Goal: Task Accomplishment & Management: Manage account settings

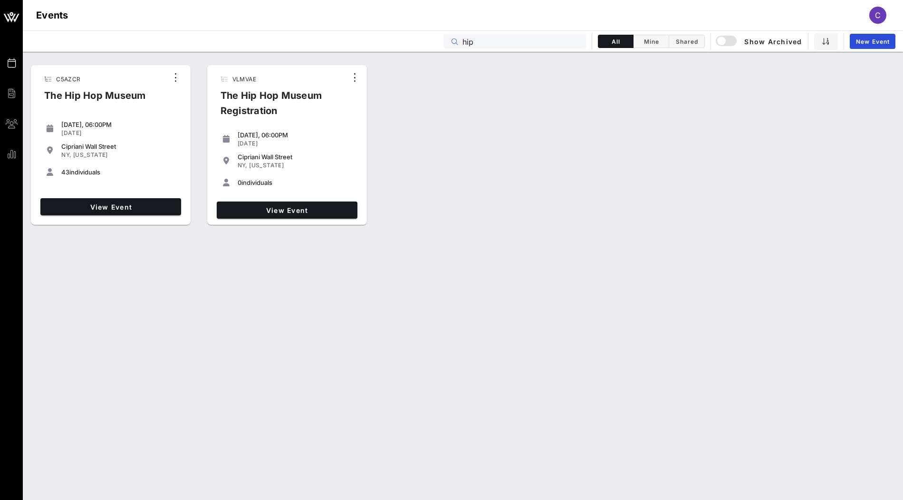
drag, startPoint x: 484, startPoint y: 47, endPoint x: 433, endPoint y: 47, distance: 51.3
click at [433, 47] on div "Events hip All Mine Shared Show Archived New Event" at bounding box center [463, 40] width 880 height 21
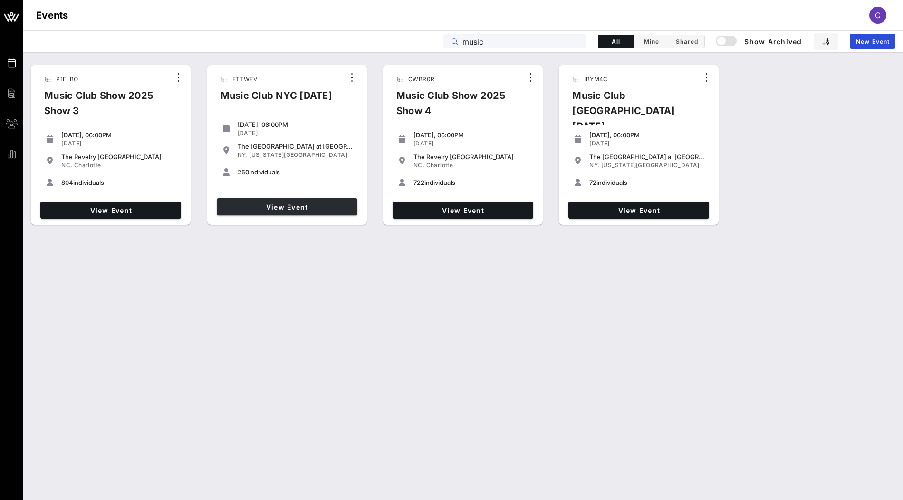
type input "music"
click at [314, 213] on link "View Event" at bounding box center [287, 206] width 141 height 17
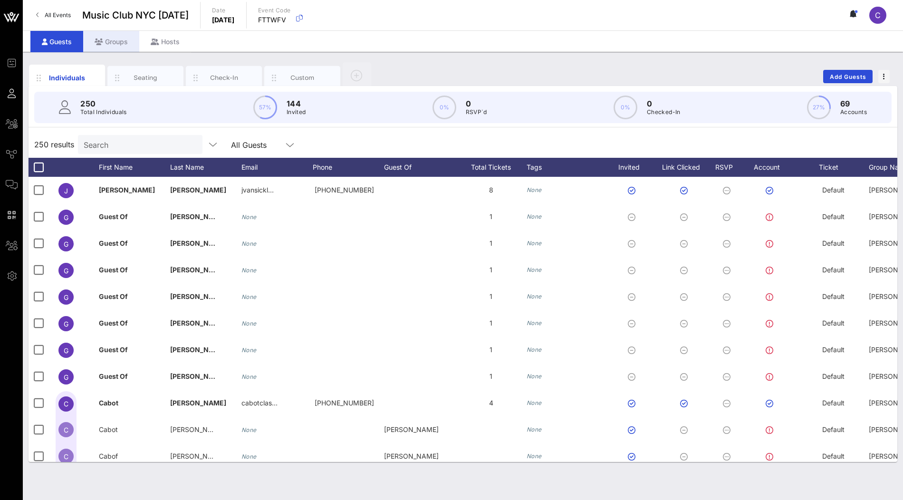
click at [120, 45] on div "Groups" at bounding box center [111, 41] width 56 height 21
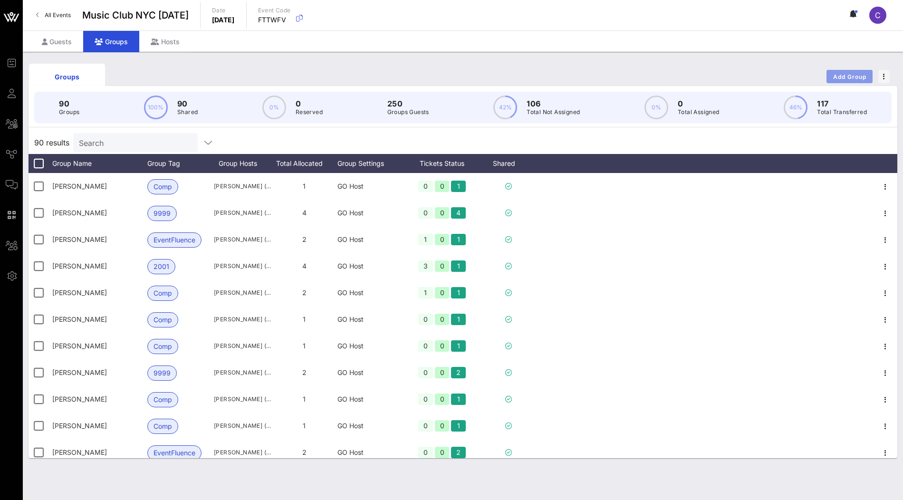
click at [838, 75] on span "Add Group" at bounding box center [850, 76] width 34 height 7
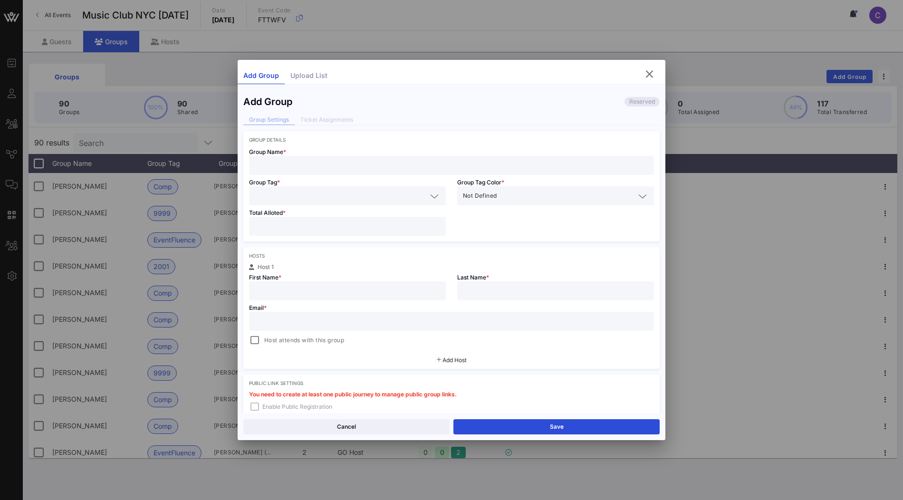
click at [367, 166] on input "text" at bounding box center [452, 165] width 394 height 12
paste input "Lyra Jiang"
type input "Lyra Jiang"
click at [253, 165] on div "Lyra Jiang" at bounding box center [451, 165] width 405 height 19
drag, startPoint x: 256, startPoint y: 162, endPoint x: 257, endPoint y: 188, distance: 26.2
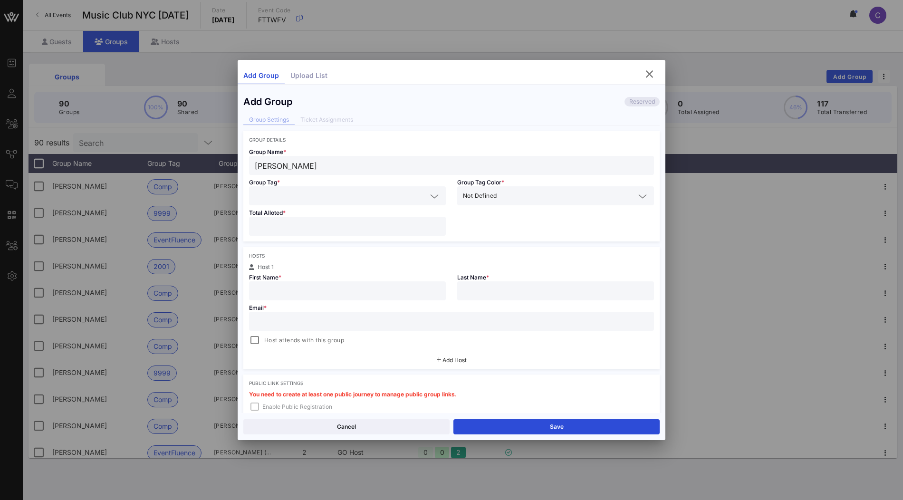
click at [256, 173] on div "Lyra Jiang" at bounding box center [452, 165] width 394 height 19
type input "Lyra Jiang"
click at [323, 195] on input "text" at bounding box center [341, 196] width 172 height 12
paste input "Kirkland & Ellis"
type input "Kirkland & Ellis"
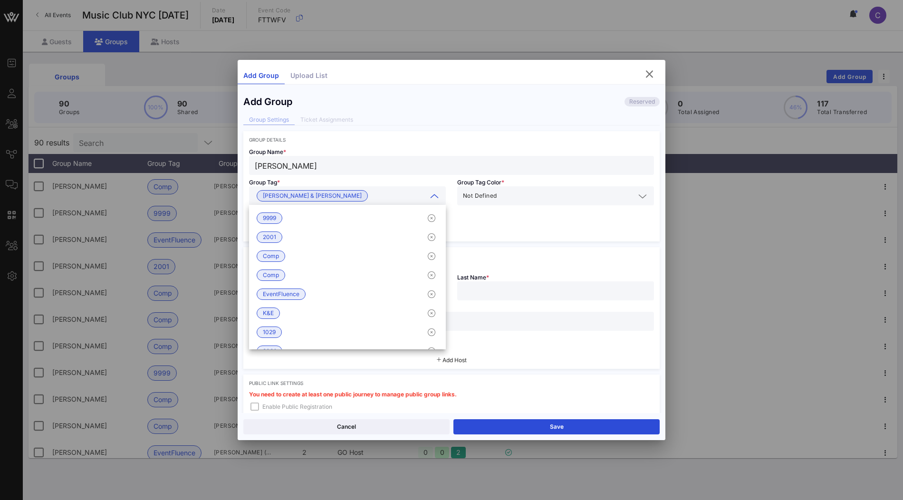
click at [555, 235] on div "Group Name * Lyra Jiang Group Tag * Kirkland & Ellis Group Tag Color * Not Defi…" at bounding box center [451, 192] width 416 height 99
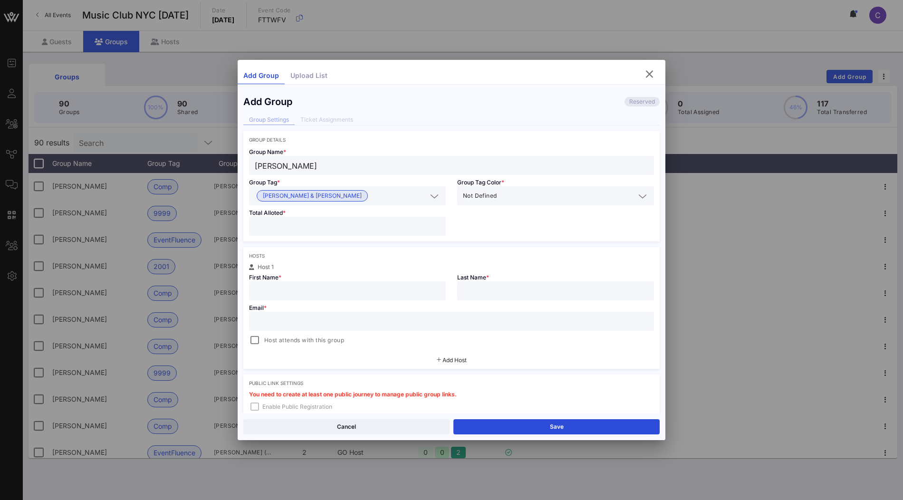
click at [348, 228] on input "number" at bounding box center [347, 226] width 185 height 12
type input "*"
click at [321, 166] on input "Lyra Jiang" at bounding box center [452, 165] width 394 height 12
click at [330, 285] on input "text" at bounding box center [347, 291] width 185 height 12
paste input "Lyra Jiang"
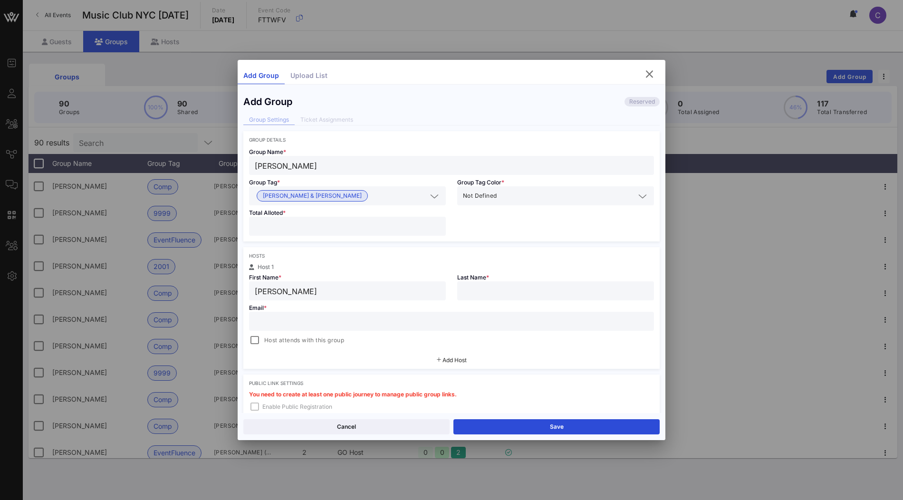
click at [289, 289] on input "Lyra Jiang" at bounding box center [347, 291] width 185 height 12
type input "Lyra"
click at [499, 292] on input "text" at bounding box center [555, 291] width 185 height 12
paste input "Jiang"
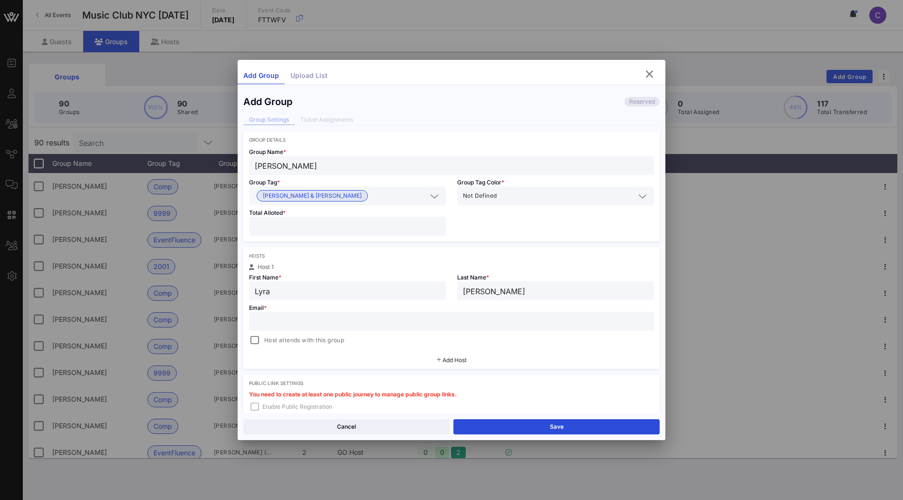
type input "Jiang"
click at [354, 329] on div at bounding box center [452, 321] width 394 height 19
paste input "lyra.jiang@kirkland.com"
drag, startPoint x: 255, startPoint y: 320, endPoint x: 255, endPoint y: 346, distance: 25.7
click at [255, 321] on input "lyra.jiang@kirkland.com" at bounding box center [452, 321] width 394 height 12
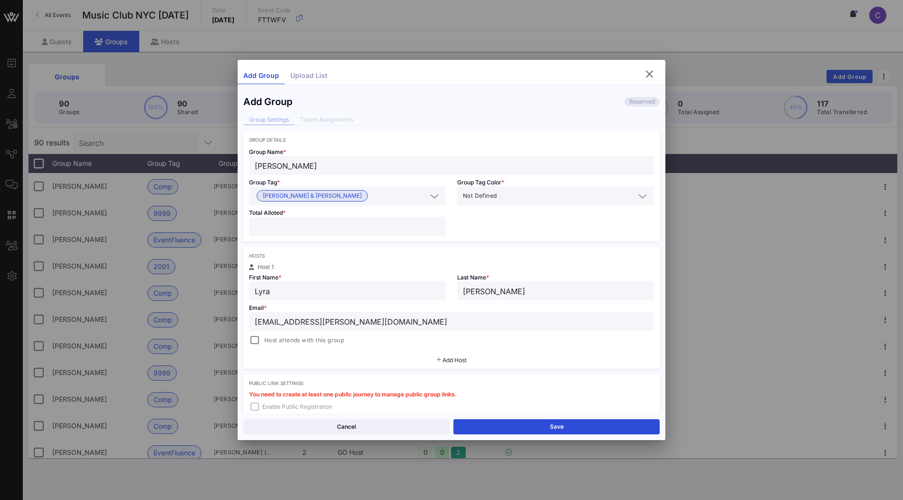
type input "lyra.jiang@kirkland.com"
click at [394, 347] on div "Hosts Host 1 First Name * Lyra Last Name * Jiang Email * lyra.jiang@kirkland.co…" at bounding box center [451, 308] width 416 height 122
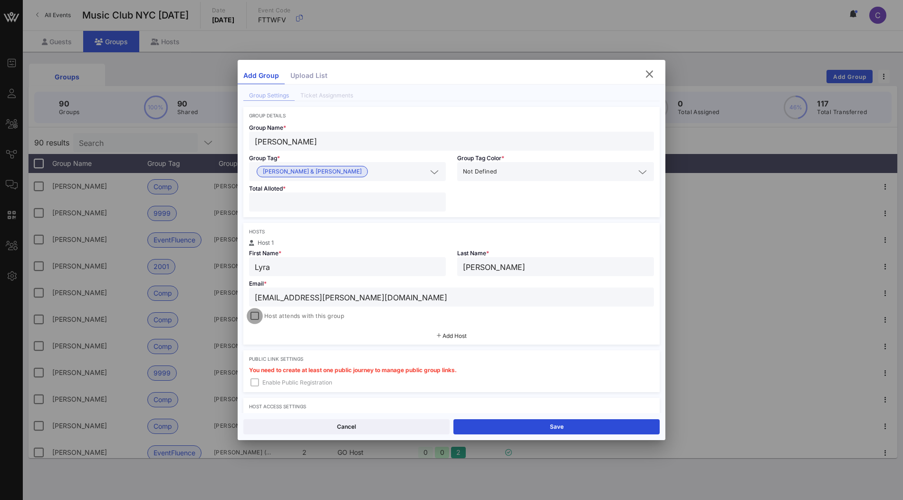
click at [257, 317] on div at bounding box center [254, 315] width 13 height 13
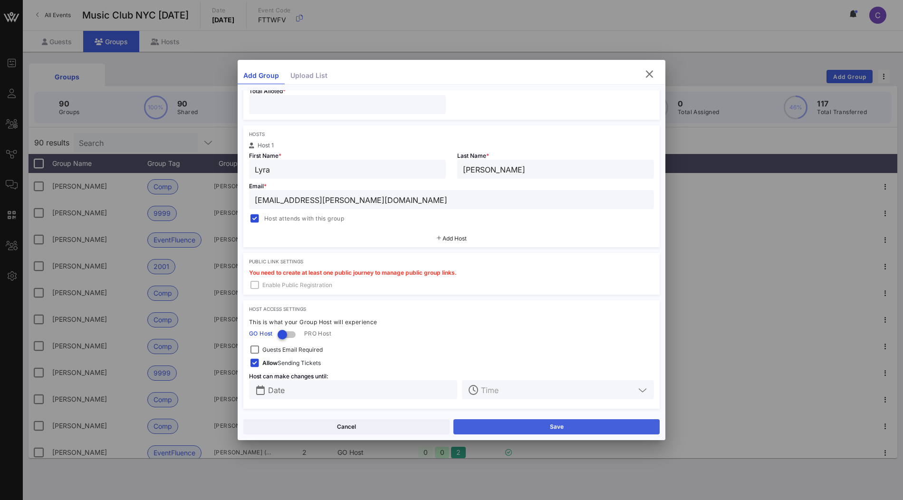
click at [496, 433] on button "Save" at bounding box center [556, 426] width 206 height 15
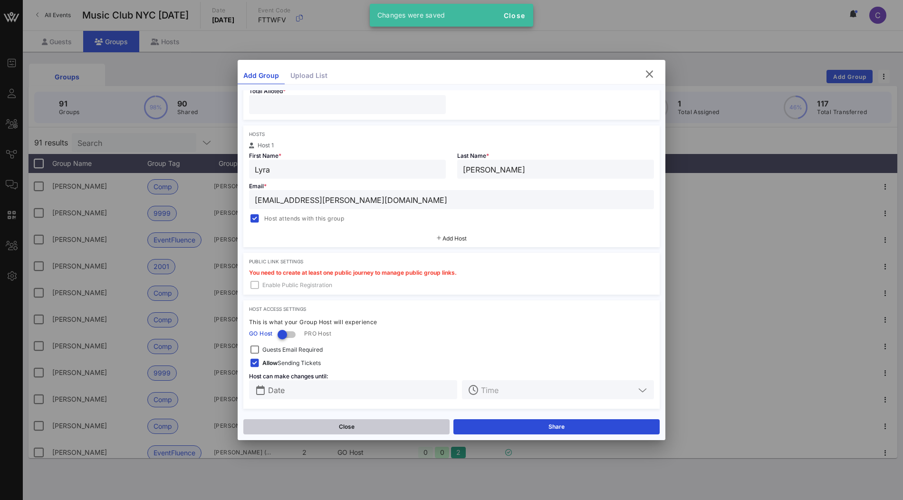
click at [416, 429] on button "Close" at bounding box center [346, 426] width 206 height 15
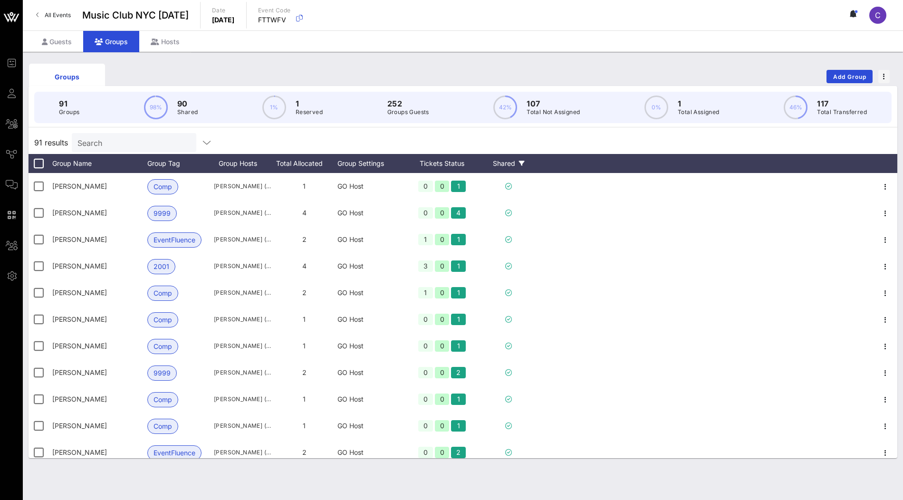
click at [515, 165] on div "Shared" at bounding box center [508, 163] width 57 height 19
click at [510, 294] on label "No" at bounding box center [535, 296] width 68 height 10
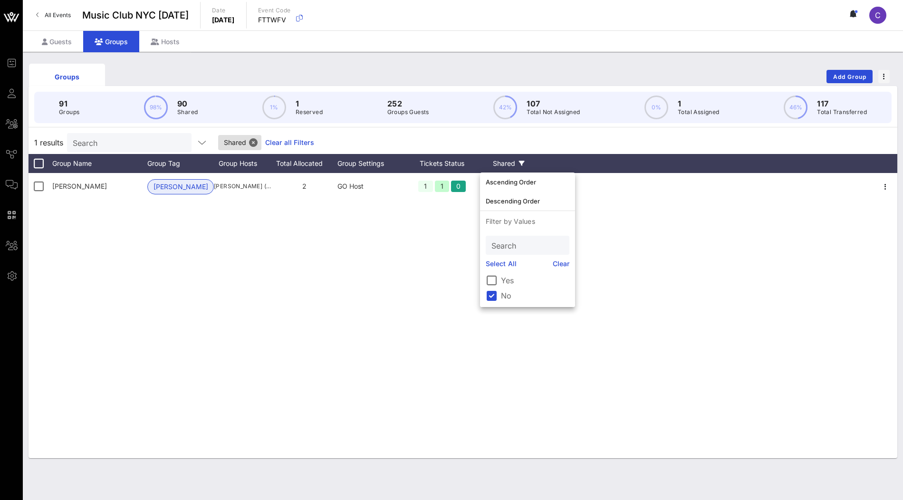
click at [285, 250] on div "Lyra Jiang Kirkland & Ellis Lyra Jiang (lyra.jiang@kirkland.com) 2 GO Host 1 1 0" at bounding box center [463, 315] width 869 height 285
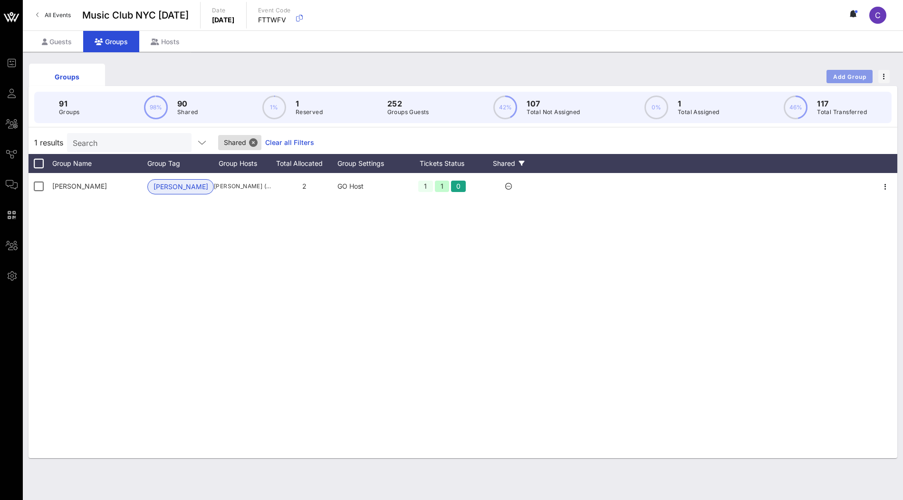
click at [851, 78] on span "Add Group" at bounding box center [850, 76] width 34 height 7
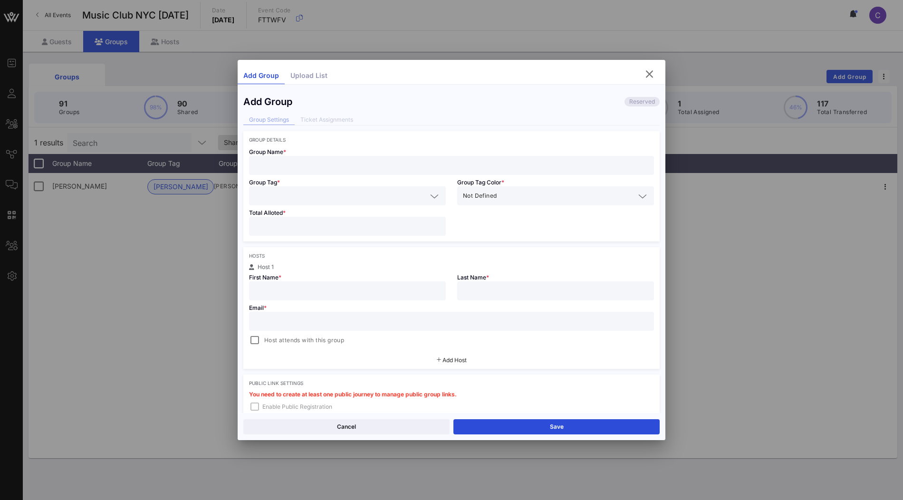
click at [349, 157] on div at bounding box center [452, 165] width 394 height 19
click at [326, 194] on input "text" at bounding box center [341, 196] width 172 height 12
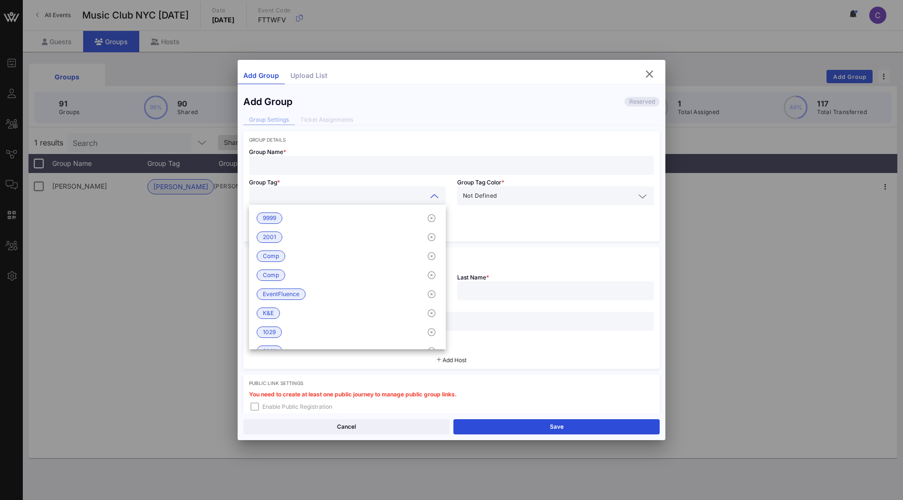
click at [345, 166] on input "text" at bounding box center [452, 165] width 394 height 12
paste input "Brian Caldwell"
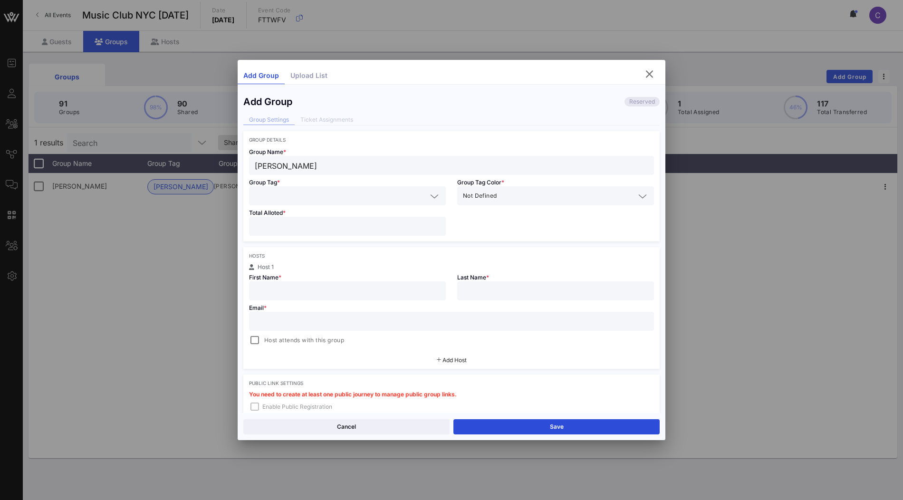
type input "Brian Caldwell"
click at [379, 199] on input "text" at bounding box center [341, 196] width 172 height 12
paste input "Kirkland & Ellis"
type input "Kirkland & Ellis"
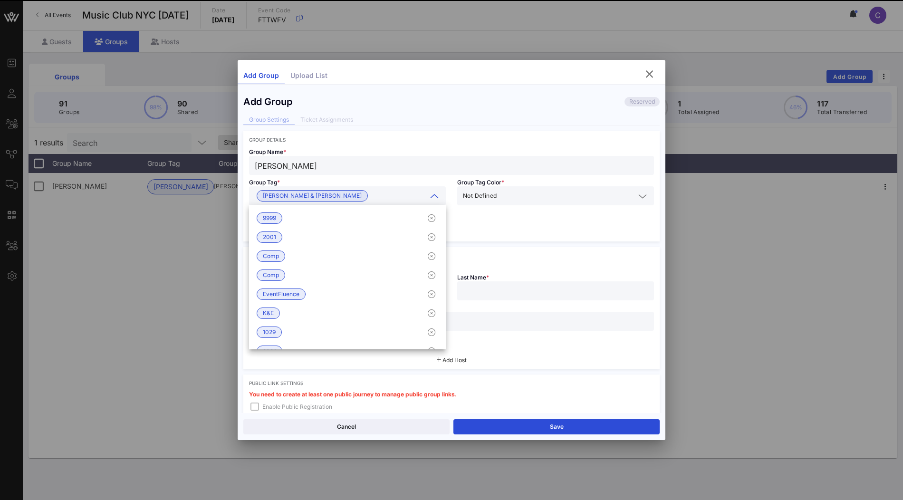
click at [485, 220] on div "Group Name * Brian Caldwell Group Tag * Kirkland & Ellis Group Tag Color * Not …" at bounding box center [451, 192] width 416 height 99
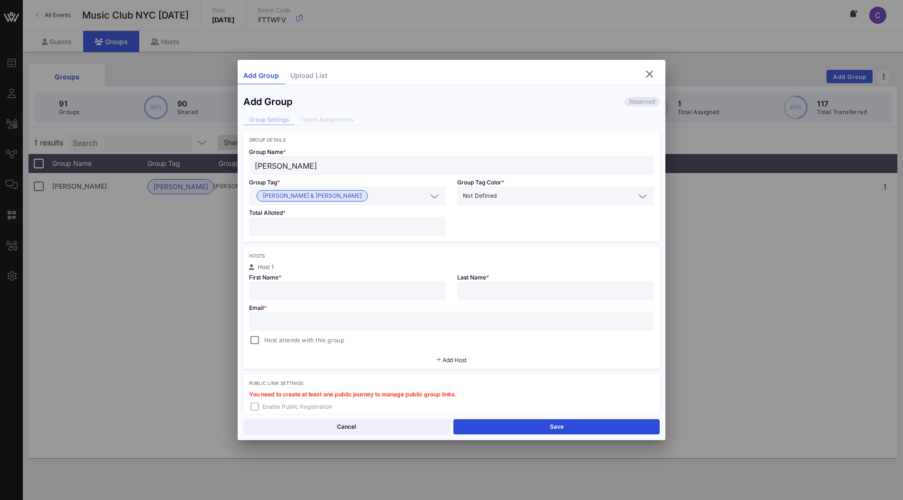
click at [410, 221] on input "number" at bounding box center [347, 226] width 185 height 12
type input "*"
click at [359, 173] on div "Brian Caldwell" at bounding box center [452, 165] width 394 height 19
click at [337, 293] on input "text" at bounding box center [347, 291] width 185 height 12
paste input "Brian Caldwell"
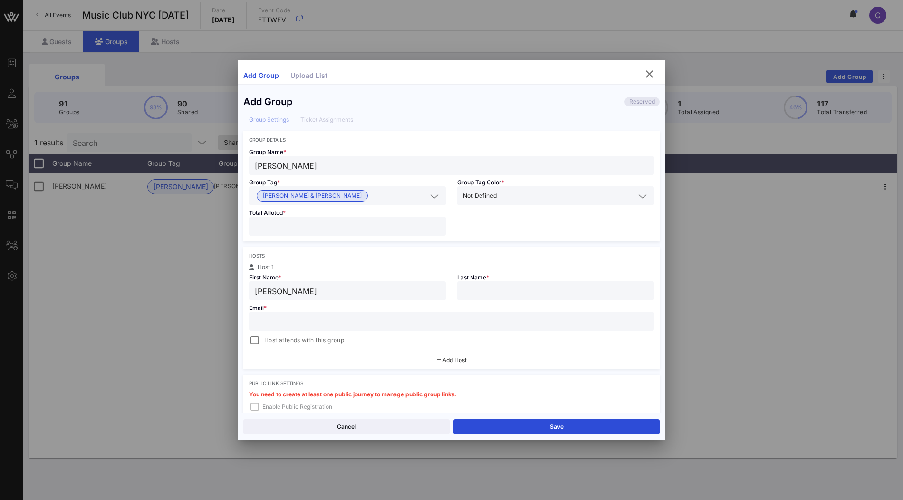
click at [295, 290] on input "Brian Caldwell" at bounding box center [347, 291] width 185 height 12
type input "Brian"
click at [483, 285] on input "text" at bounding box center [555, 291] width 185 height 12
paste input "Caldwell"
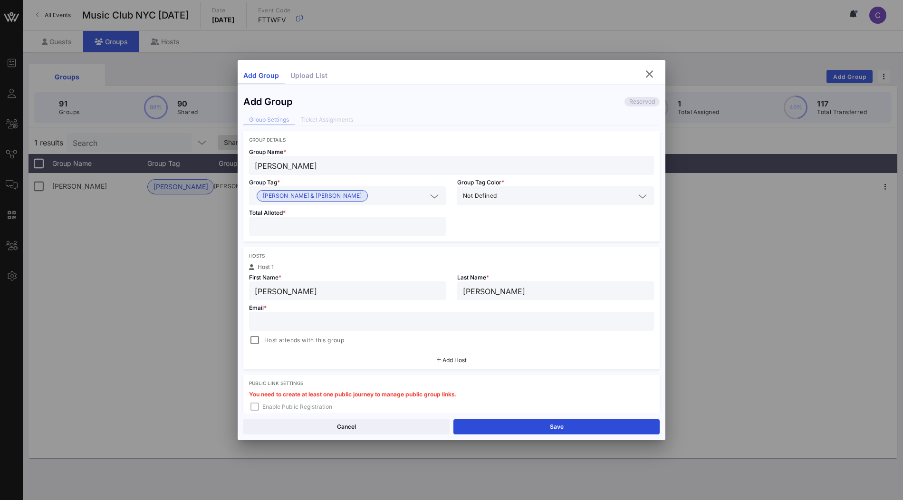
type input "Caldwell"
click at [364, 322] on input "text" at bounding box center [452, 321] width 394 height 12
paste input "brian.caldwell@kirkland.com"
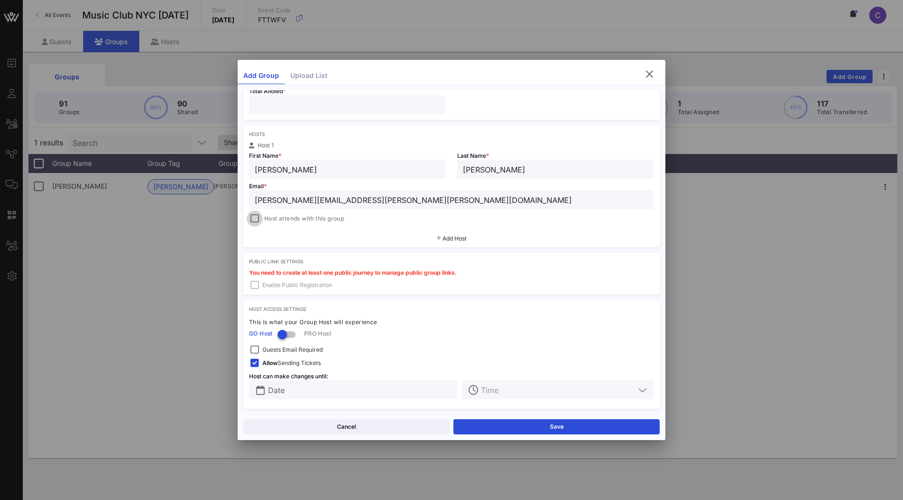
type input "brian.caldwell@kirkland.com"
click at [254, 218] on div at bounding box center [254, 218] width 13 height 13
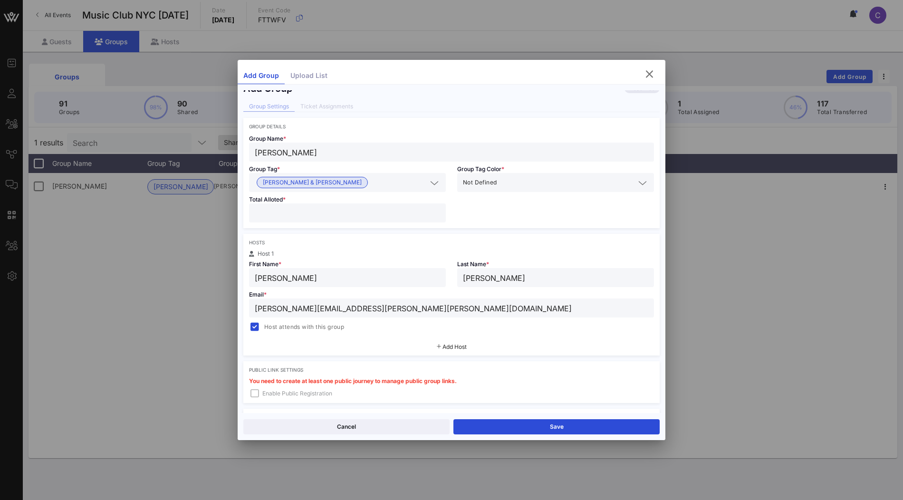
scroll to position [0, 0]
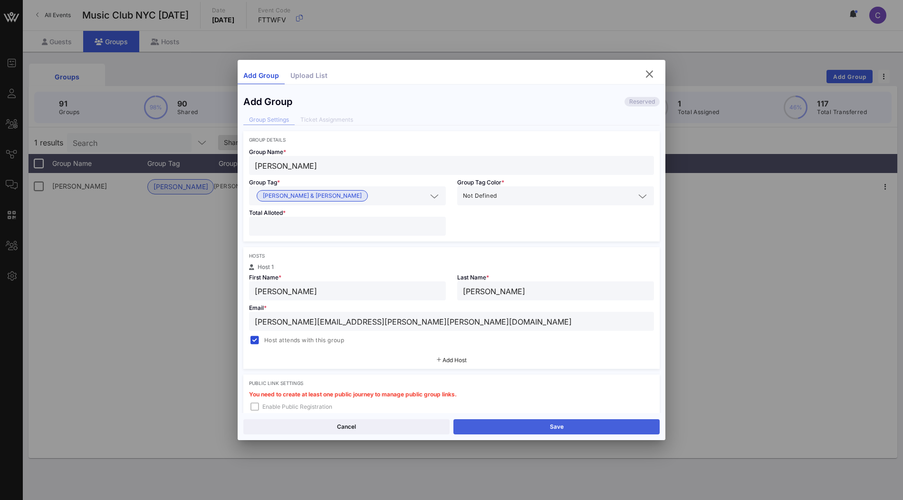
click at [585, 426] on button "Save" at bounding box center [556, 426] width 206 height 15
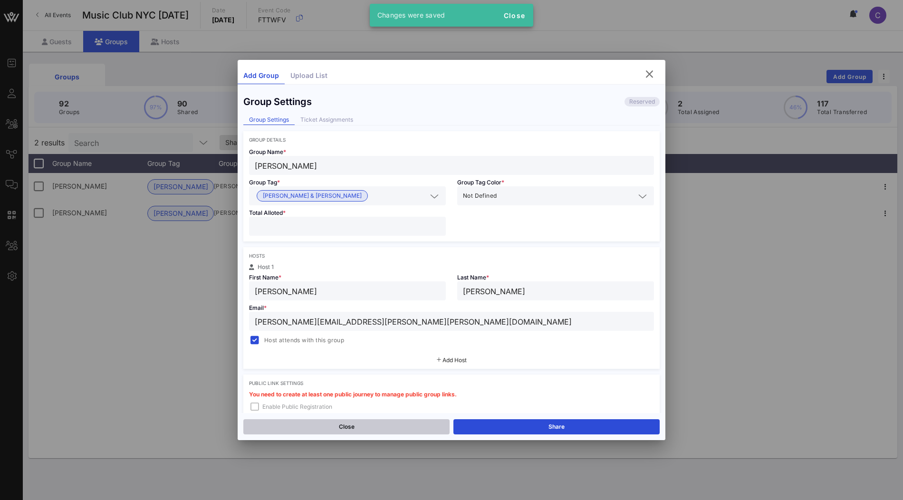
click at [389, 428] on button "Close" at bounding box center [346, 426] width 206 height 15
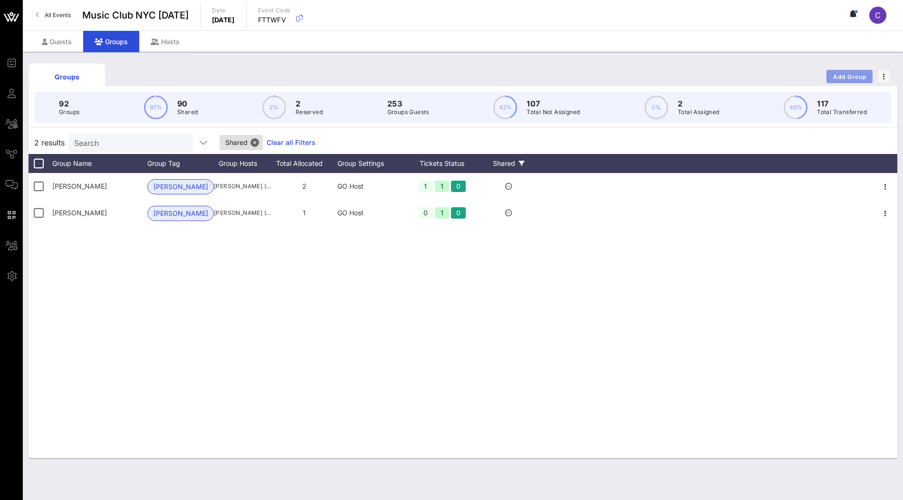
click at [830, 80] on button "Add Group" at bounding box center [850, 76] width 46 height 13
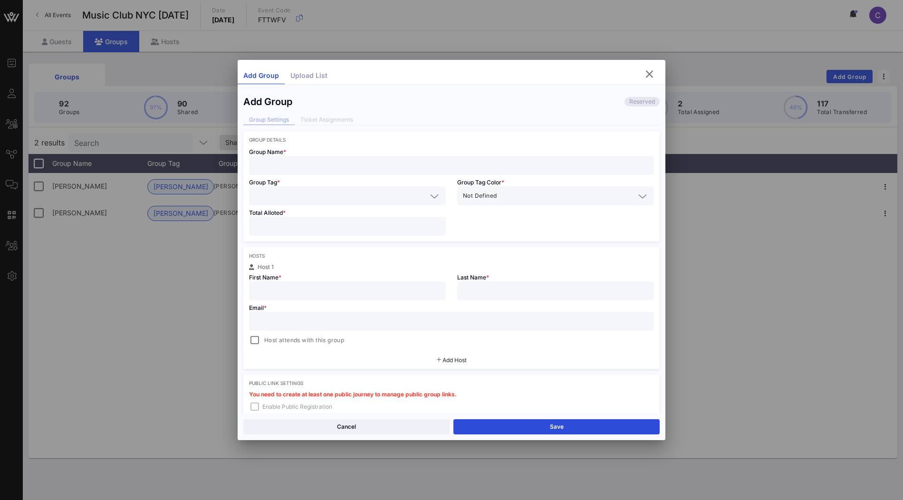
click at [361, 157] on div at bounding box center [452, 165] width 394 height 19
paste input "Narissa Ganpat"
type input "Narissa Ganpat"
click at [340, 292] on input "text" at bounding box center [347, 291] width 185 height 12
paste input "Narissa Ganpat"
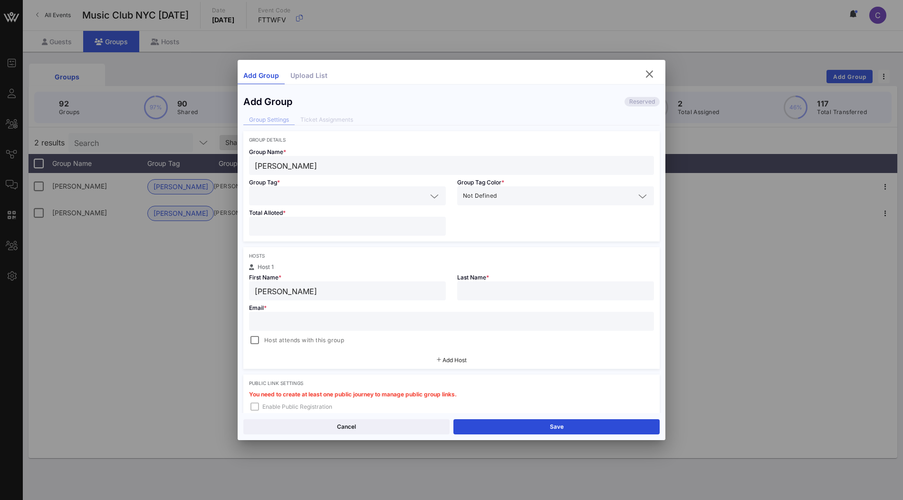
click at [306, 293] on input "Narissa Ganpat" at bounding box center [347, 291] width 185 height 12
type input "Narissa"
click at [488, 289] on input "text" at bounding box center [555, 291] width 185 height 12
paste input "Ganpat"
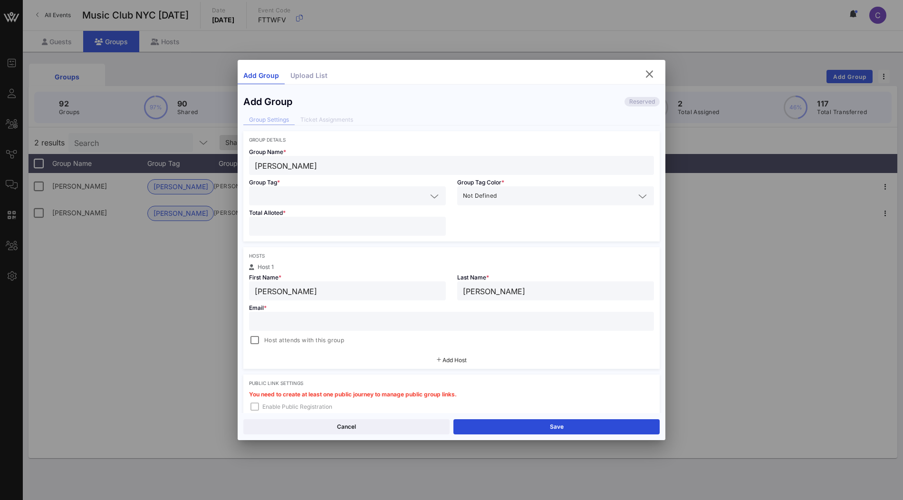
type input "Ganpat"
click at [329, 187] on div at bounding box center [347, 195] width 185 height 19
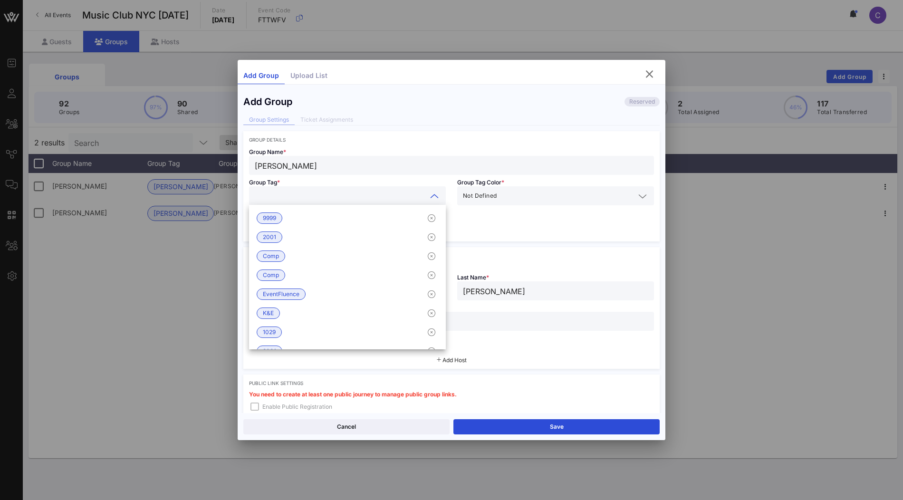
paste input "Kirkland & Ellis"
type input "Kirkland & Ellis"
click at [393, 194] on input "text" at bounding box center [399, 196] width 55 height 12
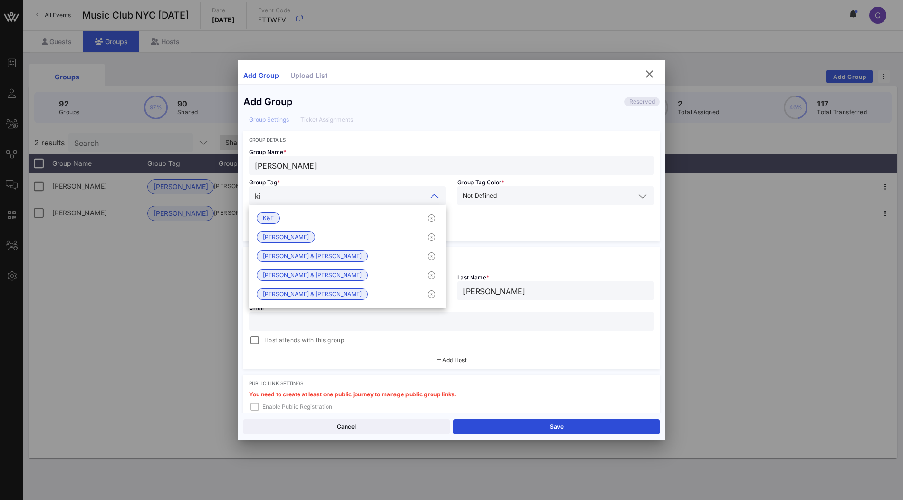
type input "kir"
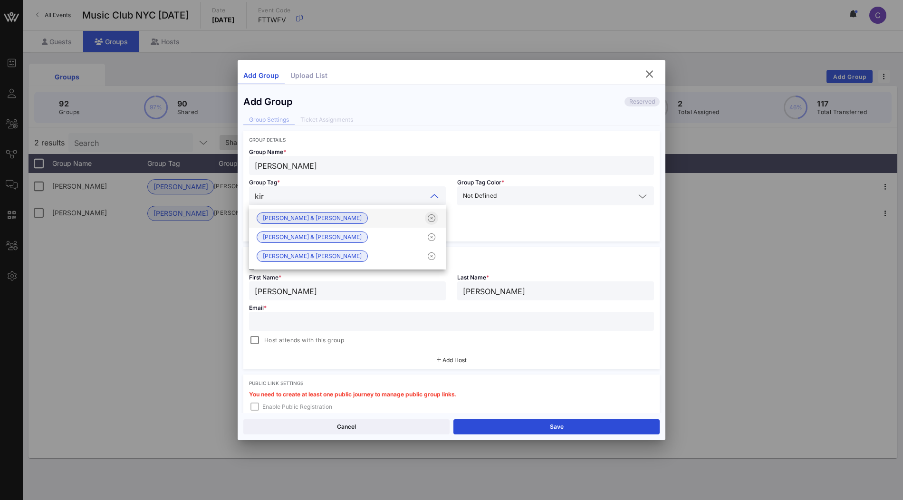
click at [435, 220] on icon "button" at bounding box center [431, 217] width 11 height 11
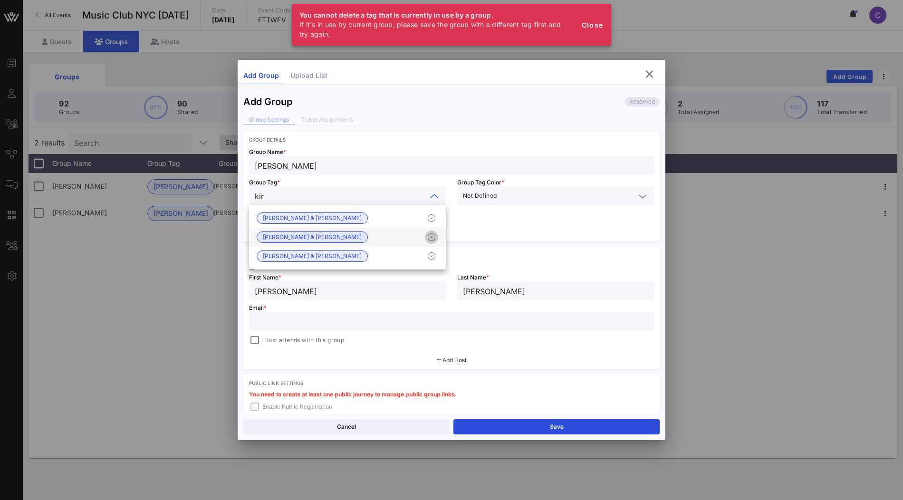
click at [430, 237] on icon "button" at bounding box center [431, 236] width 11 height 11
click at [388, 224] on div "Kirkland & Ellis" at bounding box center [347, 218] width 197 height 19
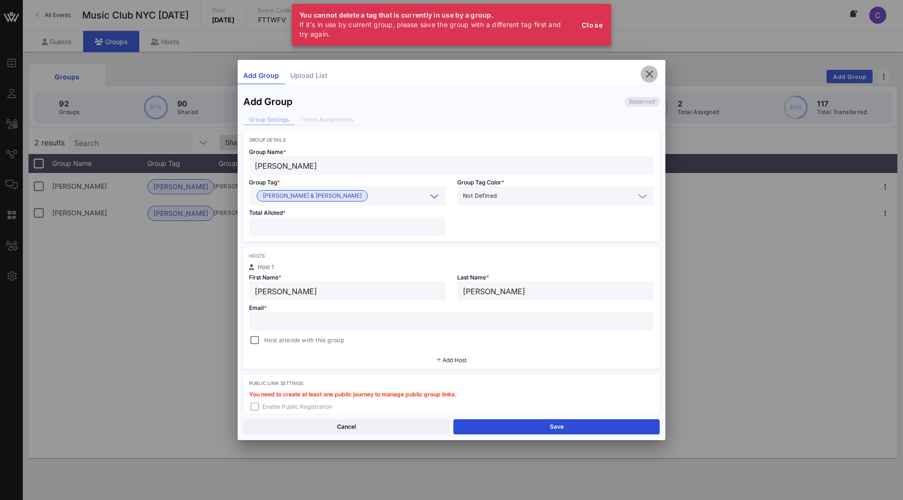
click at [651, 69] on icon "button" at bounding box center [649, 73] width 11 height 11
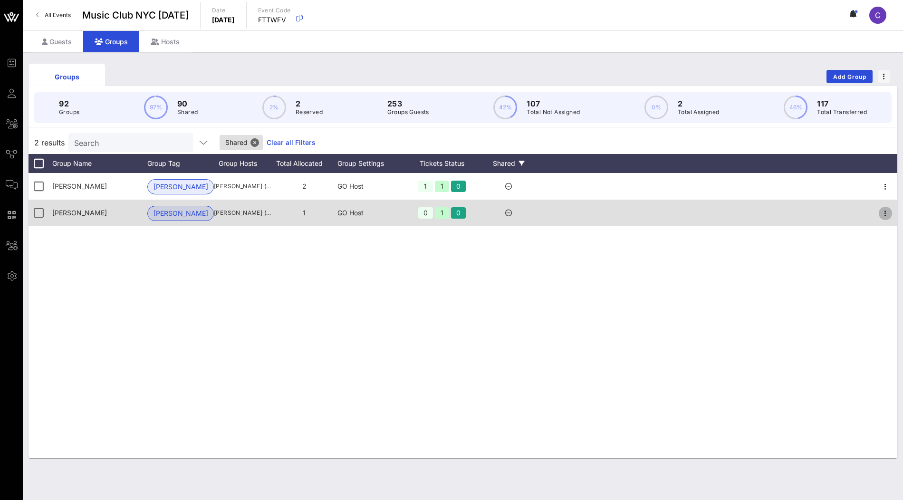
click at [887, 216] on icon "button" at bounding box center [885, 213] width 11 height 11
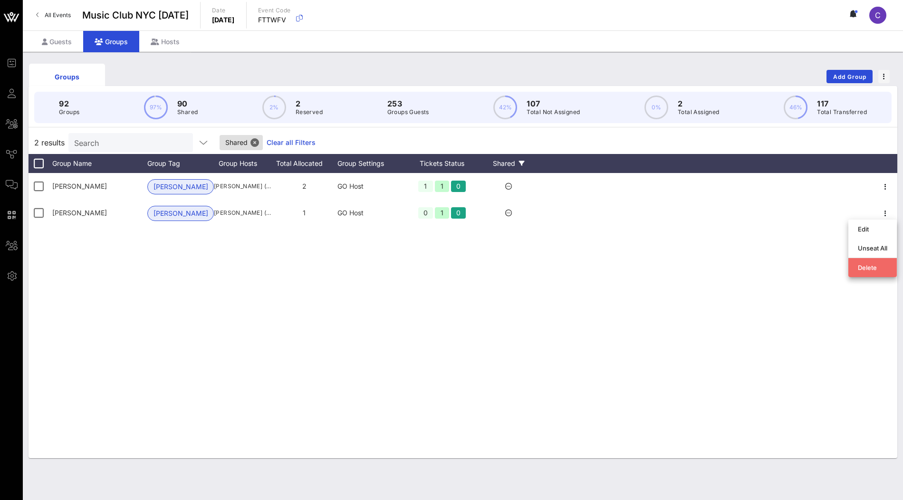
click at [865, 272] on div "Delete" at bounding box center [872, 267] width 29 height 15
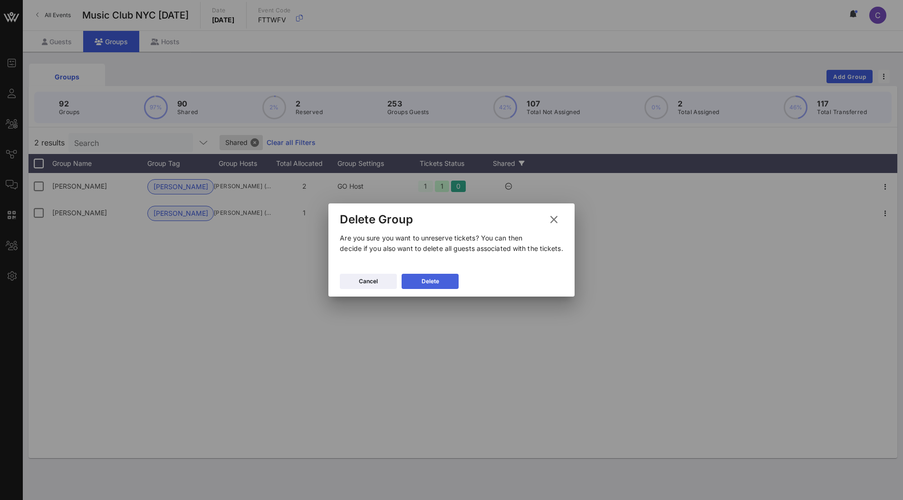
click at [440, 284] on button "Delete" at bounding box center [430, 281] width 57 height 15
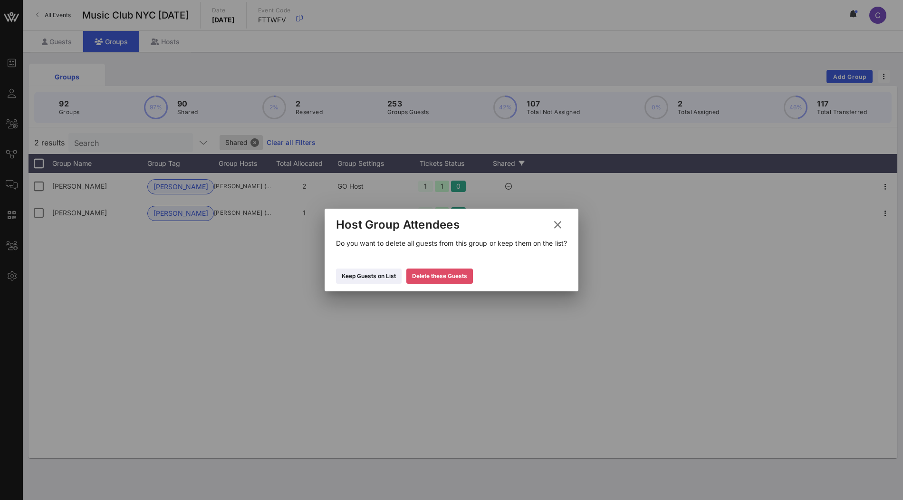
click at [456, 272] on div "Delete these Guests" at bounding box center [439, 276] width 55 height 10
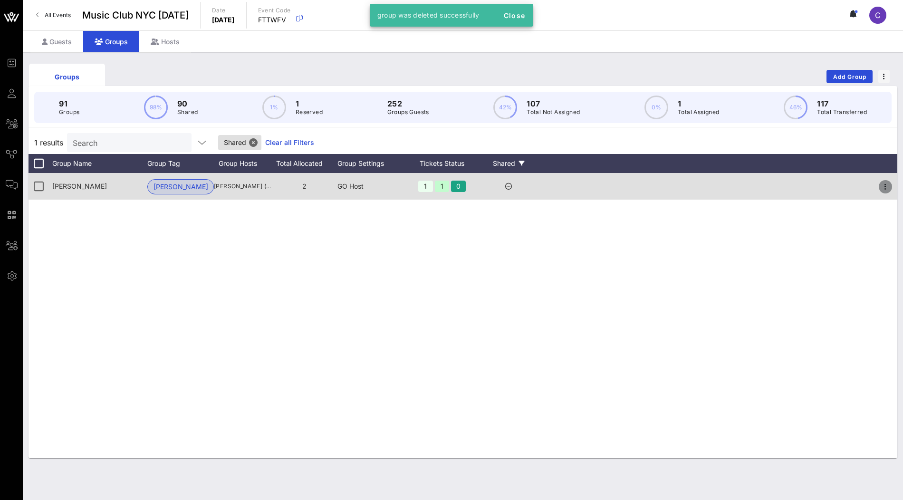
click at [891, 187] on span "button" at bounding box center [885, 186] width 13 height 11
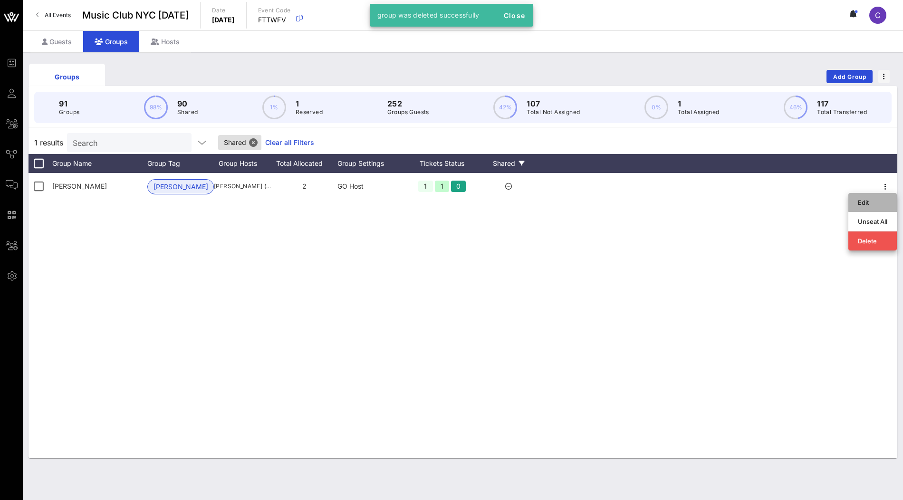
click at [870, 200] on div "Edit" at bounding box center [872, 203] width 29 height 8
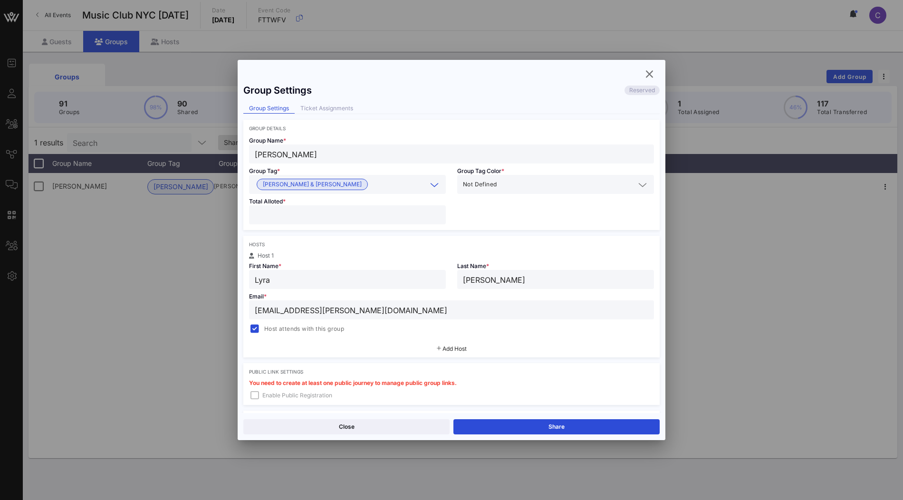
click at [404, 182] on input "text" at bounding box center [399, 184] width 55 height 12
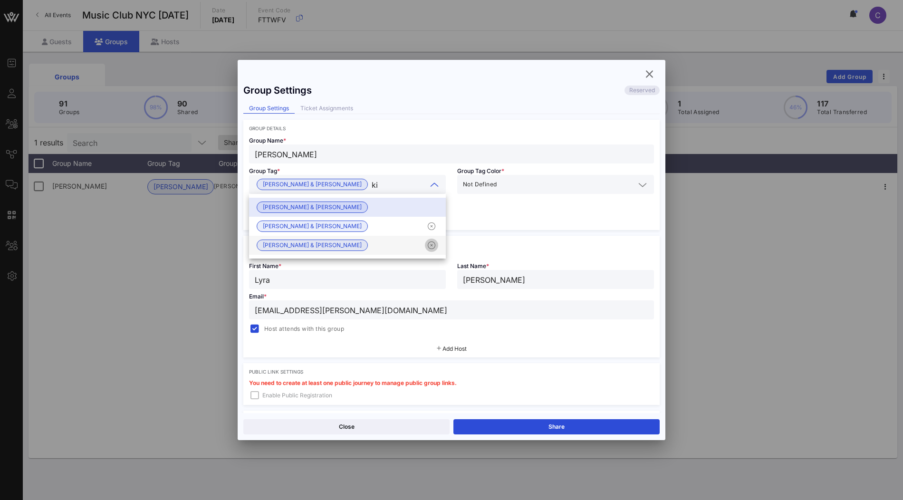
click at [432, 246] on icon "button" at bounding box center [431, 245] width 11 height 11
type input "ki"
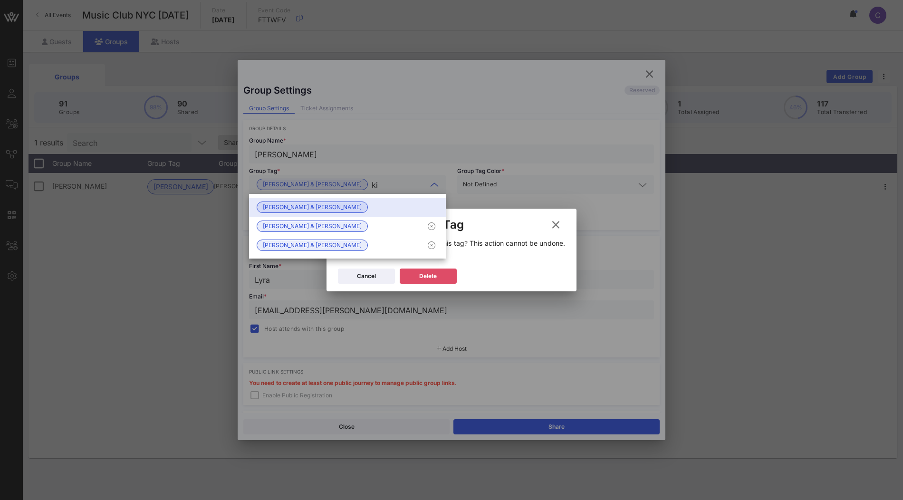
click at [429, 274] on icon at bounding box center [428, 276] width 9 height 8
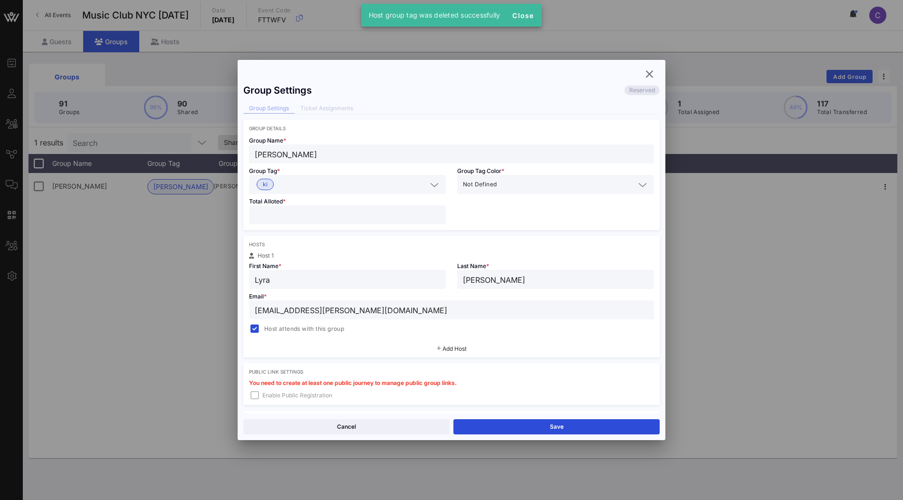
click at [423, 190] on div "ki" at bounding box center [347, 184] width 185 height 19
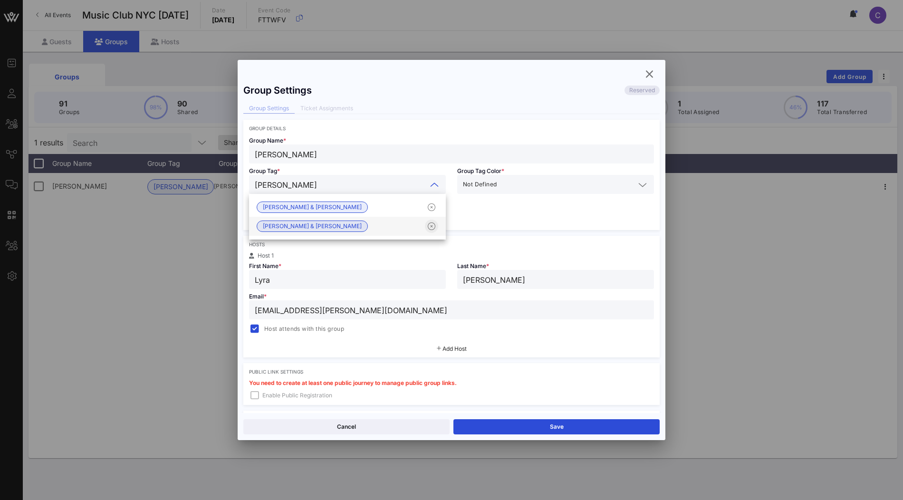
click at [434, 231] on icon "button" at bounding box center [431, 226] width 11 height 11
type input "[PERSON_NAME]"
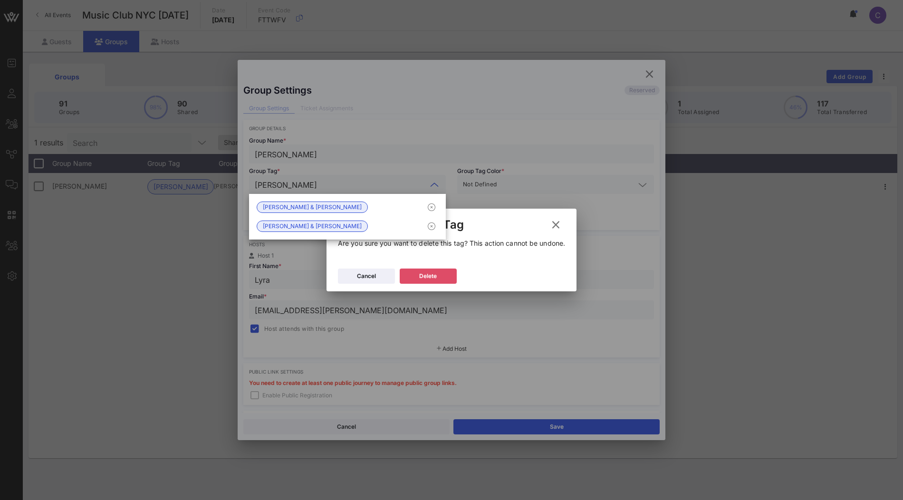
click at [434, 278] on div "Delete" at bounding box center [428, 276] width 18 height 10
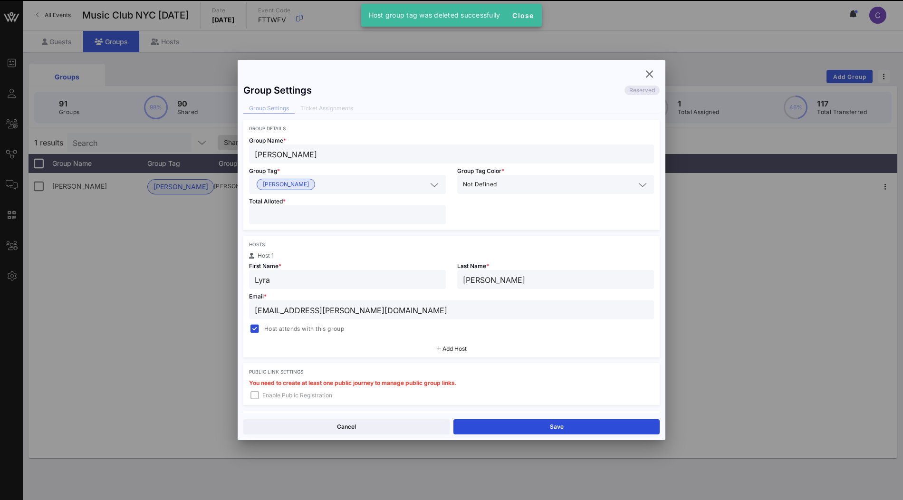
click at [333, 184] on input "text" at bounding box center [373, 184] width 108 height 12
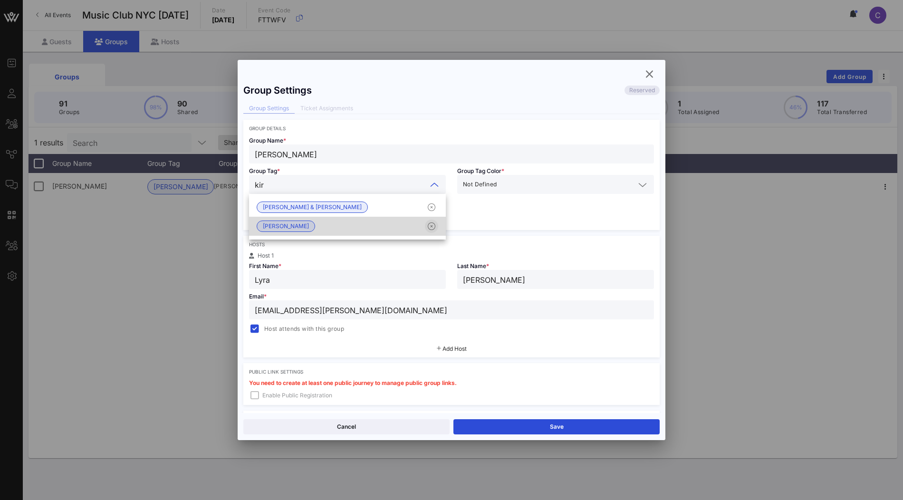
click at [430, 226] on icon "button" at bounding box center [431, 226] width 11 height 11
type input "kir"
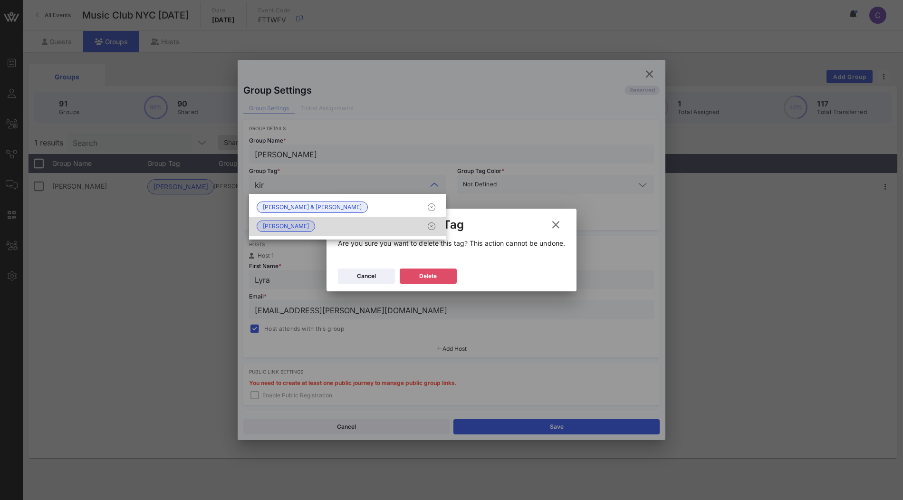
click at [406, 273] on button "Delete" at bounding box center [428, 276] width 57 height 15
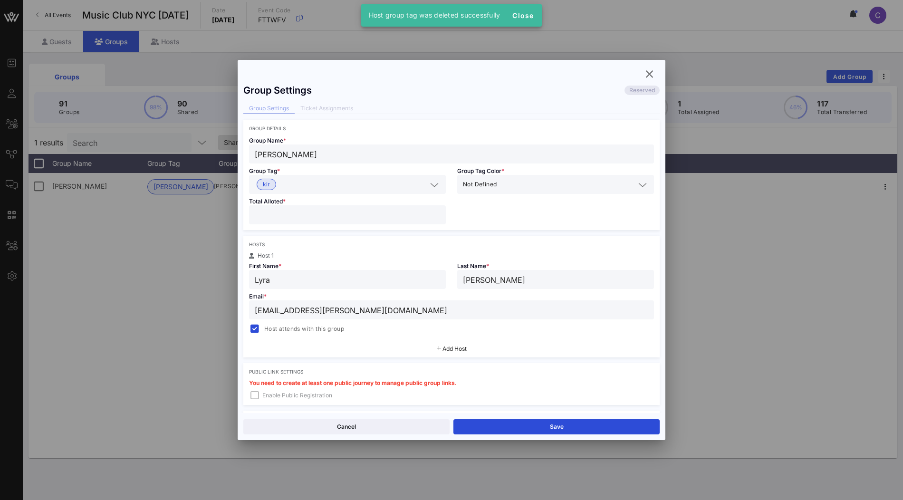
click at [361, 185] on input "text" at bounding box center [353, 184] width 147 height 12
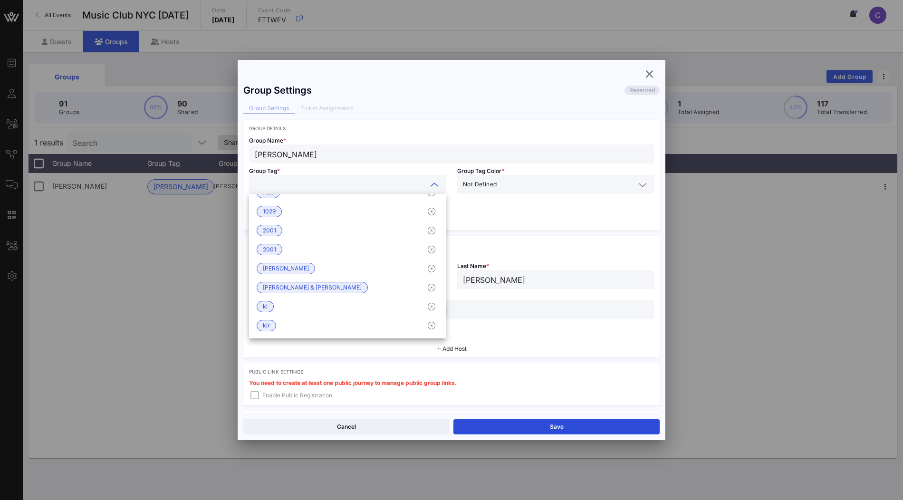
scroll to position [110, 0]
click at [429, 305] on icon "button" at bounding box center [431, 305] width 11 height 11
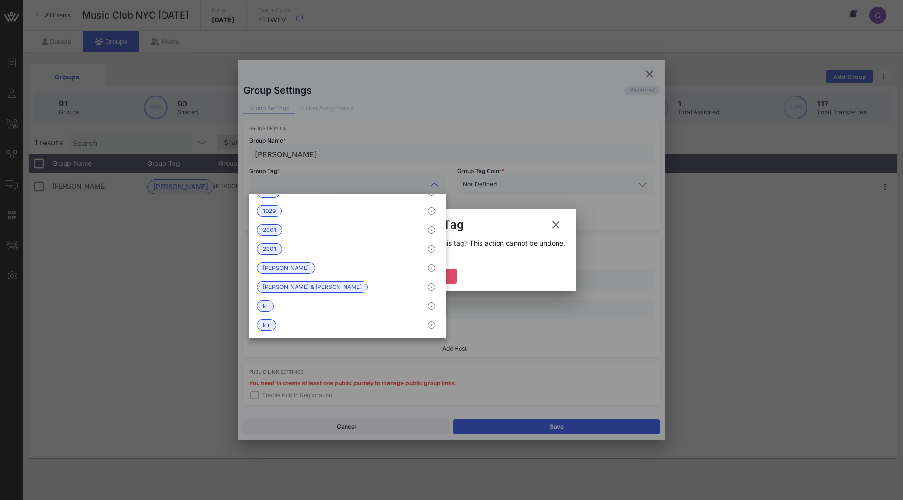
click at [452, 279] on button "Delete" at bounding box center [428, 276] width 57 height 15
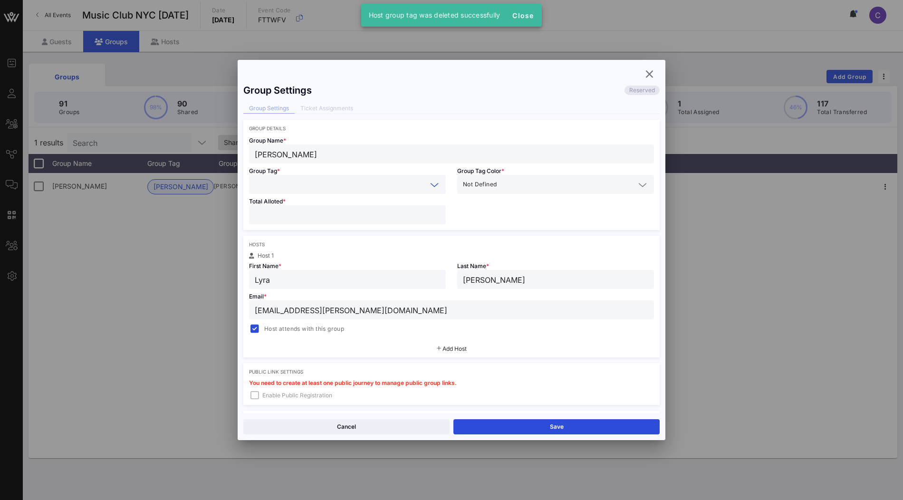
click at [402, 186] on input "text" at bounding box center [341, 184] width 172 height 12
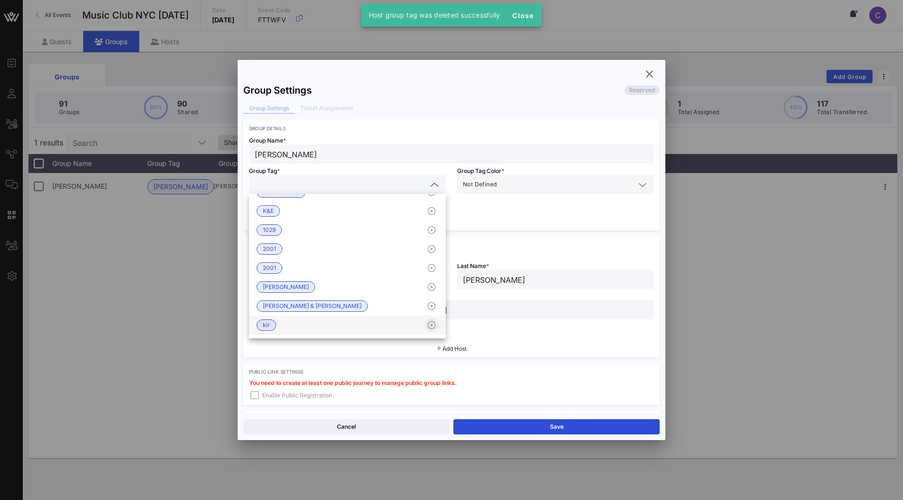
click at [431, 323] on icon "button" at bounding box center [431, 324] width 11 height 11
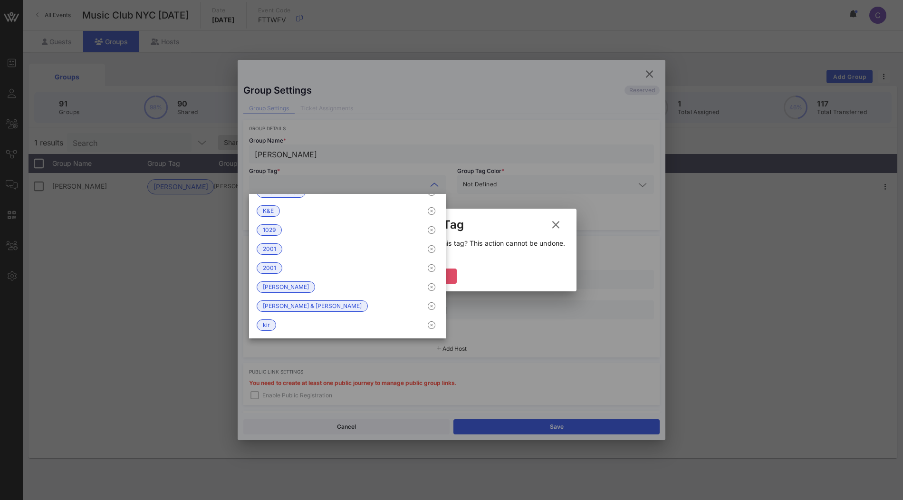
click at [452, 275] on button "Delete" at bounding box center [428, 276] width 57 height 15
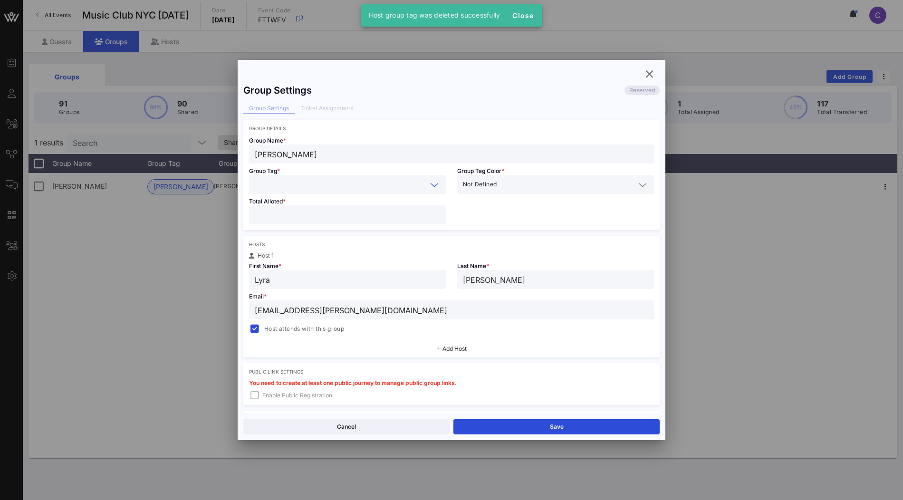
click at [372, 185] on input "text" at bounding box center [341, 184] width 172 height 12
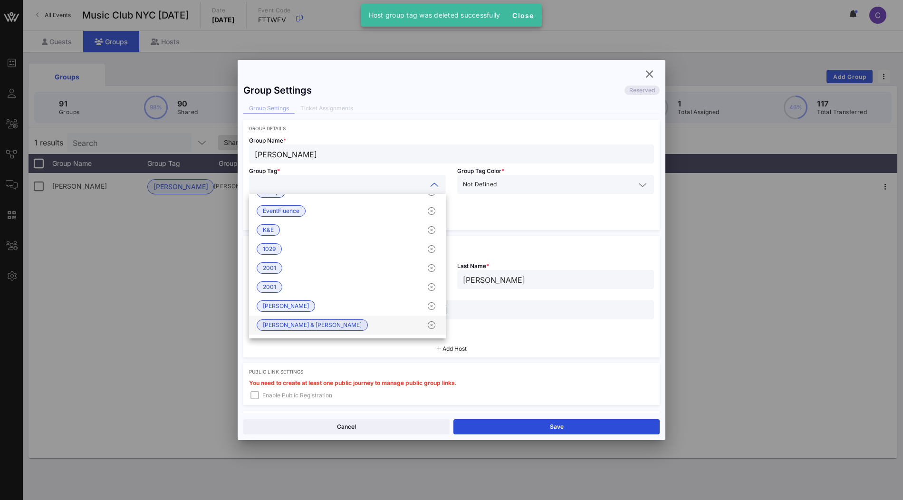
click at [326, 322] on div "Kirkland & Ellis" at bounding box center [347, 325] width 197 height 19
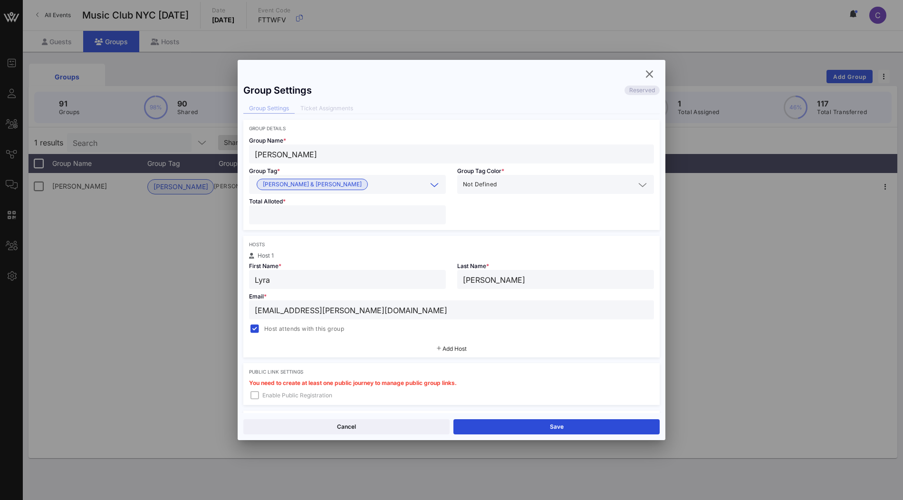
scroll to position [111, 0]
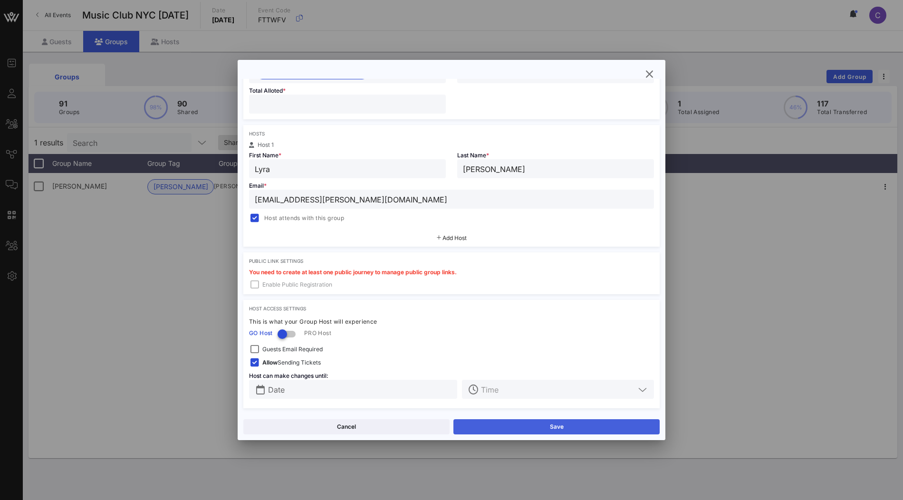
click at [521, 422] on button "Save" at bounding box center [556, 426] width 206 height 15
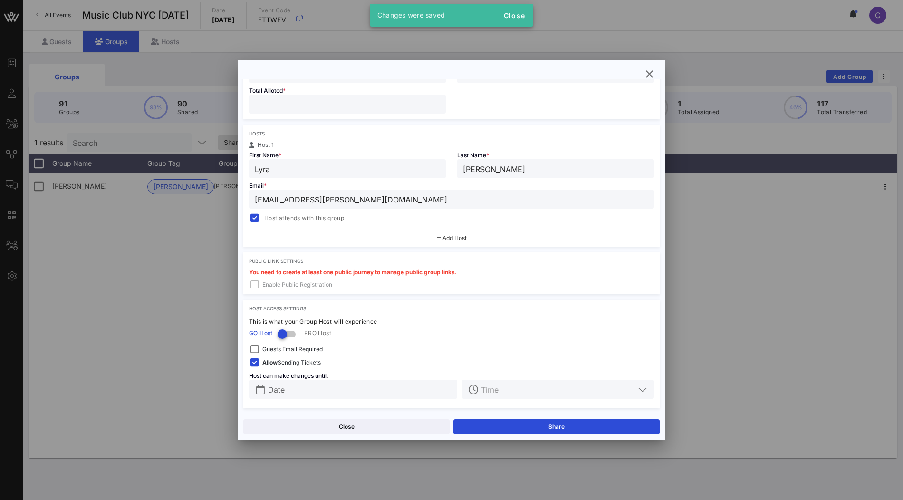
click at [329, 417] on div "Close Share" at bounding box center [452, 426] width 428 height 27
click at [324, 431] on button "Close" at bounding box center [346, 426] width 206 height 15
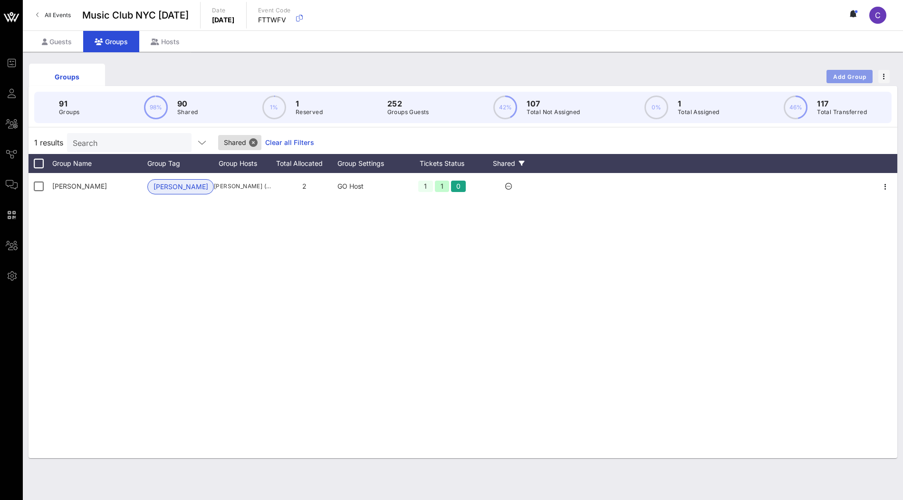
click at [863, 76] on span "Add Group" at bounding box center [850, 76] width 34 height 7
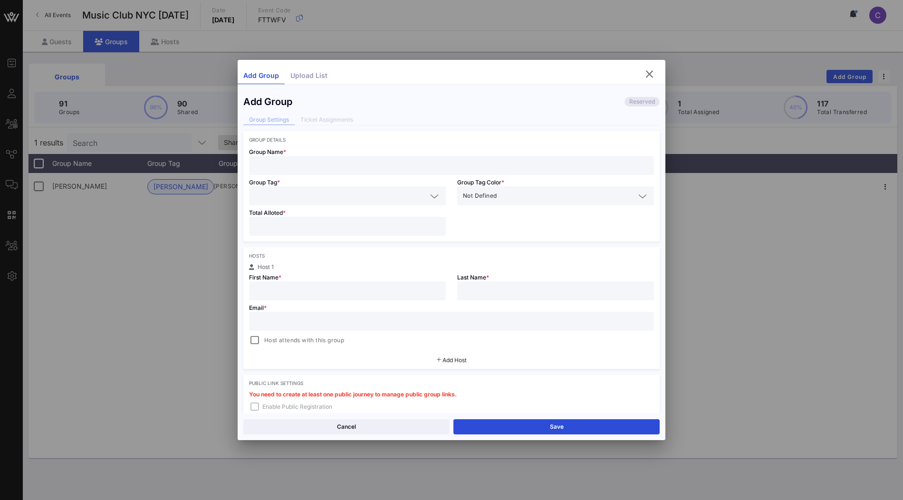
click at [359, 167] on input "text" at bounding box center [452, 165] width 394 height 12
paste input "Brian Caldwell"
type input "Brian Caldwell"
click at [361, 198] on input "text" at bounding box center [341, 196] width 172 height 12
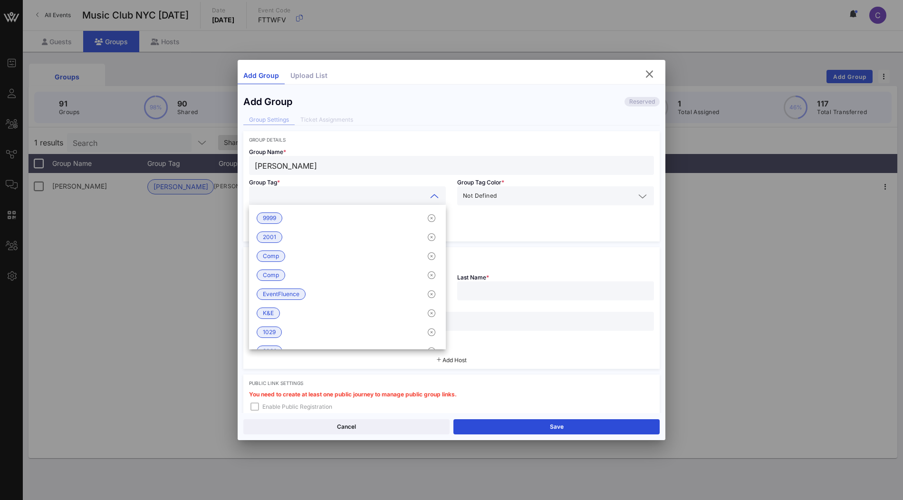
type input "k"
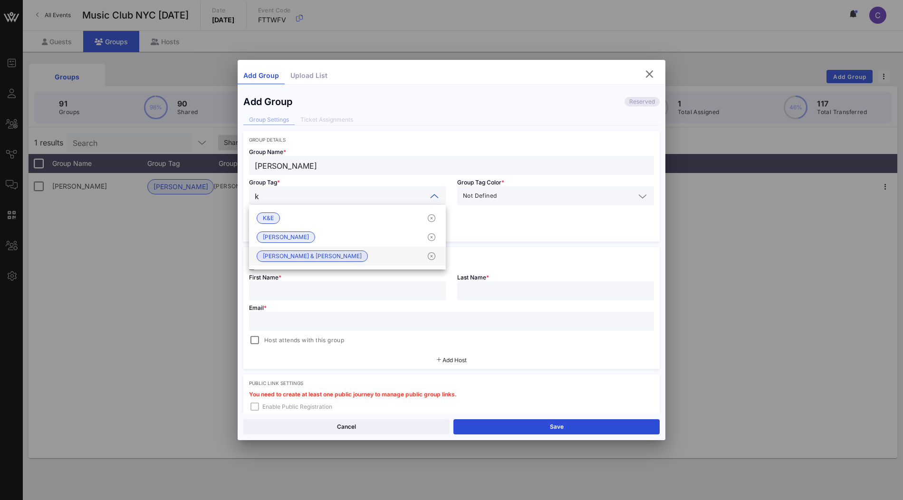
click at [310, 257] on div "Kirkland & Ellis" at bounding box center [347, 256] width 197 height 19
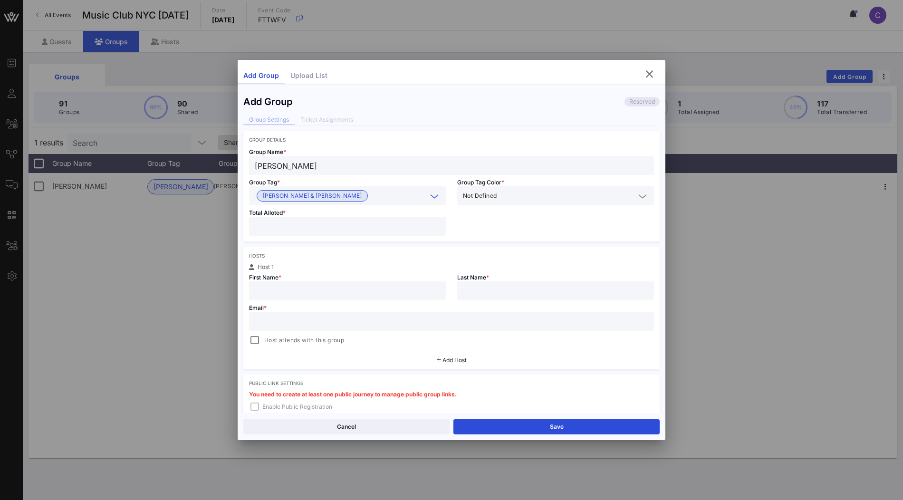
click at [366, 226] on input "number" at bounding box center [347, 226] width 185 height 12
type input "*"
click at [320, 175] on div "Group Tag * Kirkland & Ellis" at bounding box center [347, 190] width 208 height 30
click at [325, 167] on input "Brian Caldwell" at bounding box center [452, 165] width 394 height 12
click at [330, 293] on input "text" at bounding box center [347, 291] width 185 height 12
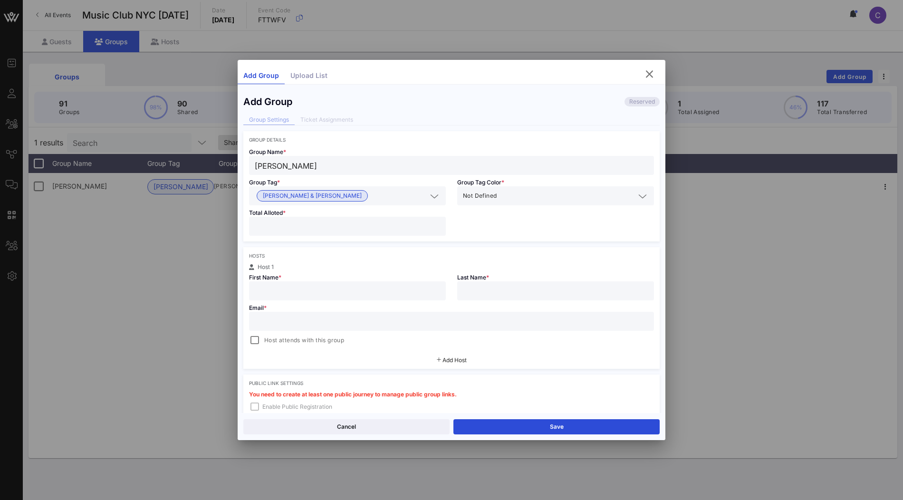
paste input "Brian Caldwell"
click at [299, 296] on input "Brian Caldwell" at bounding box center [347, 291] width 185 height 12
type input "Brian"
click at [477, 292] on input "text" at bounding box center [555, 291] width 185 height 12
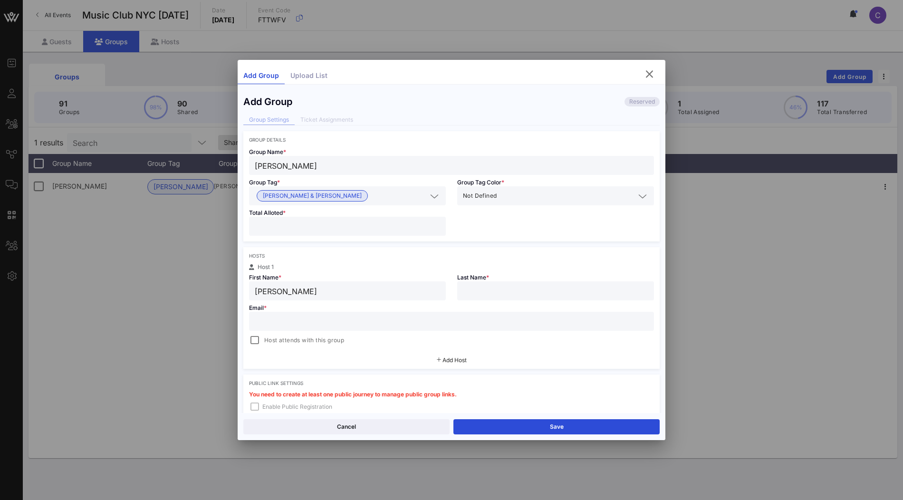
paste input "Caldwell"
type input "Caldwell"
click at [340, 323] on input "text" at bounding box center [452, 321] width 394 height 12
paste input "brian.caldwell@kirkland.com"
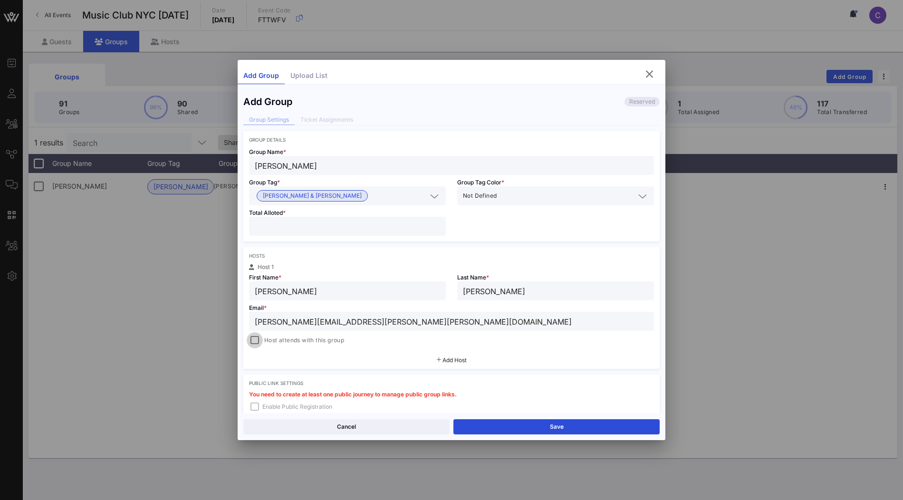
type input "brian.caldwell@kirkland.com"
click at [254, 341] on div at bounding box center [254, 340] width 13 height 13
click at [405, 348] on div "Hosts Host 1 First Name * Brian Last Name * Caldwell Email * brian.caldwell@kir…" at bounding box center [451, 308] width 416 height 122
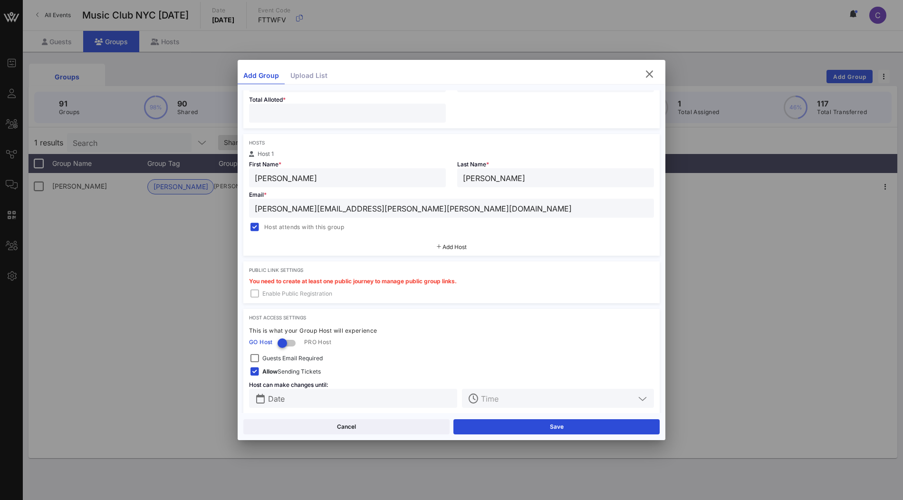
scroll to position [122, 0]
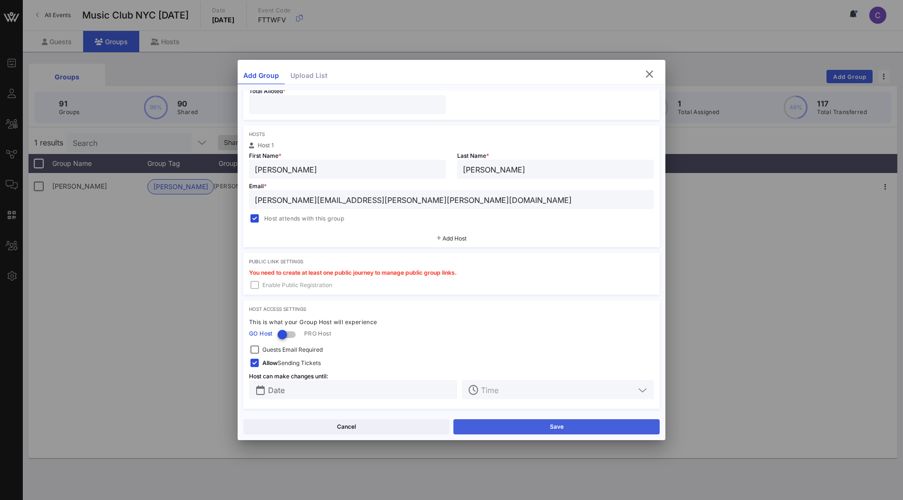
click at [529, 426] on button "Save" at bounding box center [556, 426] width 206 height 15
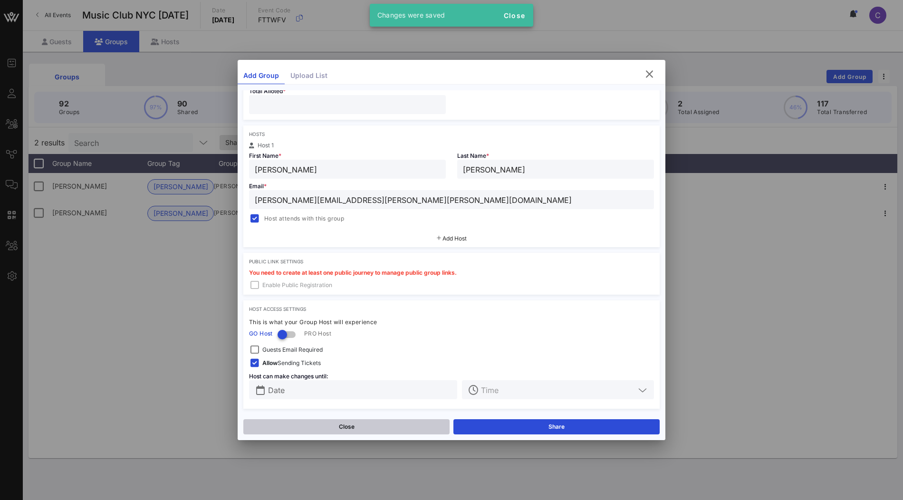
click at [327, 424] on button "Close" at bounding box center [346, 426] width 206 height 15
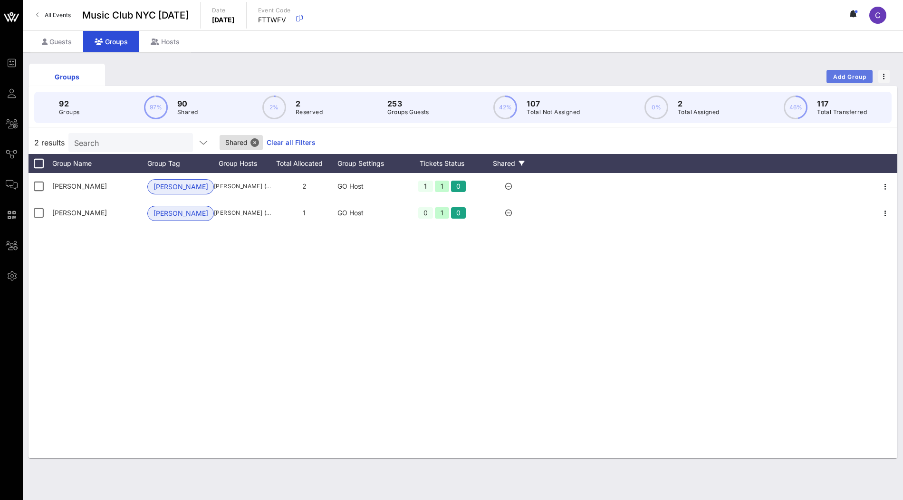
click at [851, 77] on span "Add Group" at bounding box center [850, 76] width 34 height 7
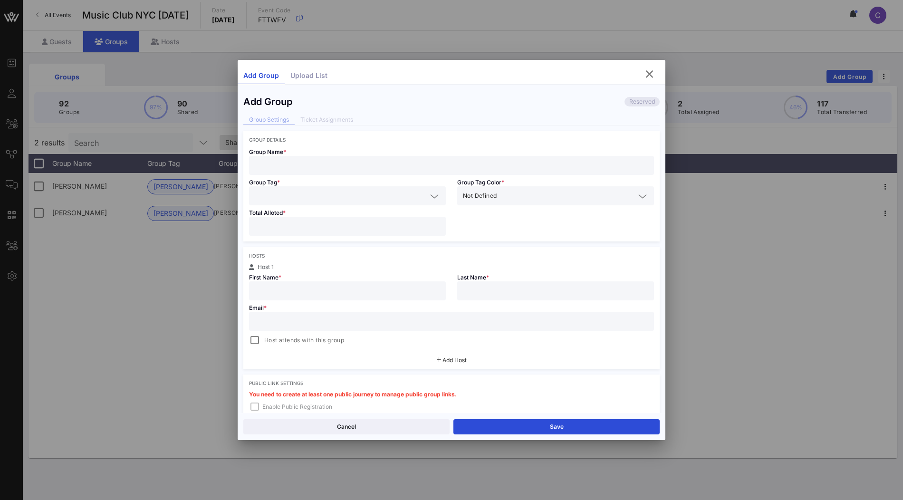
click at [316, 164] on input "text" at bounding box center [452, 165] width 394 height 12
paste input "Narissa Ganpat"
type input "Narissa Ganpat"
click at [307, 289] on input "text" at bounding box center [347, 291] width 185 height 12
paste input "Narissa Ganpat"
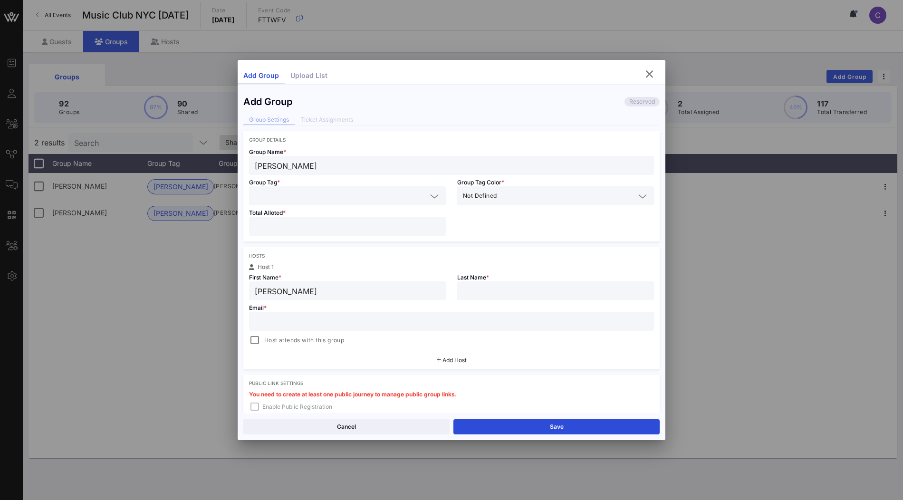
click at [302, 292] on input "Narissa Ganpat" at bounding box center [347, 291] width 185 height 12
type input "Narissa"
click at [474, 292] on input "text" at bounding box center [555, 291] width 185 height 12
paste input "Ganpat"
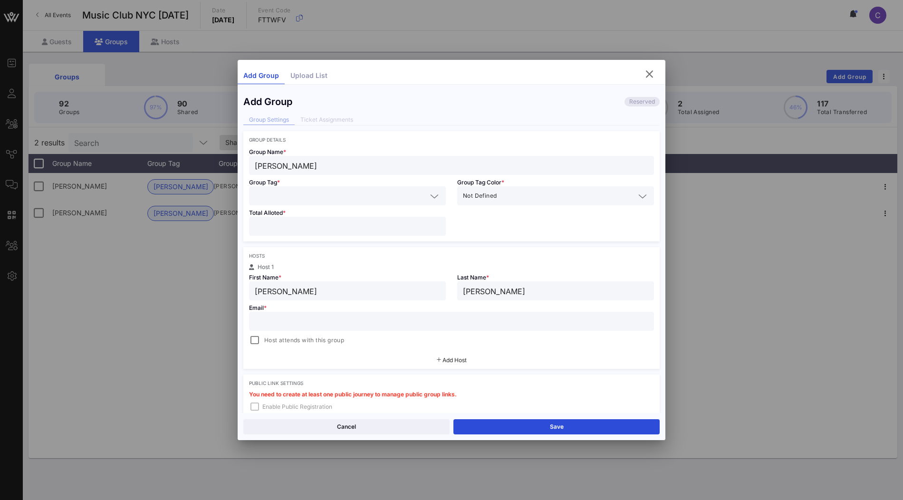
type input "Ganpat"
click at [415, 197] on input "text" at bounding box center [341, 196] width 172 height 12
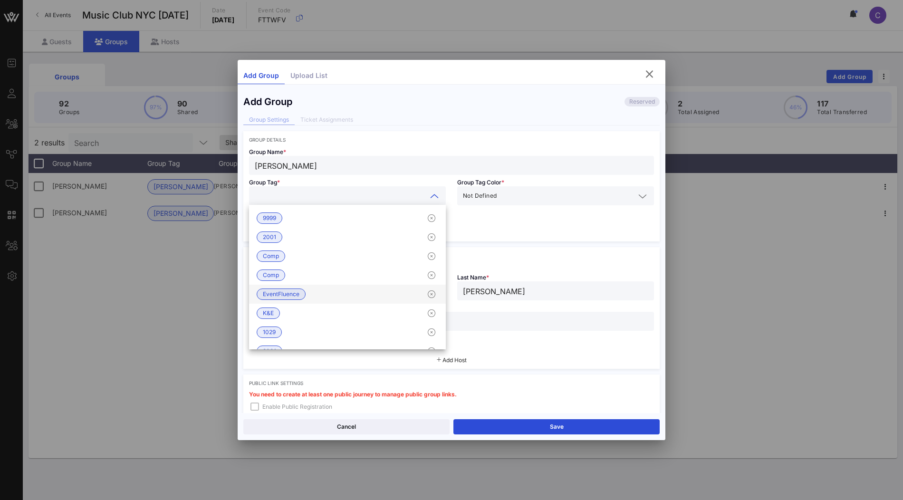
type input "k"
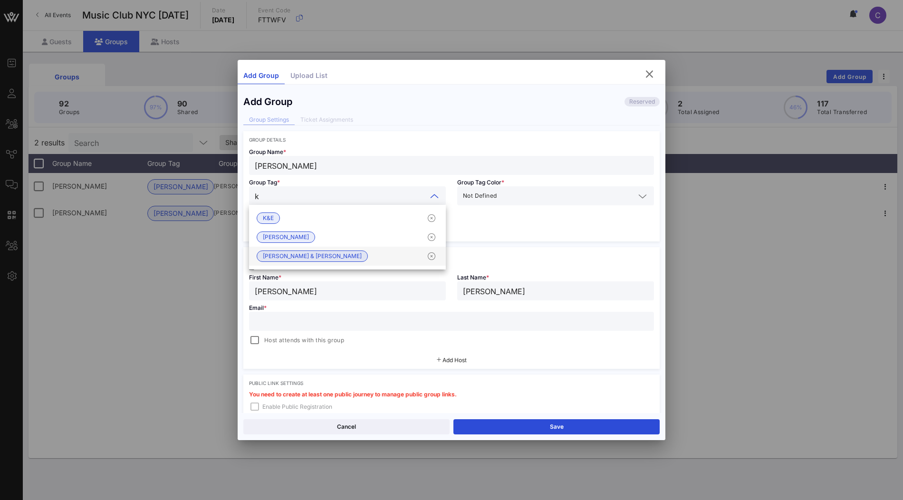
click at [351, 254] on div "Kirkland & Ellis" at bounding box center [347, 256] width 197 height 19
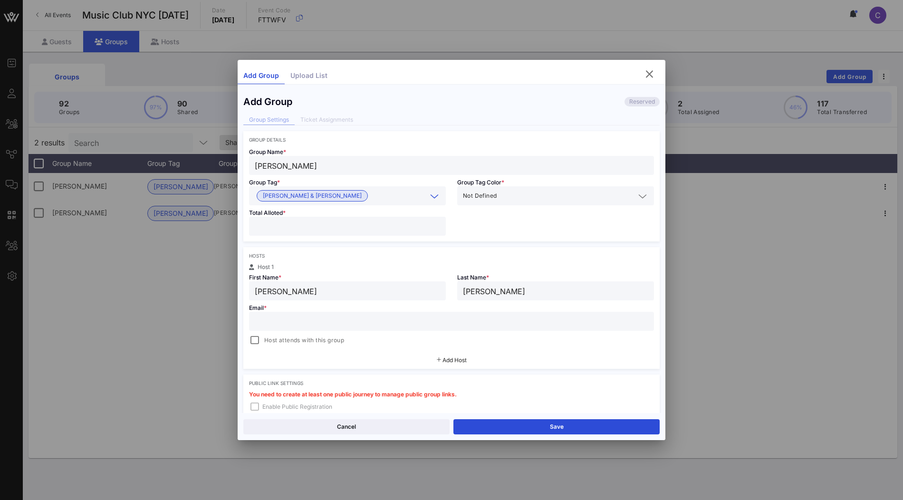
click at [348, 224] on input "number" at bounding box center [347, 226] width 185 height 12
type input "*"
click at [391, 320] on input "text" at bounding box center [452, 321] width 394 height 12
paste input "narissa.ganpat@kirkland.com"
type input "narissa.ganpat@kirkland.com"
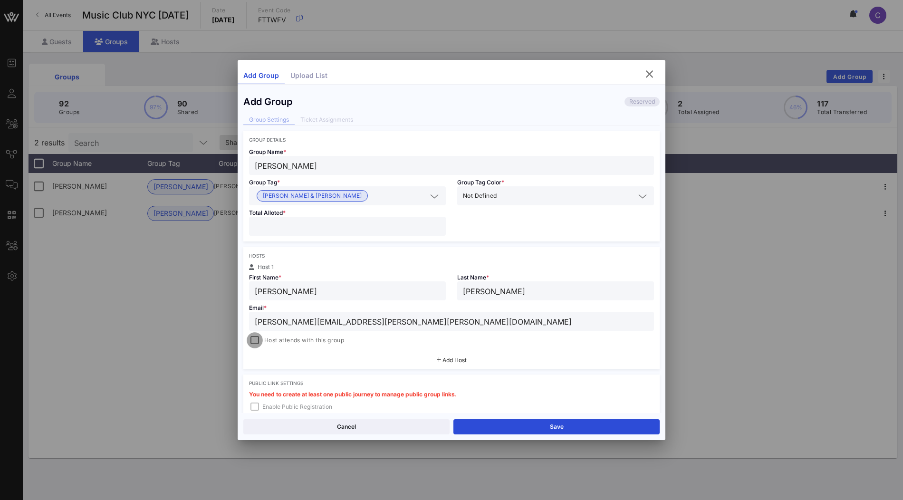
click at [255, 339] on div at bounding box center [254, 340] width 13 height 13
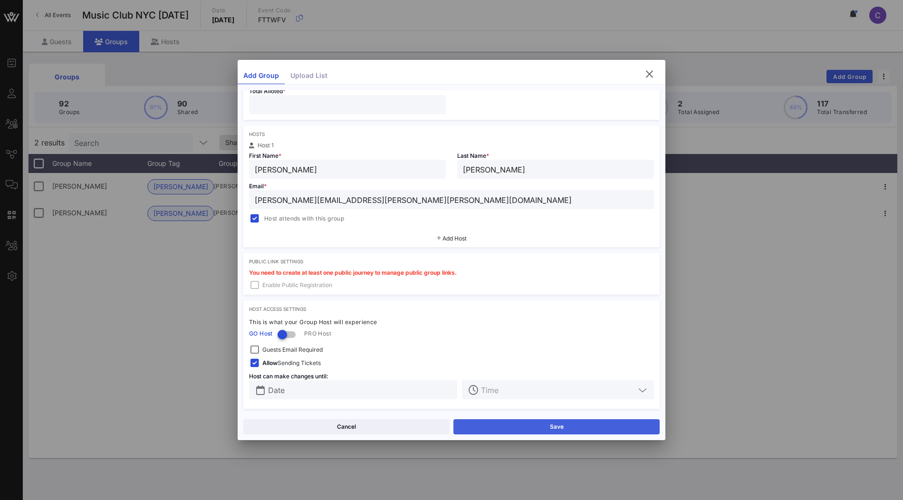
click at [542, 429] on button "Save" at bounding box center [556, 426] width 206 height 15
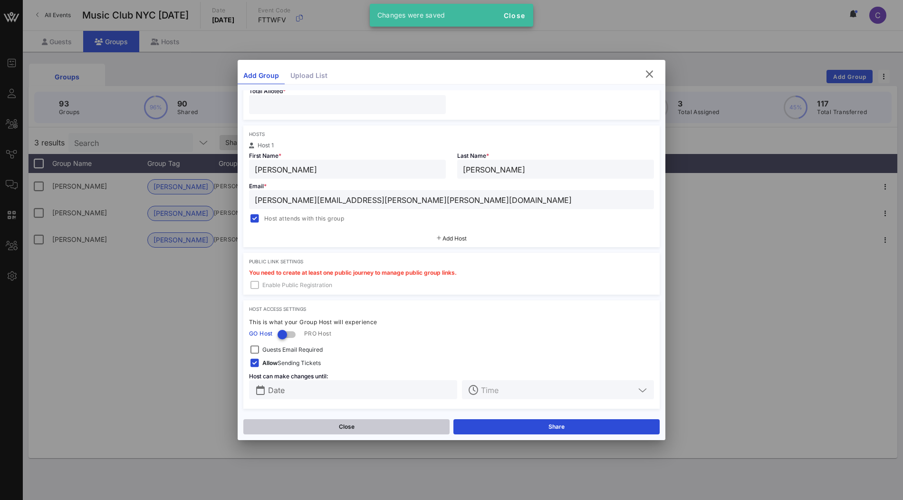
click at [341, 424] on button "Close" at bounding box center [346, 426] width 206 height 15
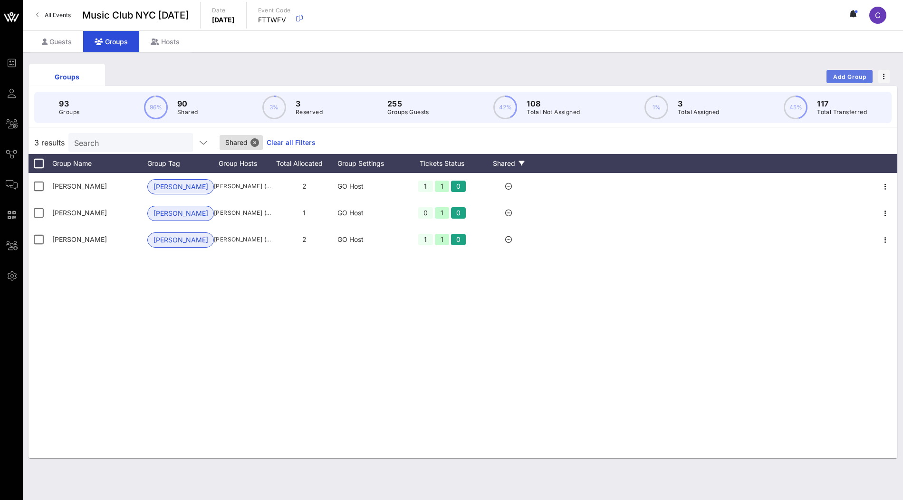
click at [859, 77] on span "Add Group" at bounding box center [850, 76] width 34 height 7
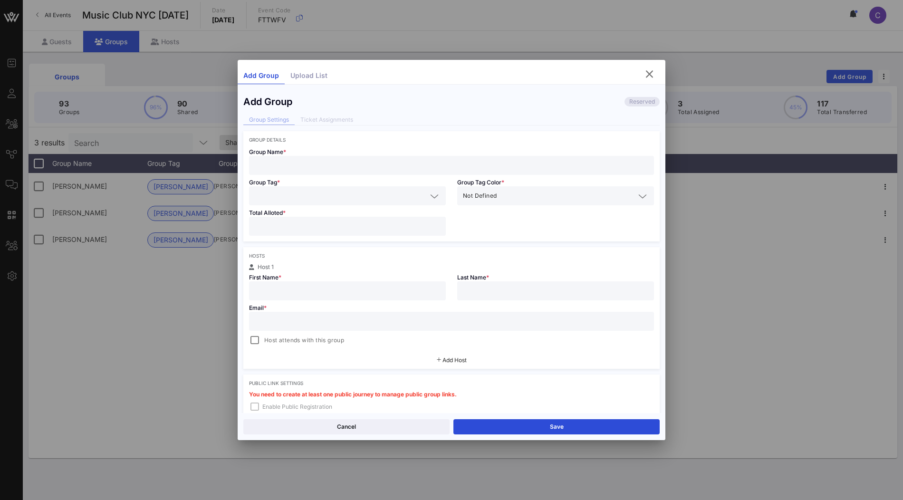
click at [379, 166] on input "text" at bounding box center [452, 165] width 394 height 12
paste input "Raghav Gupta"
type input "Raghav Gupta"
click at [318, 224] on input "number" at bounding box center [347, 226] width 185 height 12
click at [313, 283] on div at bounding box center [347, 290] width 185 height 19
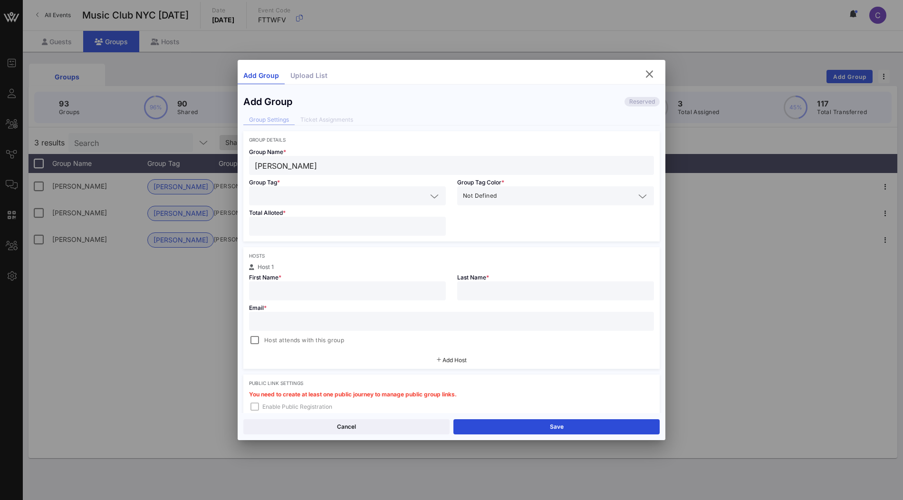
paste input "Raghav Gupta"
click at [296, 291] on input "Raghav Gupta" at bounding box center [347, 291] width 185 height 12
type input "Raghav"
click at [477, 287] on input "text" at bounding box center [555, 291] width 185 height 12
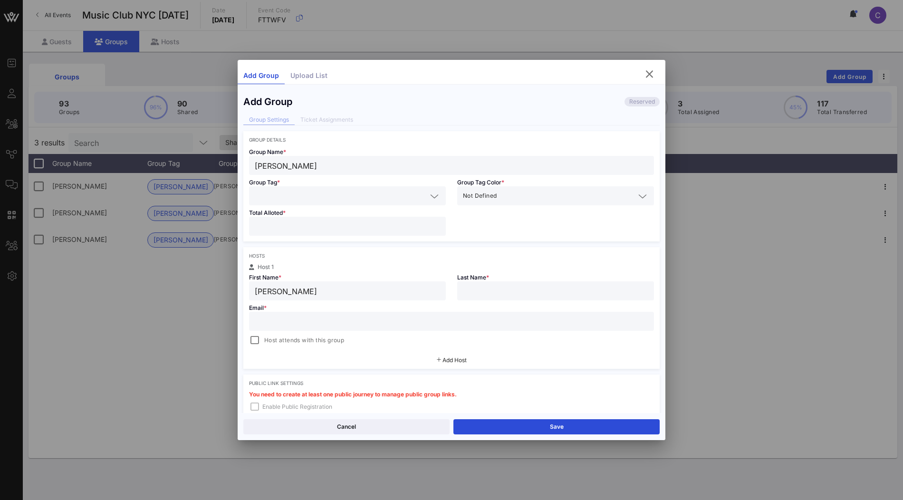
paste input "Gupta"
type input "Gupta"
click at [379, 323] on input "text" at bounding box center [452, 321] width 394 height 12
paste input "raghav.gupta@kirkland.com"
type input "raghav.gupta@kirkland.com"
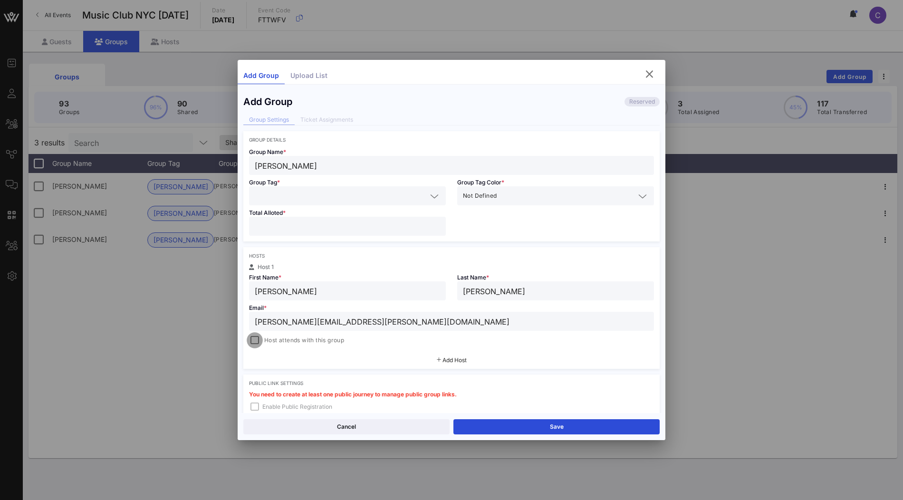
click at [251, 338] on div at bounding box center [254, 340] width 13 height 13
click at [381, 227] on input "number" at bounding box center [347, 226] width 185 height 12
click at [394, 203] on div at bounding box center [347, 195] width 185 height 19
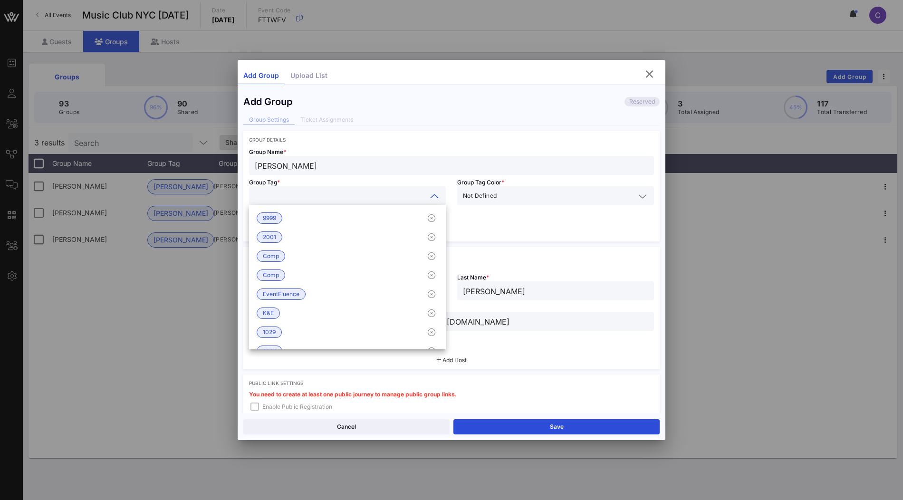
type input "k"
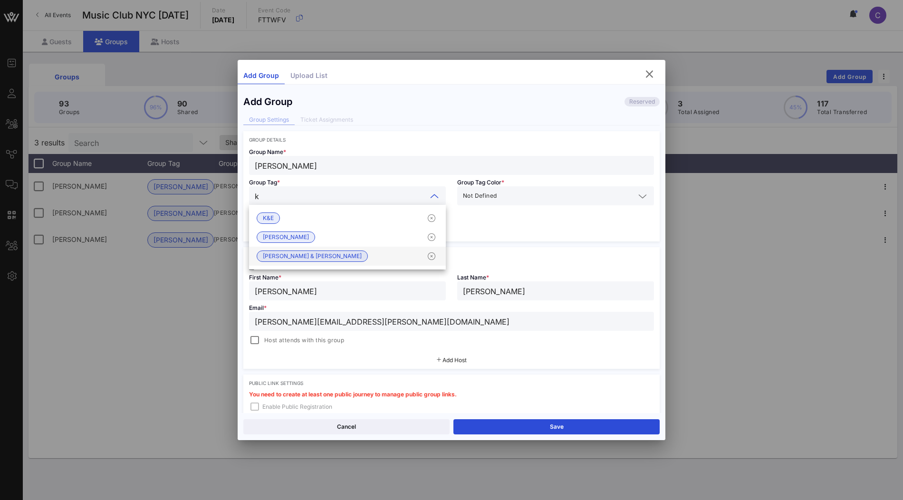
click at [364, 248] on div "Kirkland & Ellis" at bounding box center [347, 256] width 197 height 19
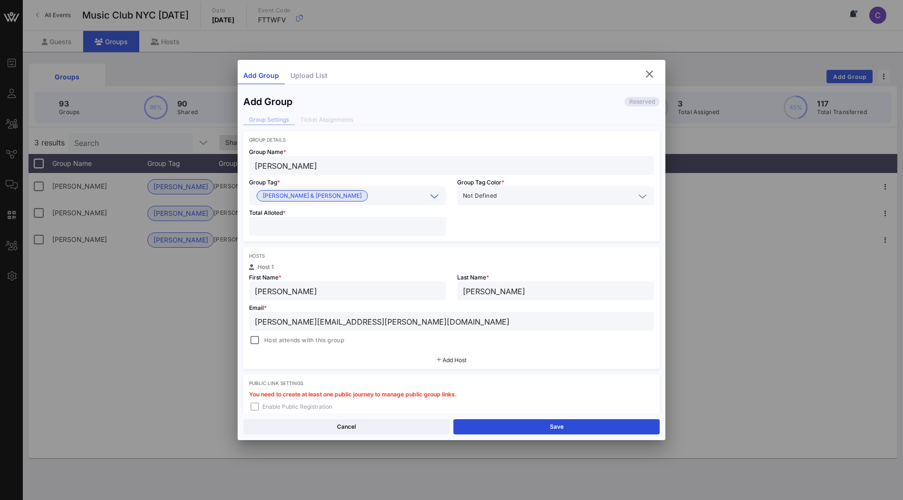
click at [360, 225] on input "number" at bounding box center [347, 226] width 185 height 12
type input "*"
click at [474, 233] on div "Group Name * Raghav Gupta Group Tag * Kirkland & Ellis Group Tag Color * Not De…" at bounding box center [451, 192] width 416 height 99
click at [256, 338] on div at bounding box center [254, 340] width 13 height 13
click at [425, 338] on div "Host attends with this group" at bounding box center [451, 340] width 405 height 11
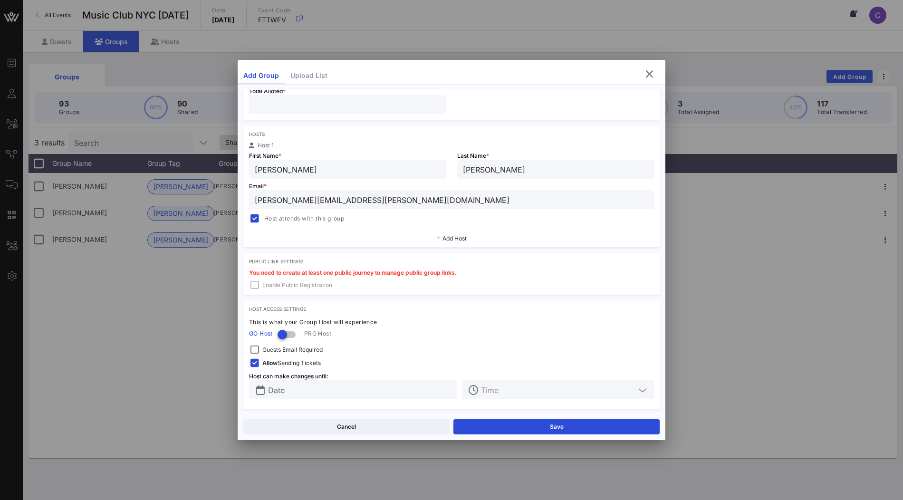
click at [534, 416] on div "Cancel Save" at bounding box center [452, 426] width 428 height 27
click at [534, 426] on button "Save" at bounding box center [556, 426] width 206 height 15
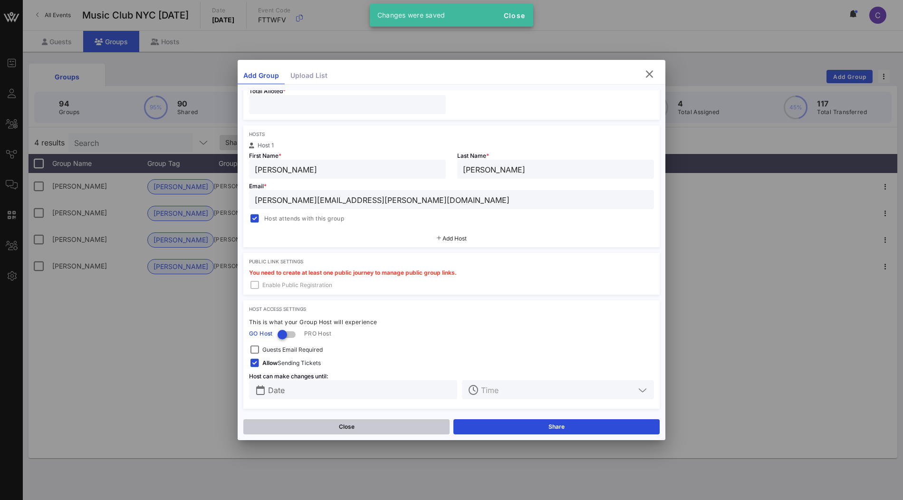
click at [317, 426] on button "Close" at bounding box center [346, 426] width 206 height 15
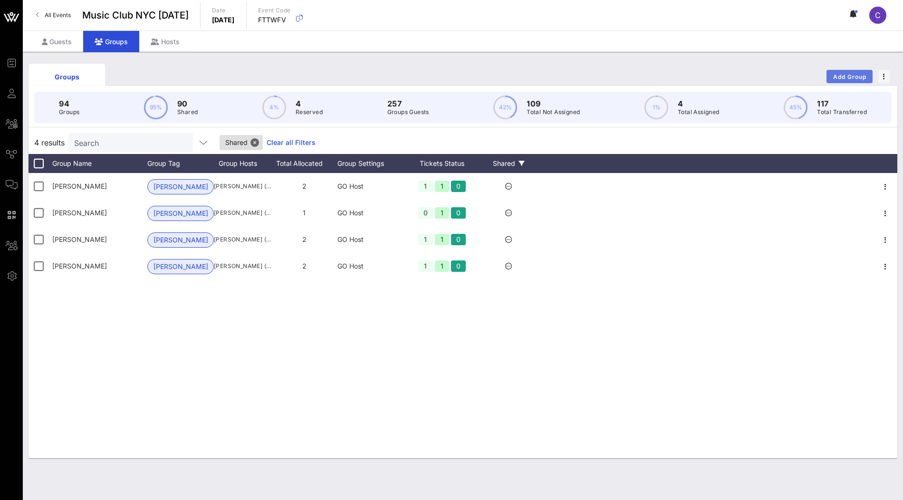
click at [838, 77] on span "Add Group" at bounding box center [850, 76] width 34 height 7
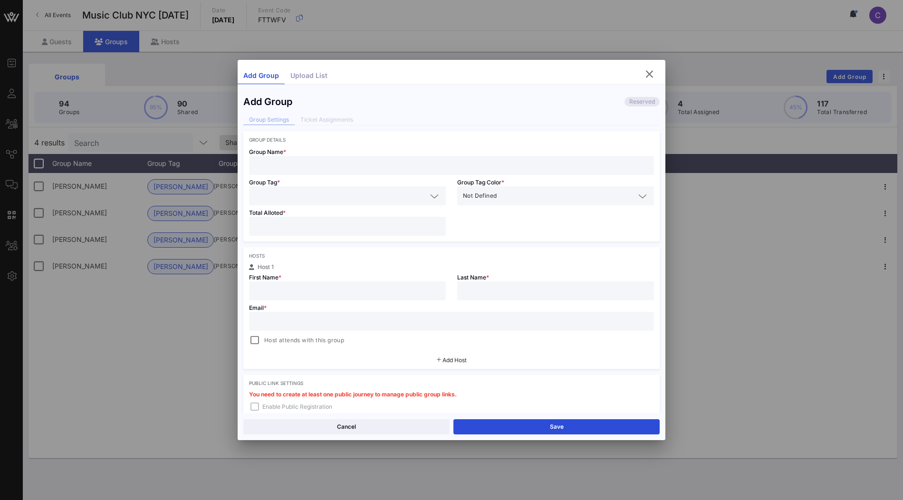
click at [366, 167] on input "text" at bounding box center [452, 165] width 394 height 12
paste input "Sarah Al Salem"
type input "Sarah Al Salem"
click at [311, 287] on input "text" at bounding box center [347, 291] width 185 height 12
paste input "Sarah Al Salem"
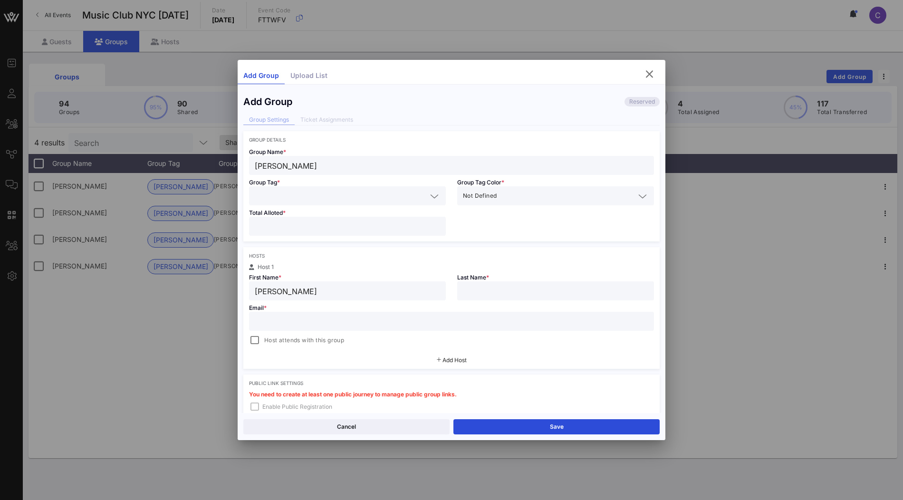
drag, startPoint x: 278, startPoint y: 290, endPoint x: 367, endPoint y: 290, distance: 89.4
click at [367, 290] on input "Sarah Al Salem" at bounding box center [347, 291] width 185 height 12
type input "Sarah"
click at [482, 285] on input "text" at bounding box center [555, 291] width 185 height 12
paste input "Al Salem"
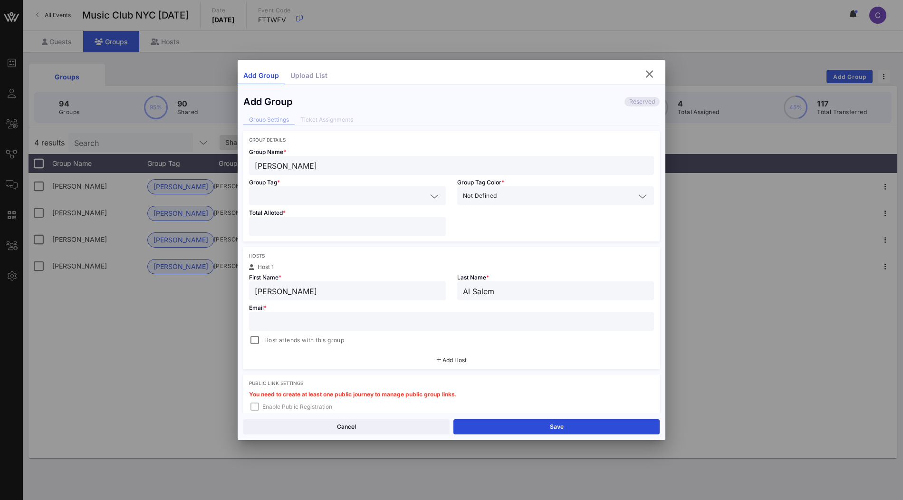
type input "Al Salem"
click at [339, 194] on input "text" at bounding box center [341, 196] width 172 height 12
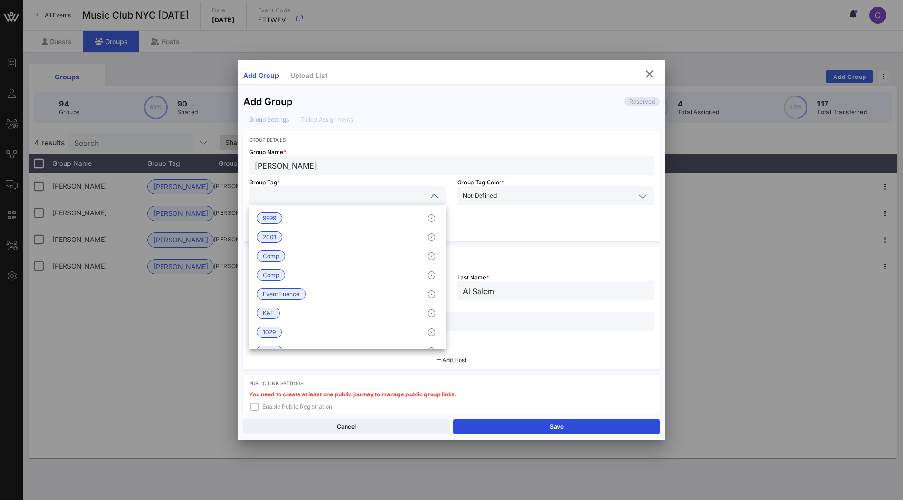
type input "2"
type input "k"
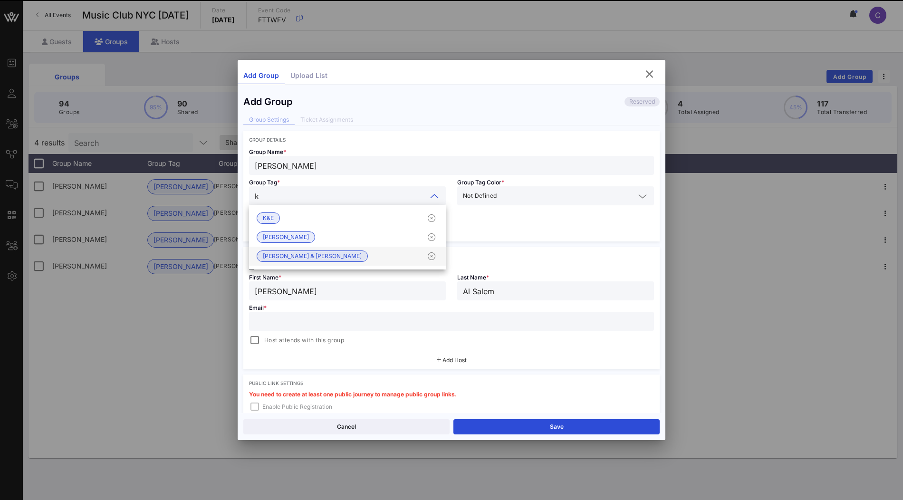
click at [324, 255] on div "Kirkland & Ellis" at bounding box center [347, 256] width 197 height 19
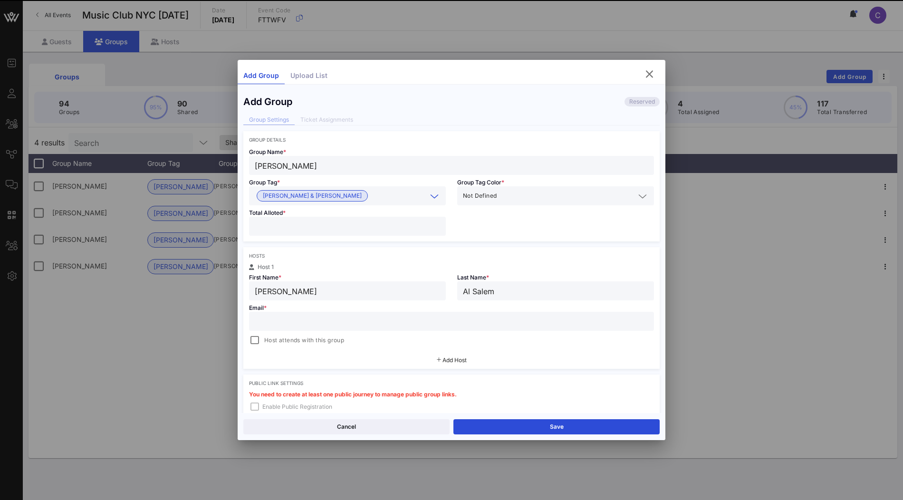
click at [364, 226] on input "number" at bounding box center [347, 226] width 185 height 12
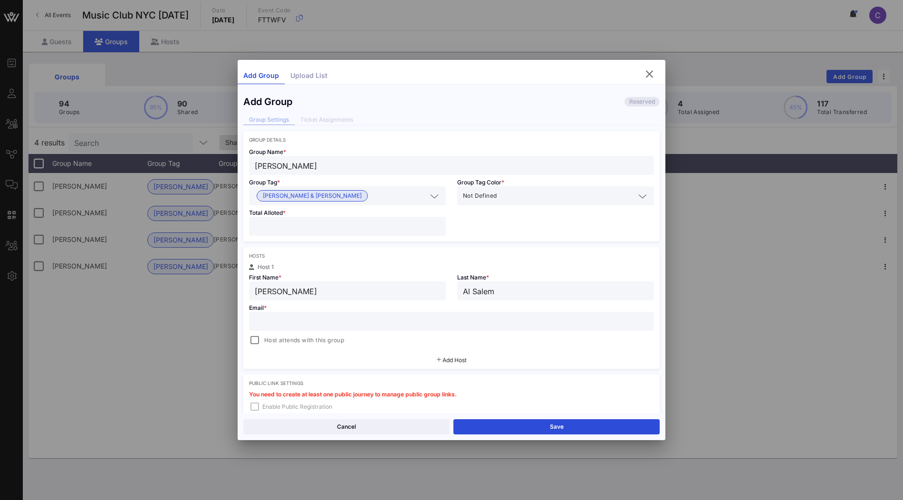
type input "*"
click at [450, 322] on input "text" at bounding box center [452, 321] width 394 height 12
paste input "sarah.alsalem@kirkland.com"
type input "sarah.alsalem@kirkland.com"
click at [472, 341] on div "Host attends with this group" at bounding box center [451, 340] width 405 height 11
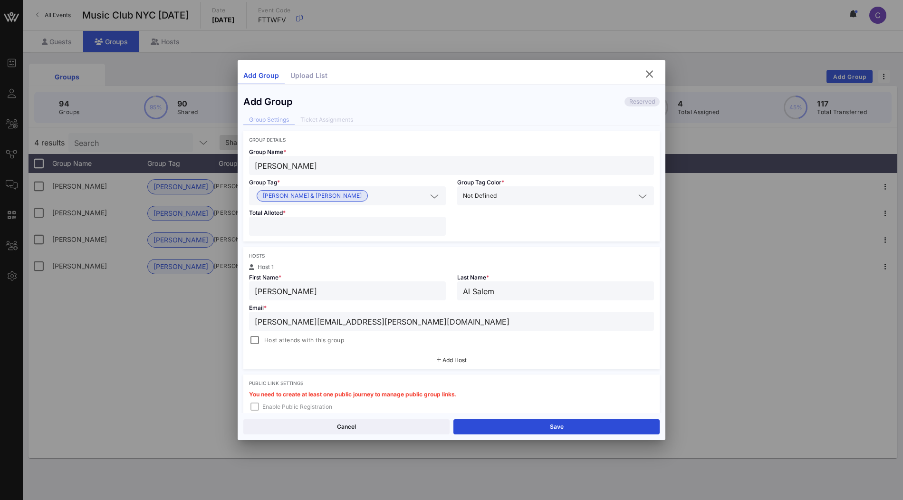
click at [308, 341] on span "Host attends with this group" at bounding box center [304, 341] width 80 height 10
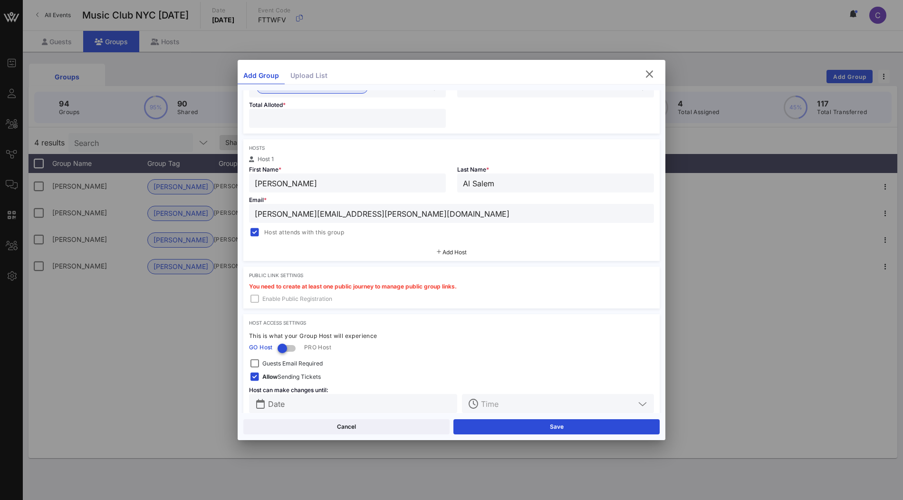
click at [537, 434] on div "Cancel Save" at bounding box center [452, 426] width 428 height 27
click at [540, 428] on button "Save" at bounding box center [556, 426] width 206 height 15
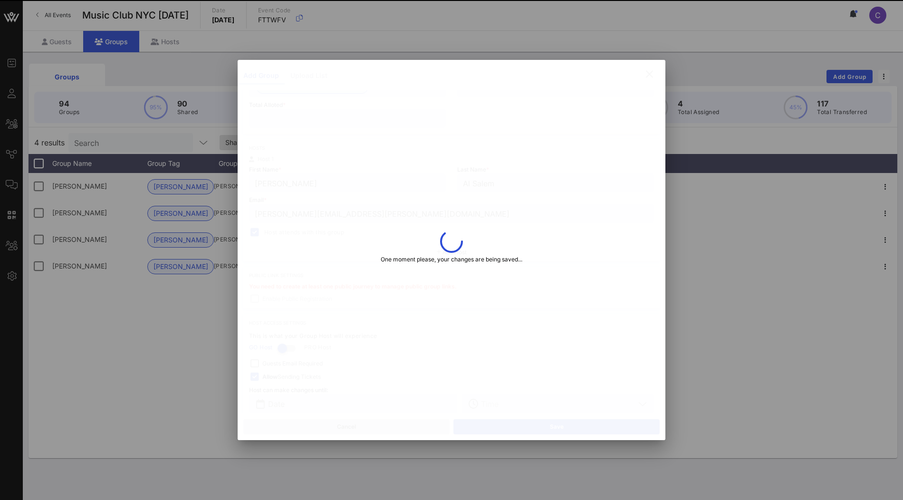
type input "Sarah"
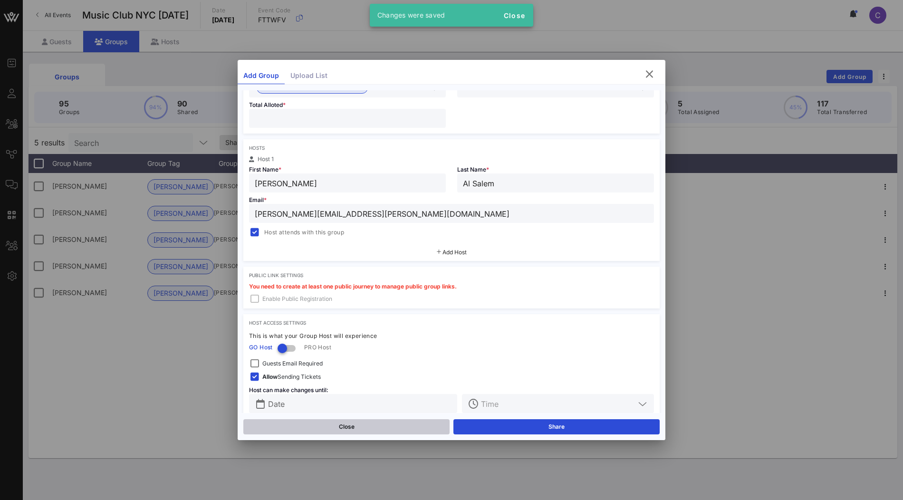
click at [282, 424] on button "Close" at bounding box center [346, 426] width 206 height 15
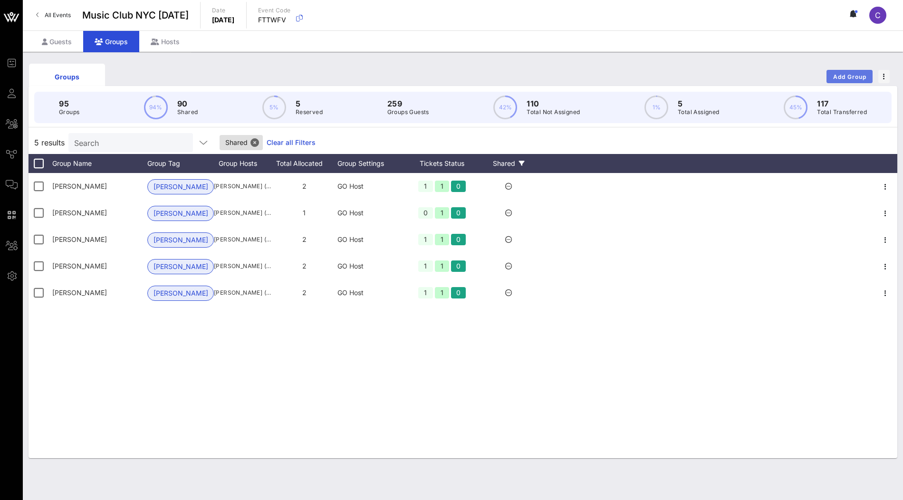
click at [847, 77] on span "Add Group" at bounding box center [850, 76] width 34 height 7
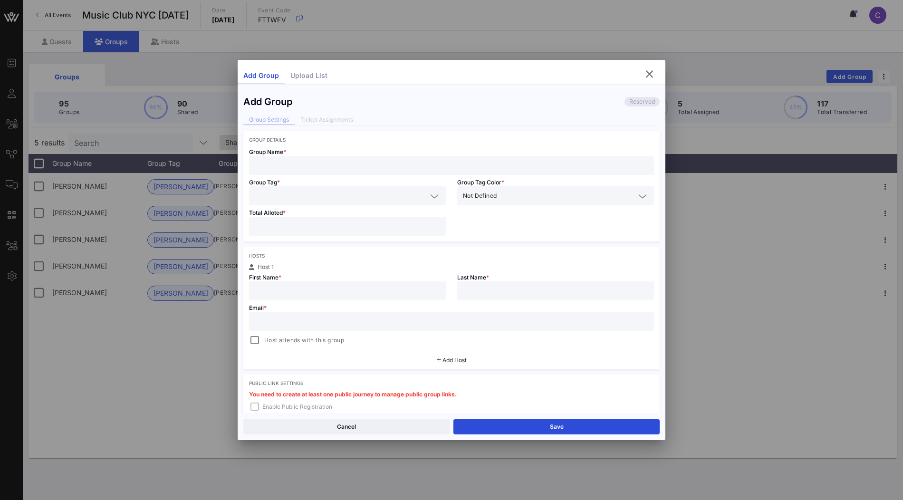
click at [338, 163] on input "text" at bounding box center [452, 165] width 394 height 12
paste input "Brittany Roger"
type input "Brittany Roger"
click at [333, 194] on input "text" at bounding box center [341, 196] width 172 height 12
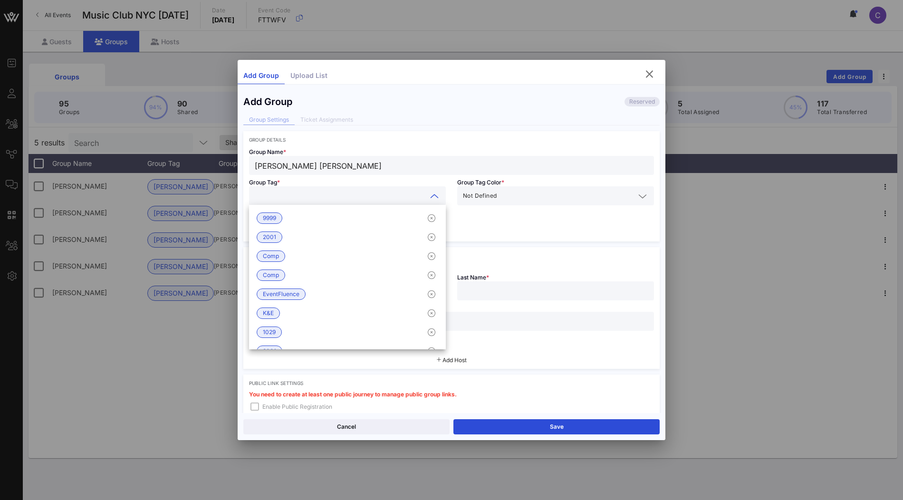
type input "k"
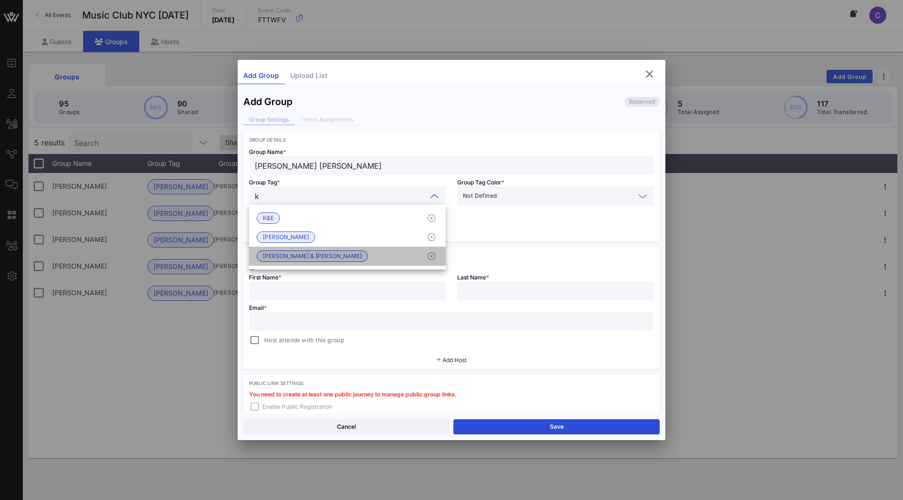
click at [311, 259] on div "Kirkland & Ellis" at bounding box center [347, 256] width 197 height 19
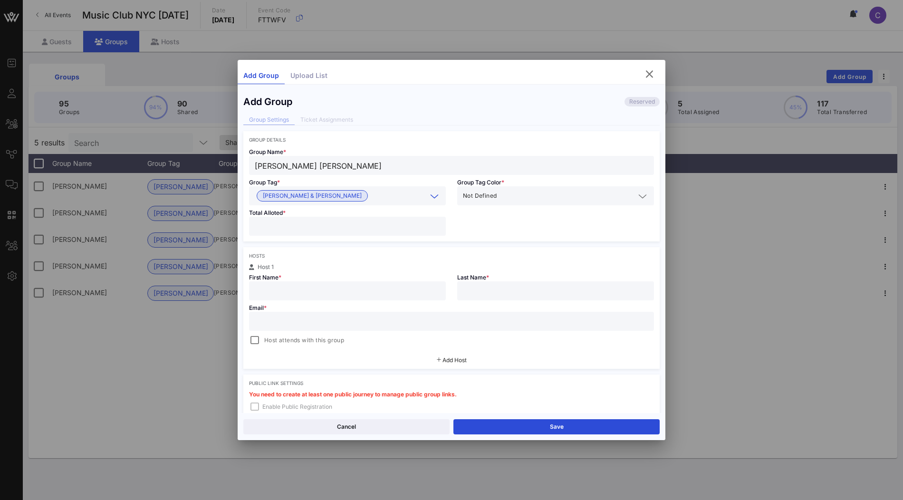
click at [368, 229] on input "number" at bounding box center [347, 226] width 185 height 12
type input "*"
click at [349, 298] on div at bounding box center [347, 290] width 185 height 19
click at [345, 316] on input "text" at bounding box center [452, 321] width 394 height 12
paste input "brittany.roger@kirkland.com"
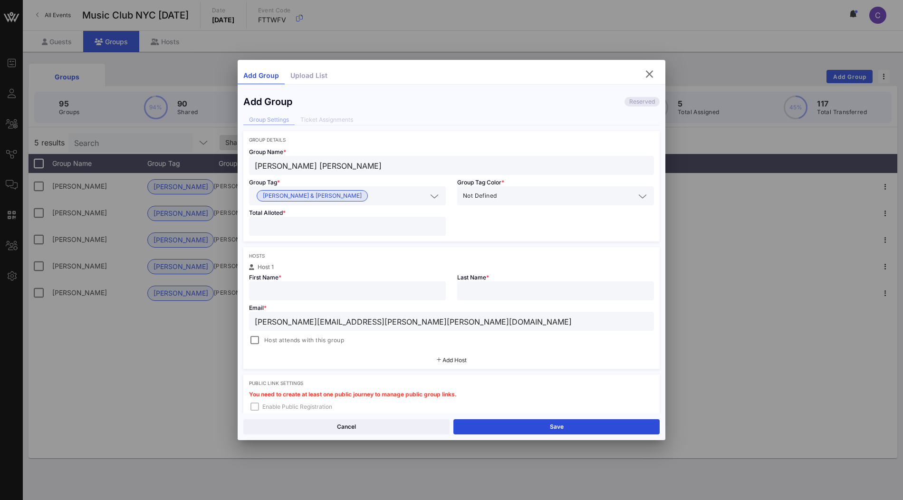
type input "brittany.roger@kirkland.com"
click at [341, 161] on input "Brittany Roger" at bounding box center [452, 165] width 394 height 12
click at [329, 286] on input "text" at bounding box center [347, 291] width 185 height 12
paste input "Brittany Roger"
click at [298, 290] on input "Brittany Roger" at bounding box center [347, 291] width 185 height 12
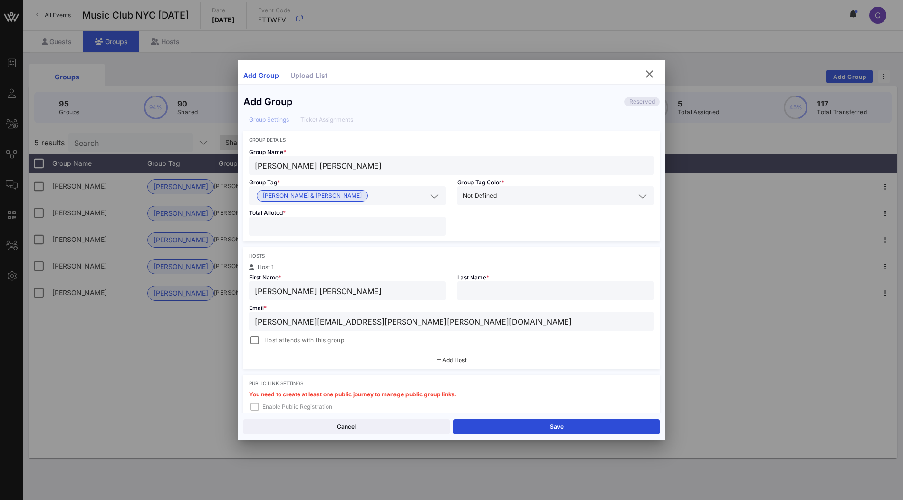
click at [298, 290] on input "Brittany Roger" at bounding box center [347, 291] width 185 height 12
type input "Brittany"
click at [491, 292] on input "text" at bounding box center [555, 291] width 185 height 12
paste input "Roger"
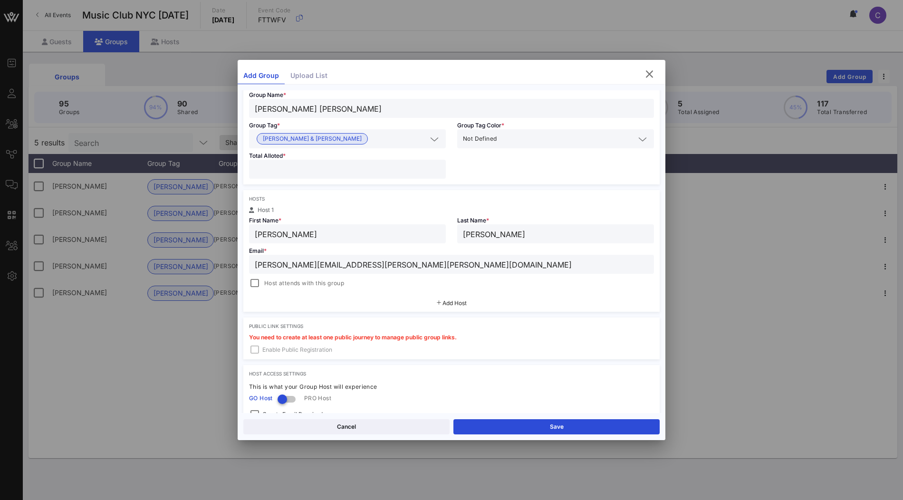
scroll to position [75, 0]
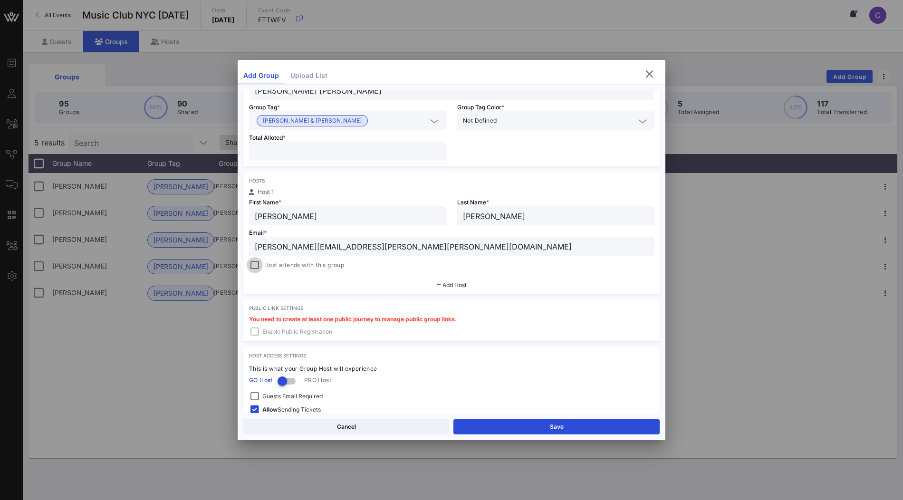
type input "Roger"
click at [253, 266] on div at bounding box center [254, 265] width 13 height 13
click at [535, 428] on button "Save" at bounding box center [556, 426] width 206 height 15
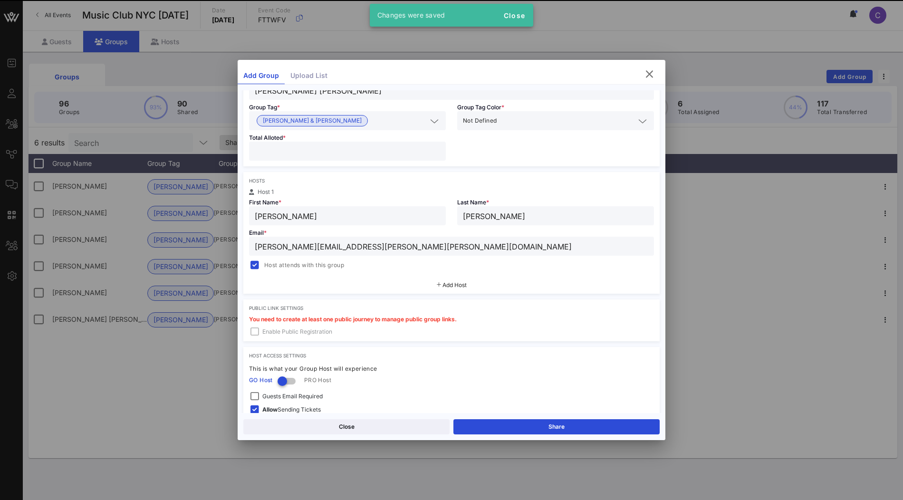
scroll to position [122, 0]
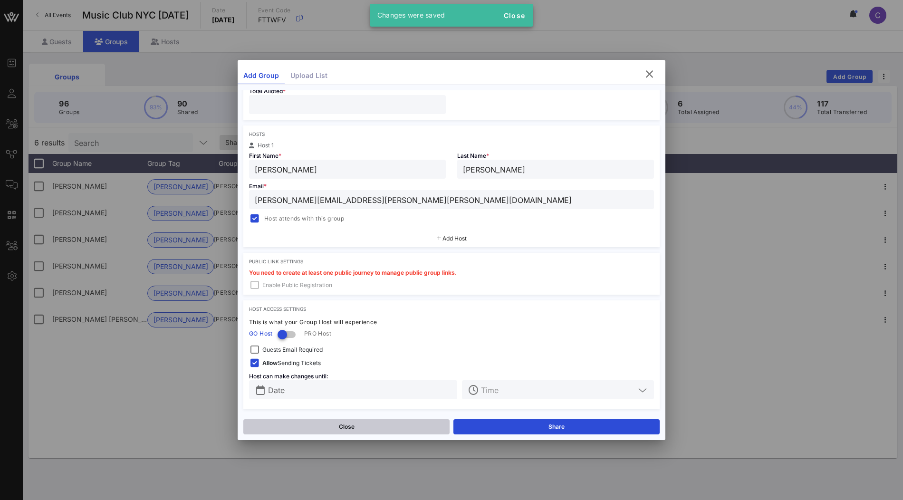
click at [377, 423] on button "Close" at bounding box center [346, 426] width 206 height 15
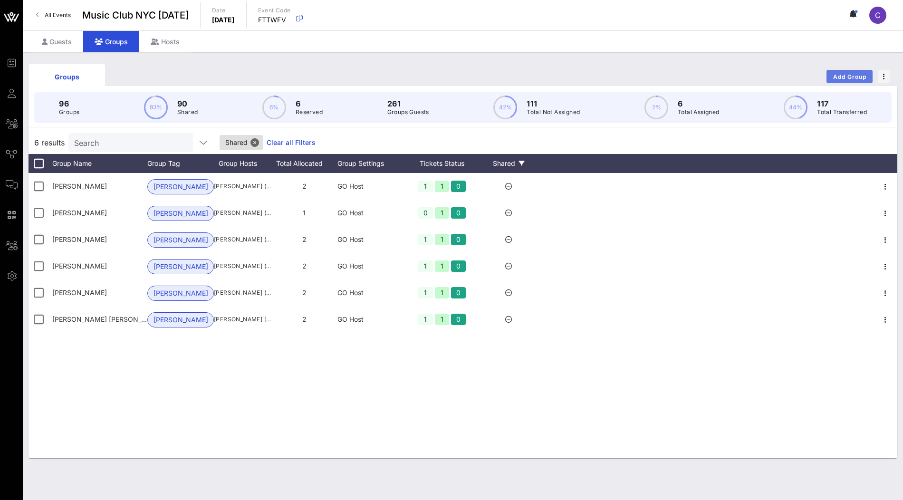
click at [846, 75] on span "Add Group" at bounding box center [850, 76] width 34 height 7
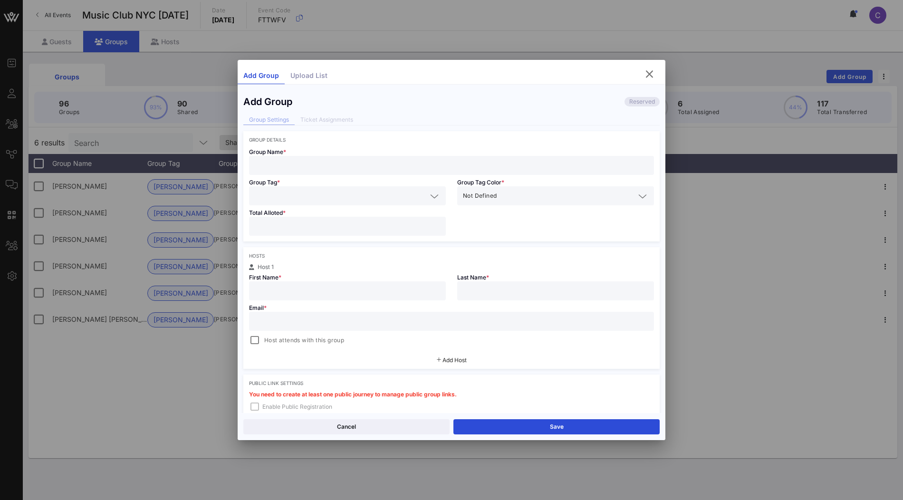
click at [371, 163] on input "text" at bounding box center [452, 165] width 394 height 12
paste input "Matthew Park"
type input "Matthew Park"
click at [332, 290] on input "text" at bounding box center [347, 291] width 185 height 12
paste input "Matthew Park"
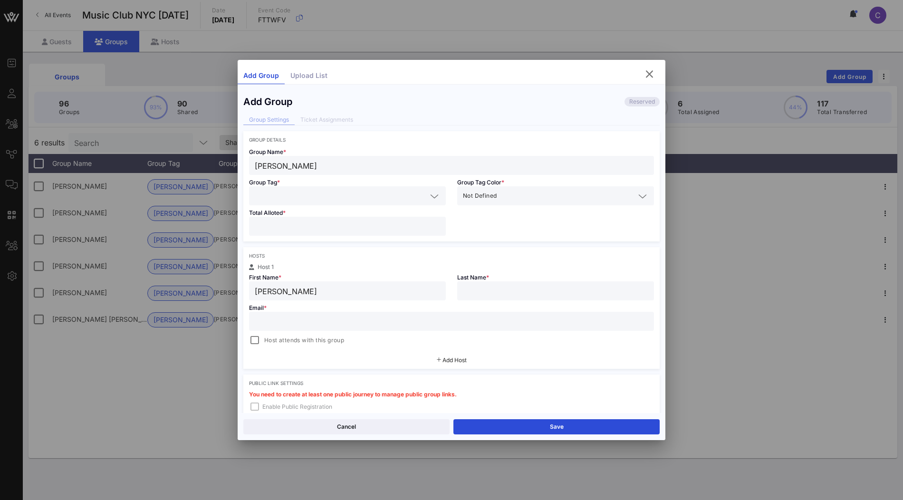
click at [298, 289] on input "Matthew Park" at bounding box center [347, 291] width 185 height 12
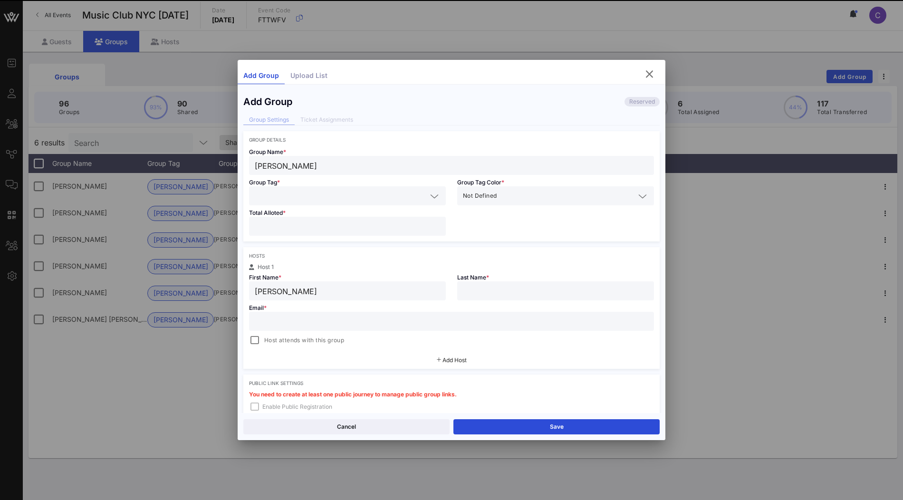
type input "Matthew"
click at [474, 288] on input "text" at bounding box center [555, 291] width 185 height 12
paste input "Park"
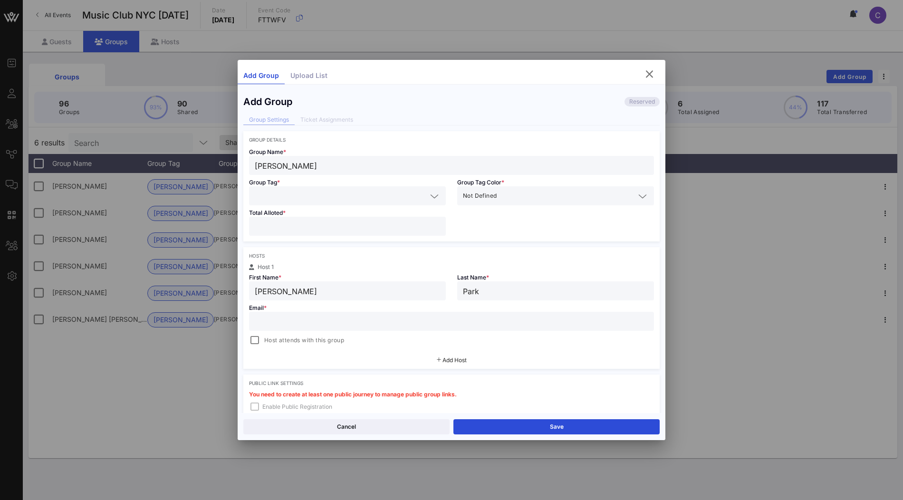
type input "Park"
click at [373, 322] on input "text" at bounding box center [452, 321] width 394 height 12
paste input "matthew.park@kirkland.com"
type input "matthew.park@kirkland.com"
click at [365, 195] on input "text" at bounding box center [341, 196] width 172 height 12
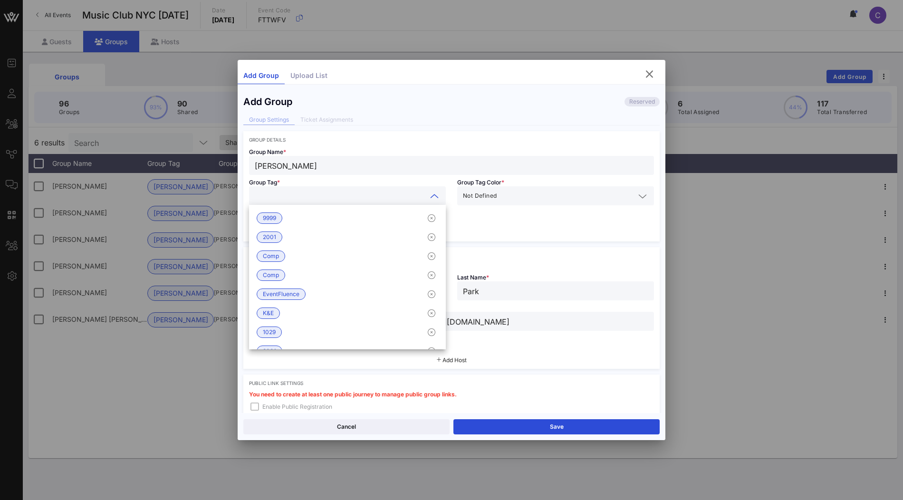
type input "k"
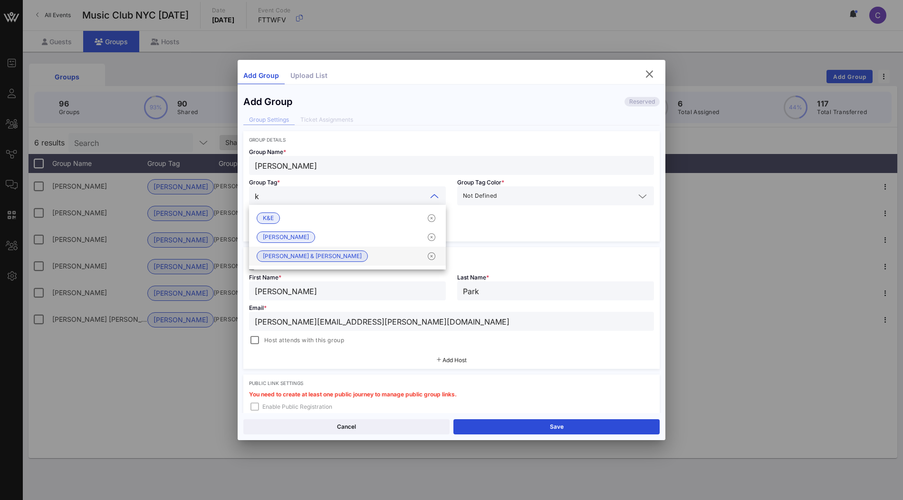
click at [340, 256] on div "Kirkland & Ellis" at bounding box center [347, 256] width 197 height 19
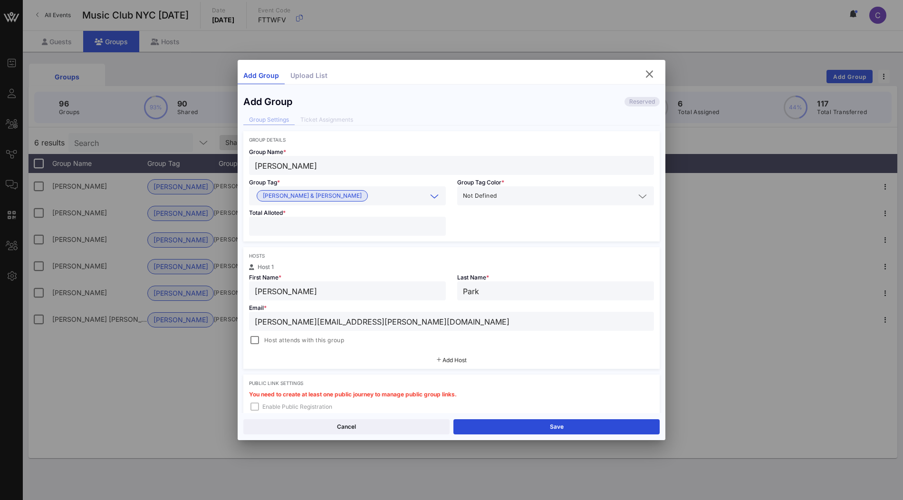
click at [371, 233] on div at bounding box center [347, 226] width 185 height 19
type input "*"
click at [255, 341] on div at bounding box center [254, 340] width 13 height 13
click at [523, 423] on button "Save" at bounding box center [556, 426] width 206 height 15
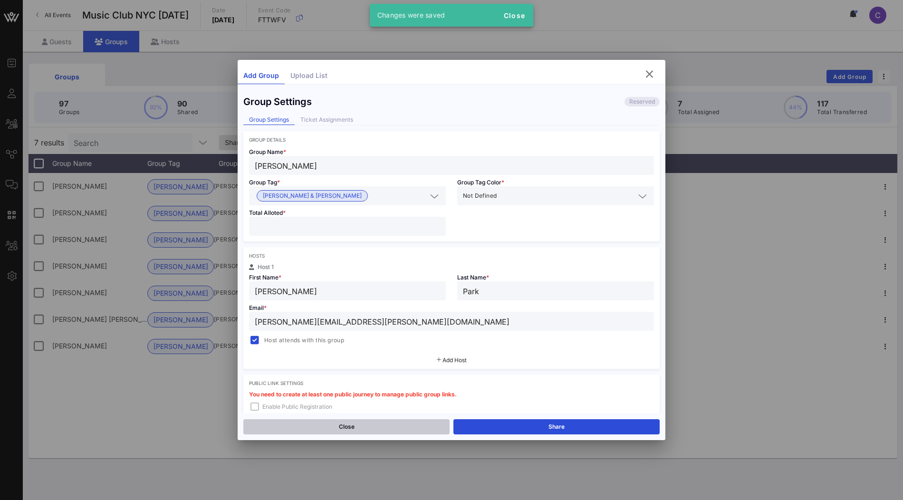
click at [393, 424] on button "Close" at bounding box center [346, 426] width 206 height 15
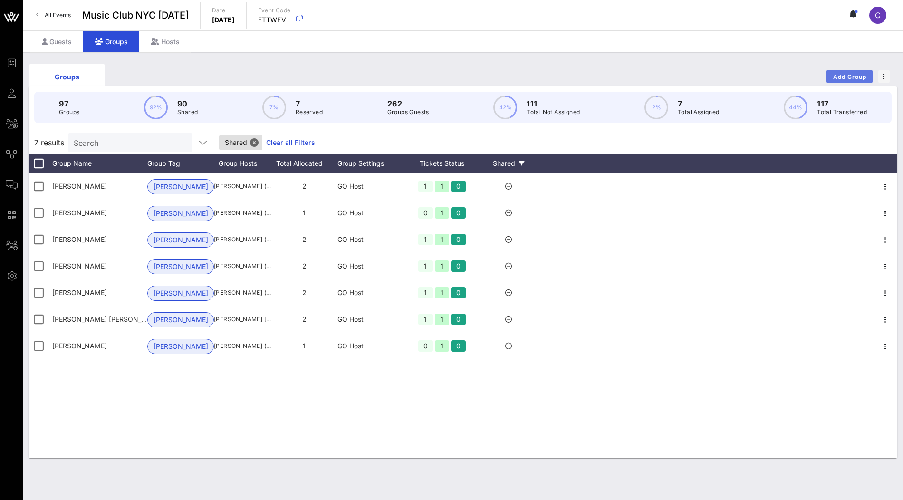
click at [854, 80] on button "Add Group" at bounding box center [850, 76] width 46 height 13
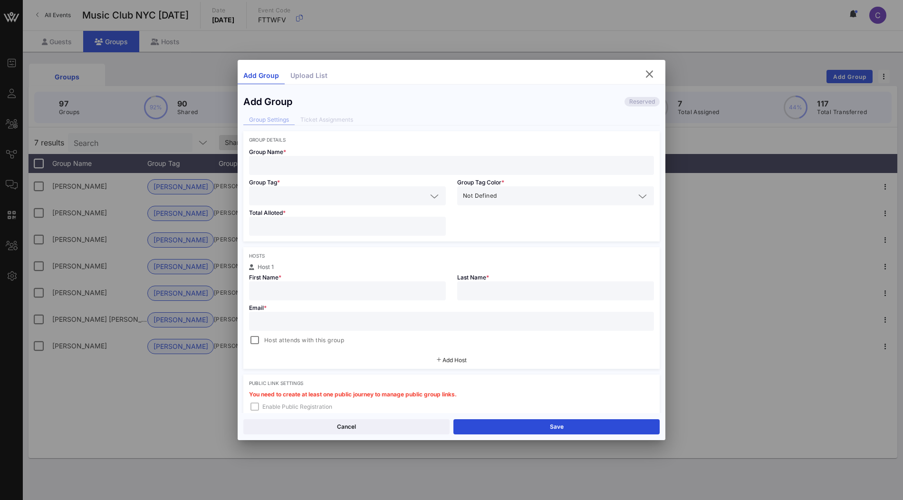
click at [325, 162] on input "text" at bounding box center [452, 165] width 394 height 12
paste input "Feiyi Kuai"
type input "Feiyi Kuai"
click at [288, 289] on input "text" at bounding box center [347, 291] width 185 height 12
paste input "Feiyi Kuai"
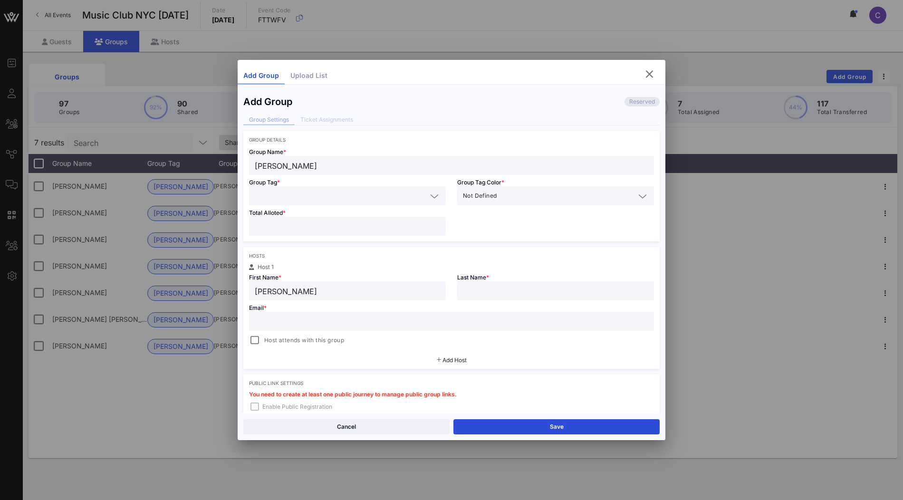
click at [282, 290] on input "Feiyi Kuai" at bounding box center [347, 291] width 185 height 12
type input "Feiyi"
click at [475, 291] on input "text" at bounding box center [555, 291] width 185 height 12
paste input "Kuai"
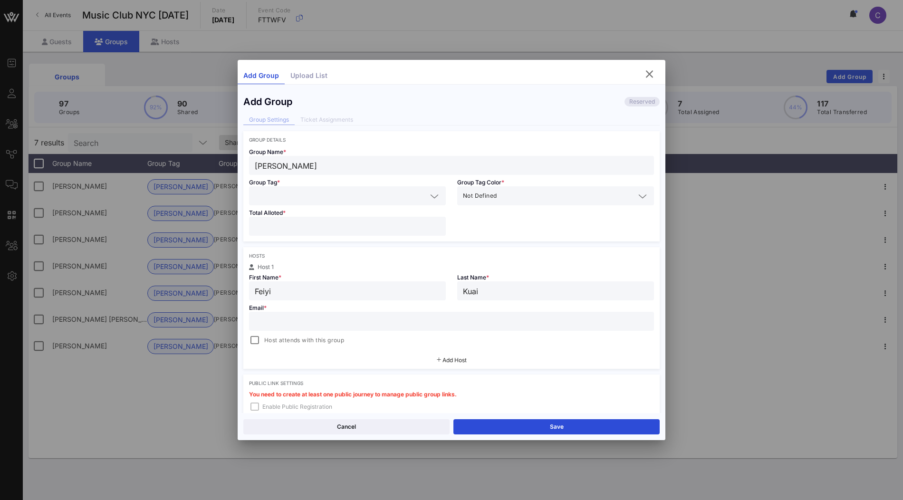
type input "Kuai"
click at [336, 193] on input "text" at bounding box center [341, 196] width 172 height 12
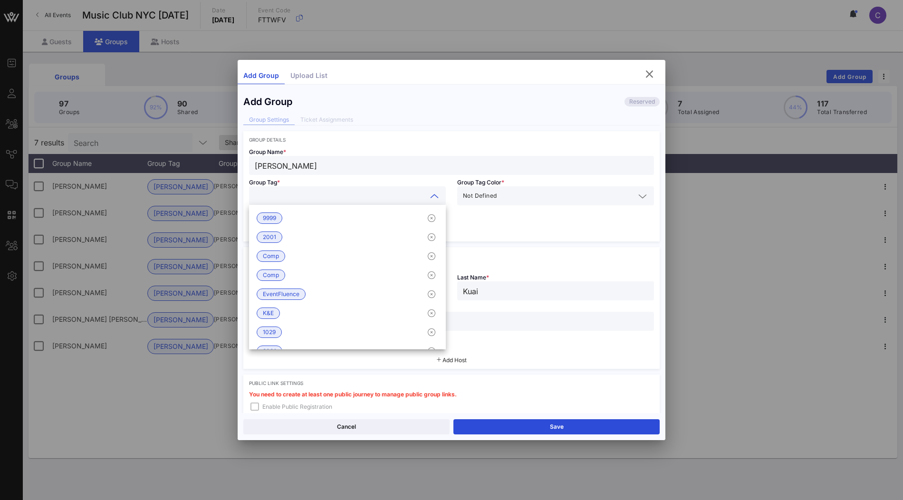
type input "k"
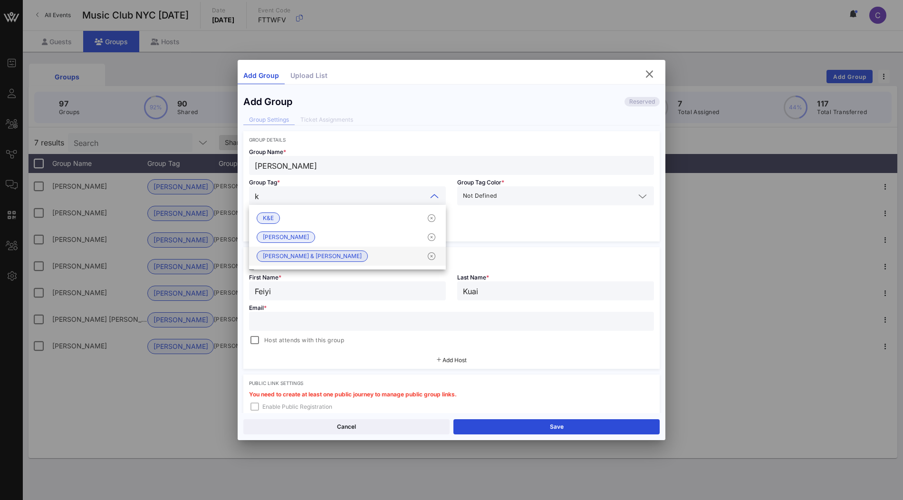
click at [319, 254] on div "Kirkland & Ellis" at bounding box center [347, 256] width 197 height 19
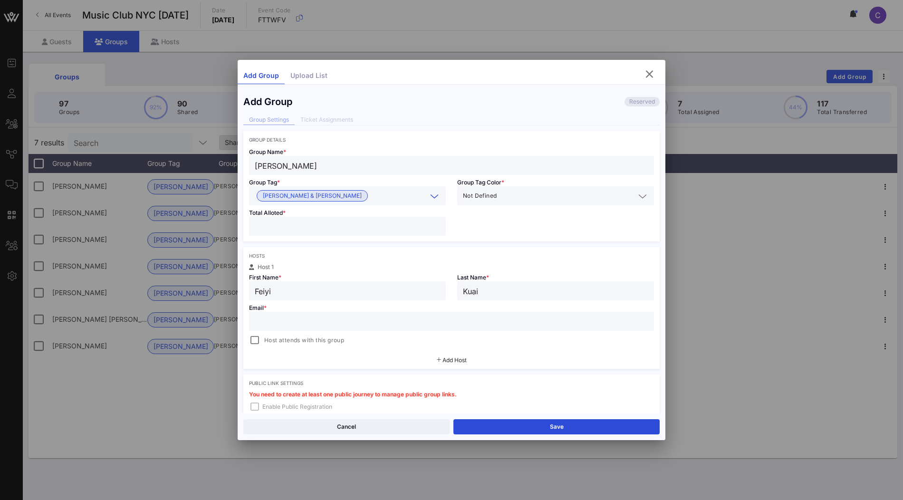
click at [319, 227] on input "number" at bounding box center [347, 226] width 185 height 12
type input "*"
click at [356, 324] on input "text" at bounding box center [452, 321] width 394 height 12
paste input "feiyi.kuai@kirkland.com"
type input "feiyi.kuai@kirkland.com"
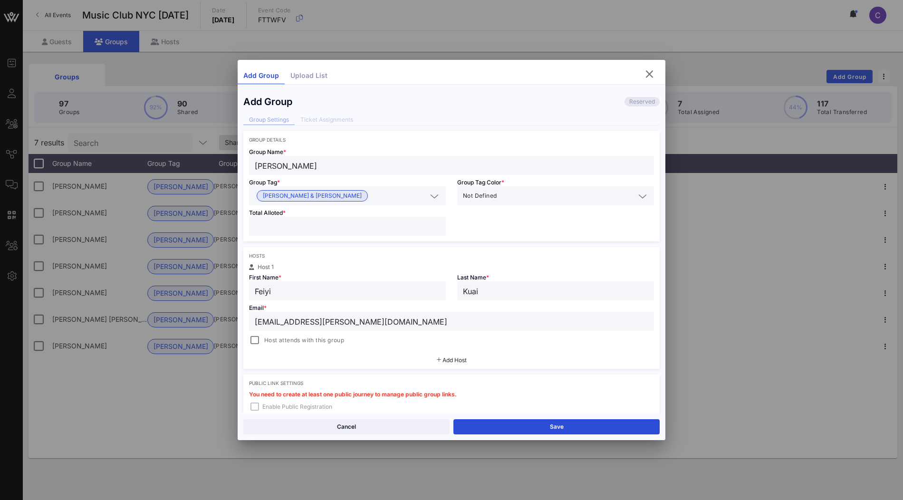
click at [327, 341] on span "Host attends with this group" at bounding box center [304, 341] width 80 height 10
click at [577, 429] on button "Save" at bounding box center [556, 426] width 206 height 15
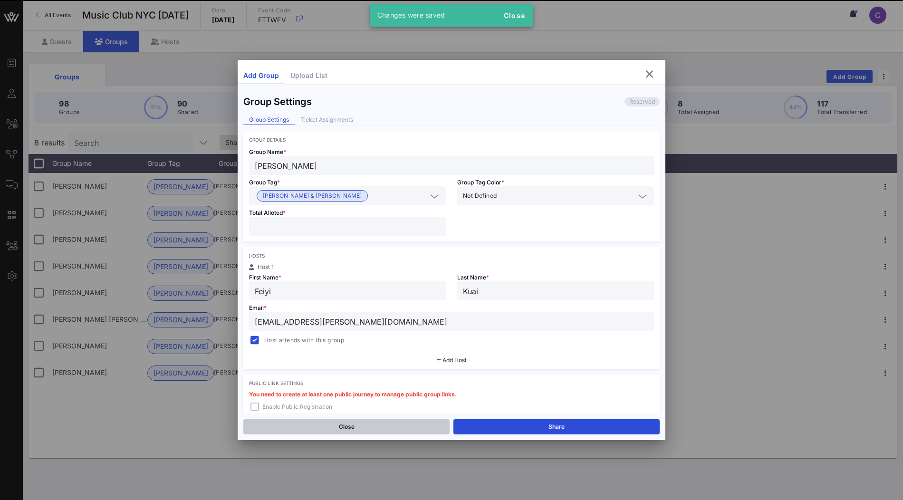
click at [316, 428] on button "Close" at bounding box center [346, 426] width 206 height 15
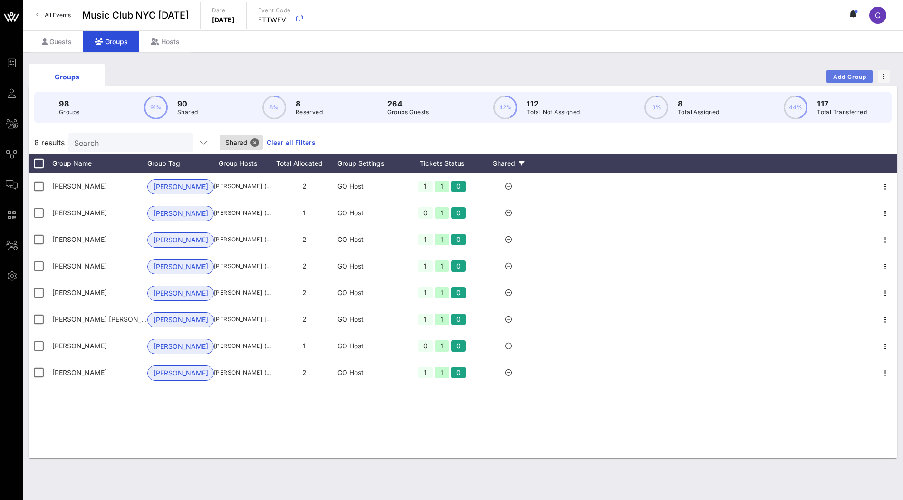
click at [852, 77] on span "Add Group" at bounding box center [850, 76] width 34 height 7
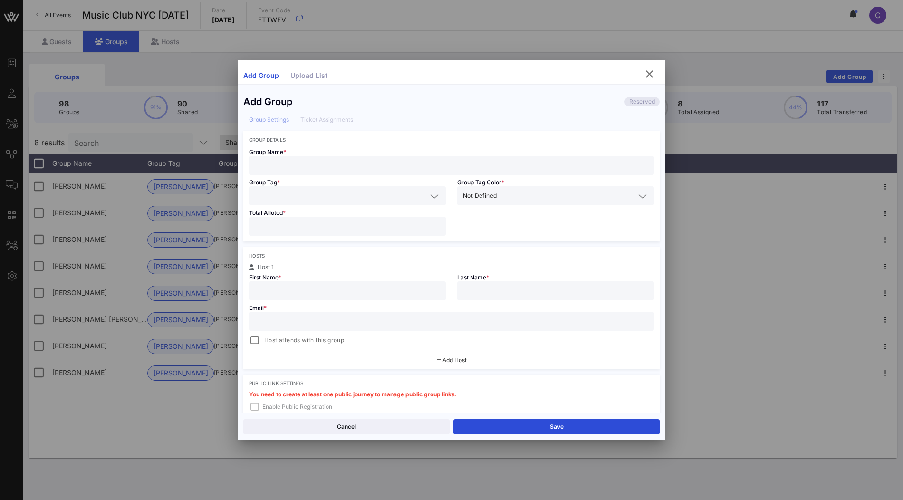
click at [348, 167] on input "text" at bounding box center [452, 165] width 394 height 12
paste input "James B. Dickson"
type input "James B. Dickson"
click at [327, 206] on div "Total Alloted *" at bounding box center [347, 223] width 208 height 36
click at [336, 202] on div at bounding box center [347, 195] width 185 height 19
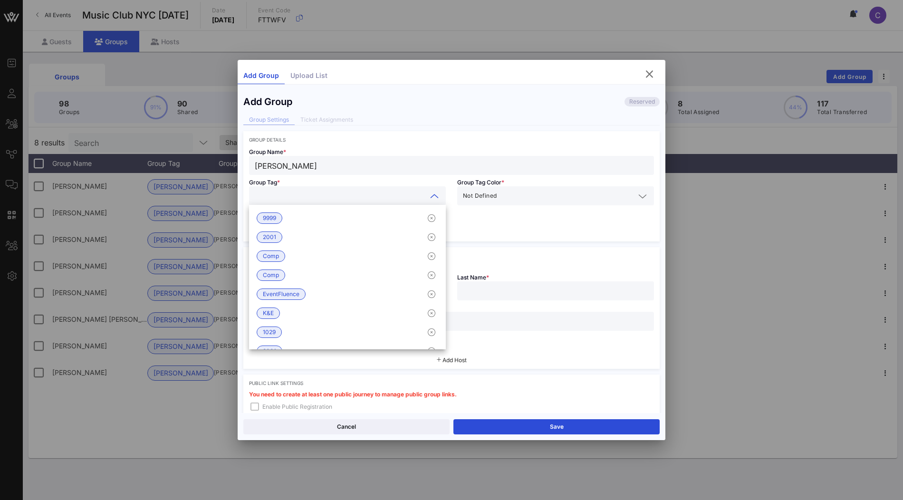
type input "k"
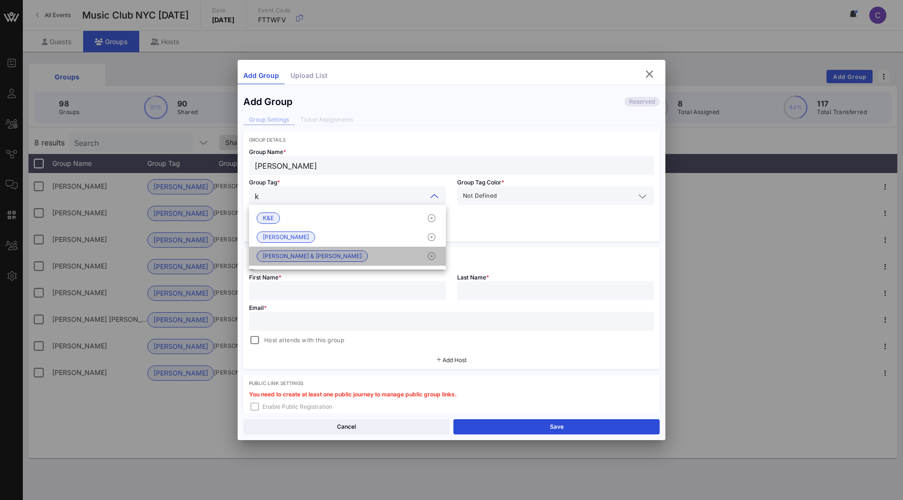
click at [315, 254] on div "Kirkland & Ellis" at bounding box center [347, 256] width 197 height 19
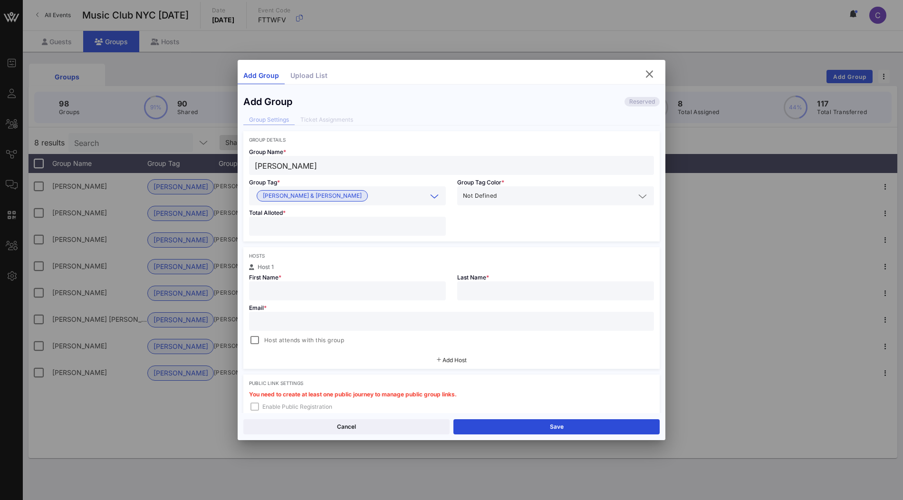
click at [369, 296] on input "text" at bounding box center [347, 291] width 185 height 12
paste input "James B. Dickson"
click at [303, 289] on input "James B. Dickson" at bounding box center [347, 291] width 185 height 12
type input "James B."
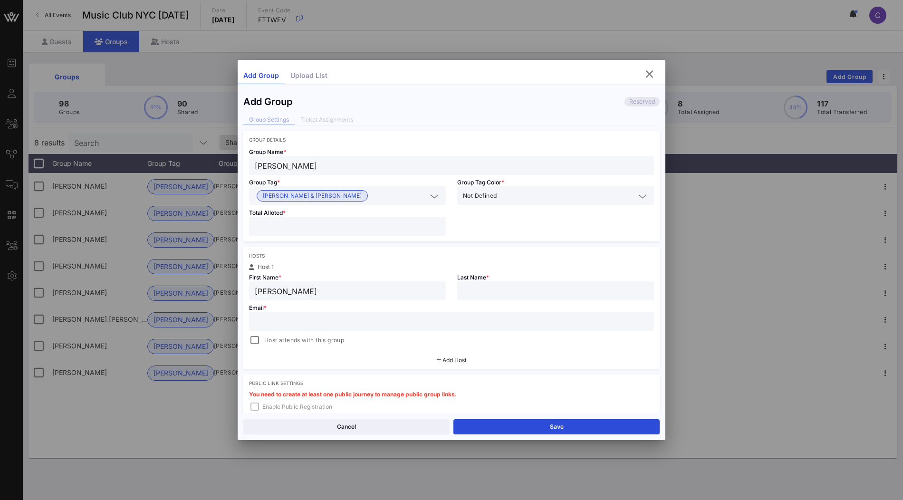
click at [496, 285] on input "text" at bounding box center [555, 291] width 185 height 12
paste input "Dickson"
type input "Dickson"
click at [357, 285] on input "James B." at bounding box center [347, 291] width 185 height 12
click at [353, 288] on input "James B." at bounding box center [347, 291] width 185 height 12
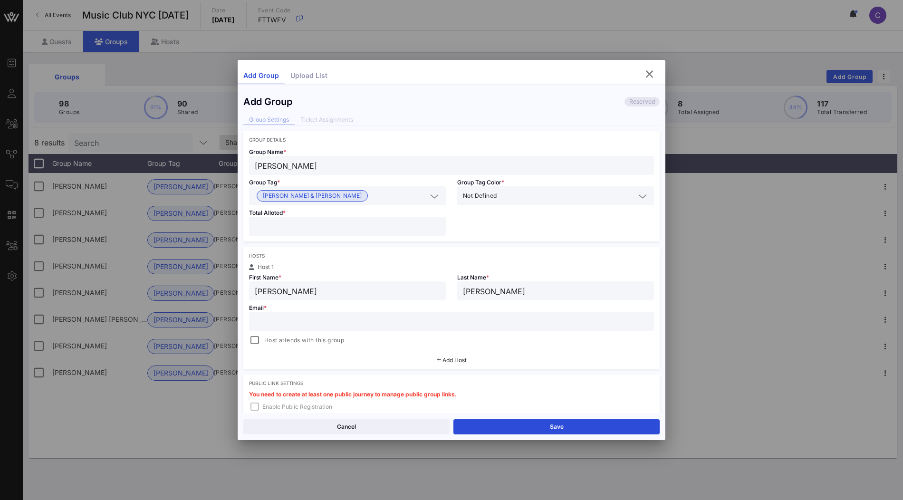
type input "James"
click at [356, 228] on input "number" at bounding box center [347, 226] width 185 height 12
type input "*"
click at [332, 323] on input "text" at bounding box center [452, 321] width 394 height 12
paste input "james.dickson@kirkland.com"
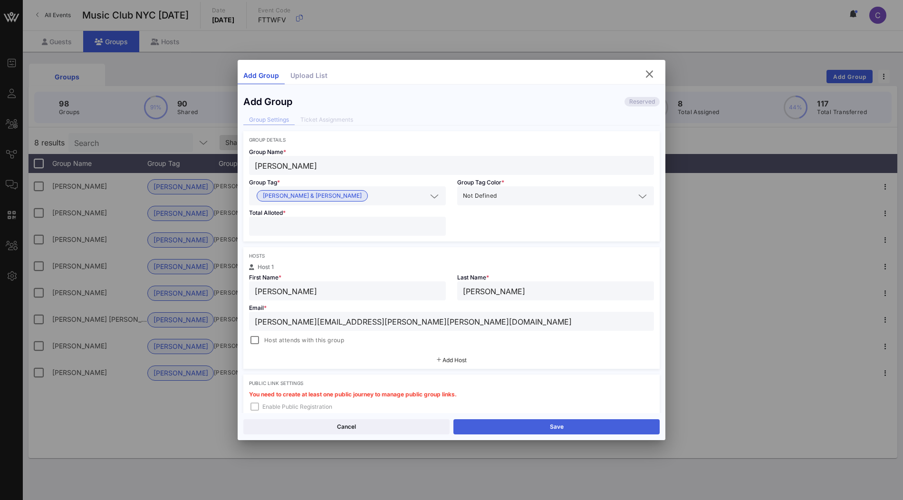
type input "james.dickson@kirkland.com"
click at [520, 425] on button "Save" at bounding box center [556, 426] width 206 height 15
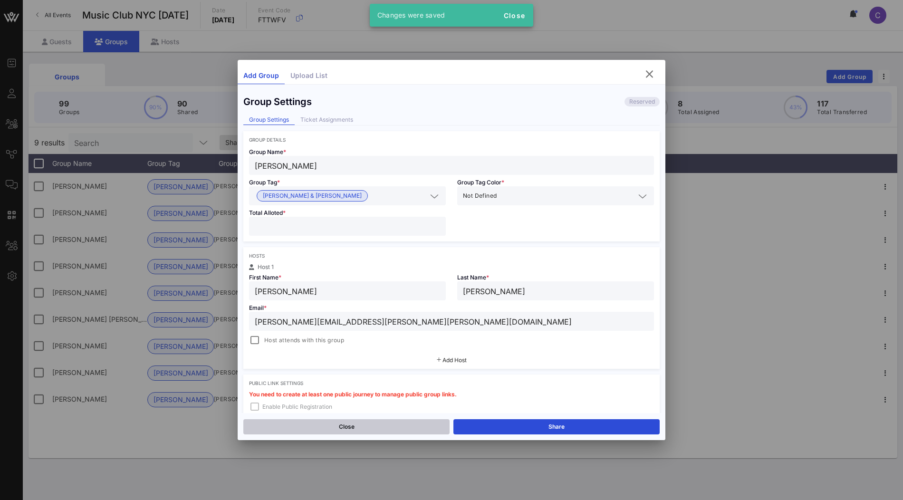
click at [339, 424] on button "Close" at bounding box center [346, 426] width 206 height 15
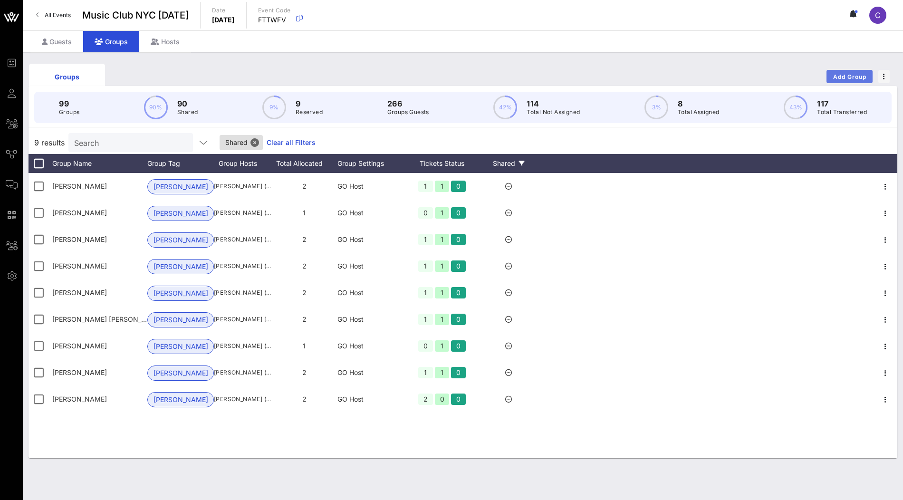
click at [859, 81] on button "Add Group" at bounding box center [850, 76] width 46 height 13
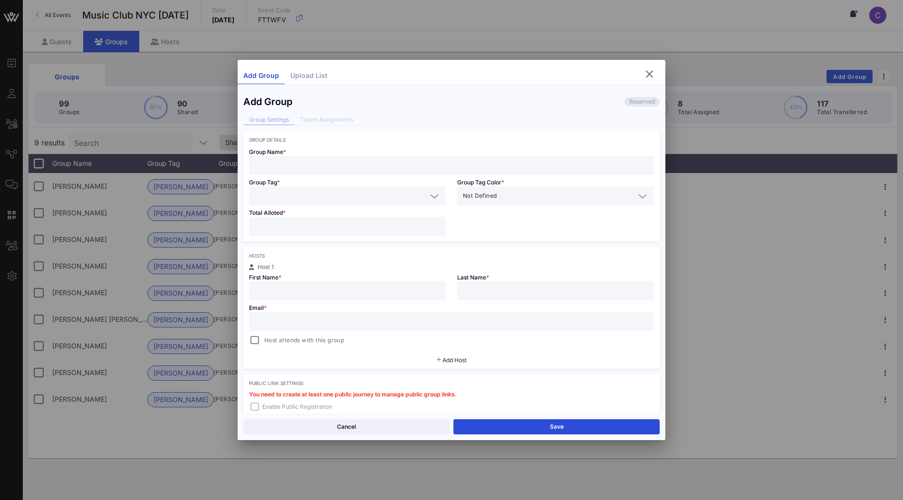
click at [371, 170] on input "text" at bounding box center [452, 165] width 394 height 12
paste input "John S. Kefer"
type input "John S. Kefer"
click at [309, 287] on input "text" at bounding box center [347, 291] width 185 height 12
paste input "John S. Kefer"
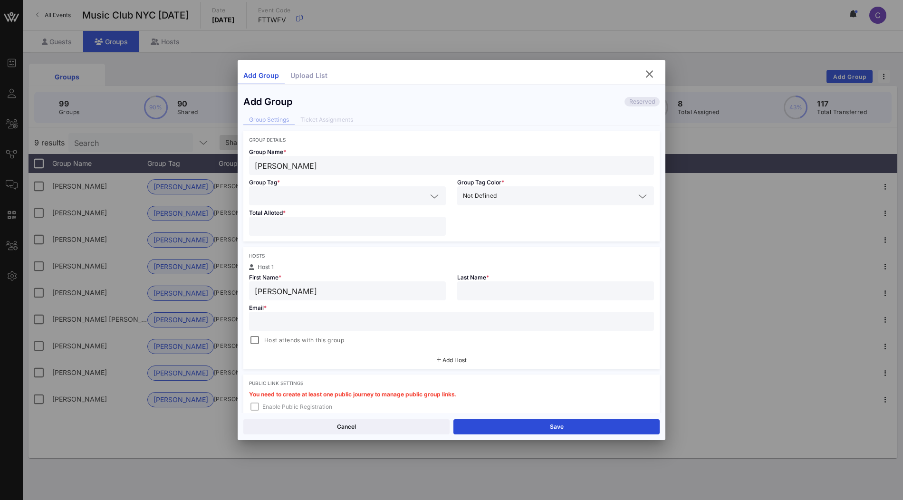
click at [291, 288] on input "John S. Kefer" at bounding box center [347, 291] width 185 height 12
type input "John S."
click at [481, 295] on input "text" at bounding box center [555, 291] width 185 height 12
paste input "Kefer"
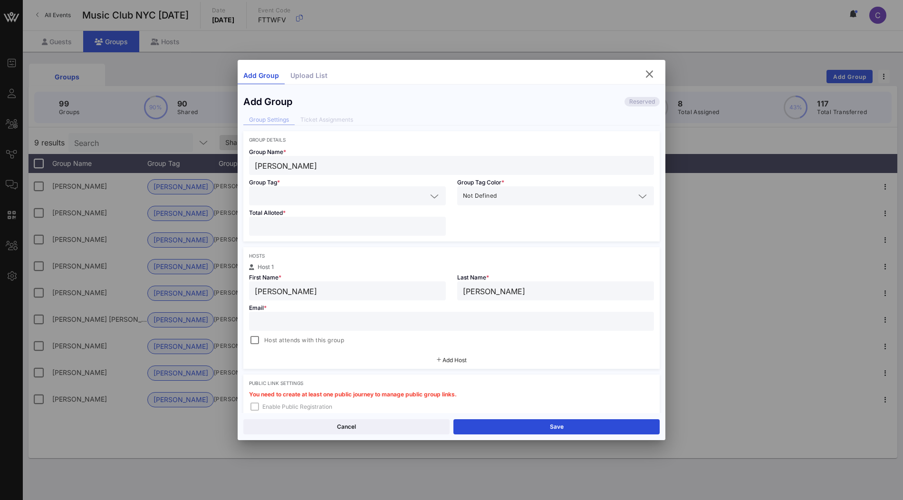
type input "Kefer"
click at [365, 291] on input "John S." at bounding box center [347, 291] width 185 height 12
type input "John"
click at [390, 195] on input "text" at bounding box center [341, 196] width 172 height 12
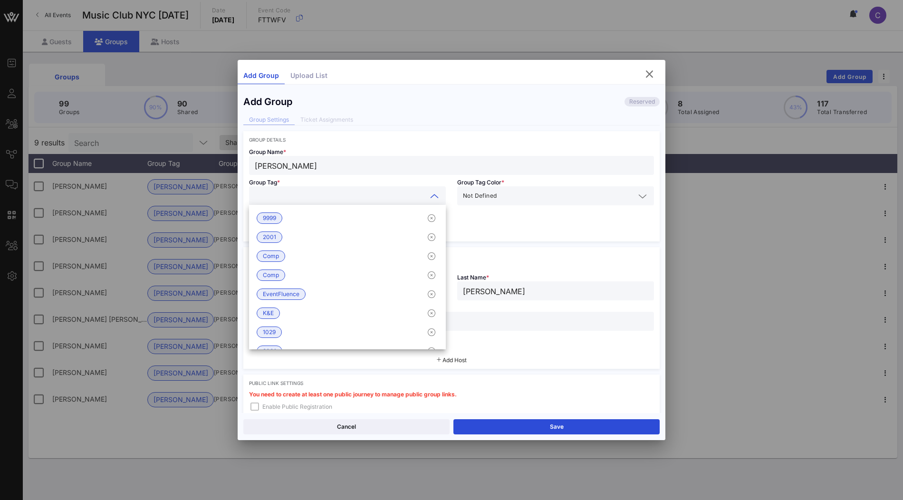
type input "k"
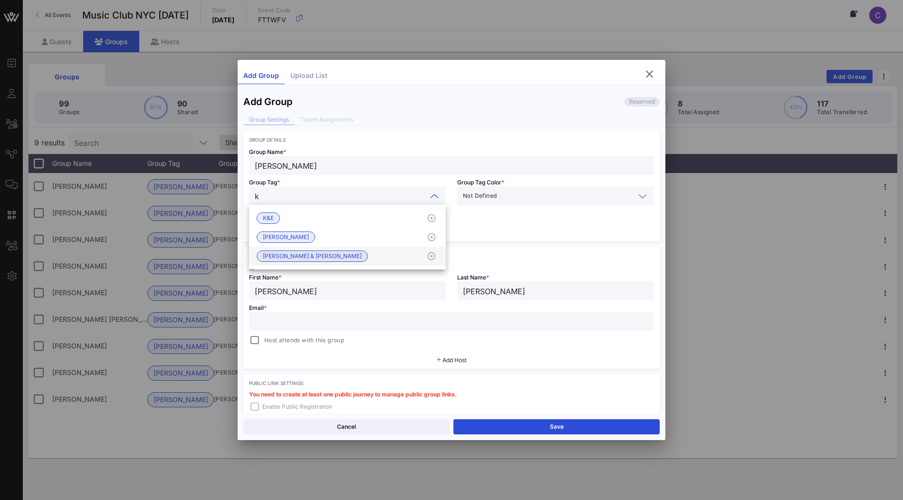
click at [351, 250] on div "Kirkland & Ellis" at bounding box center [347, 256] width 197 height 19
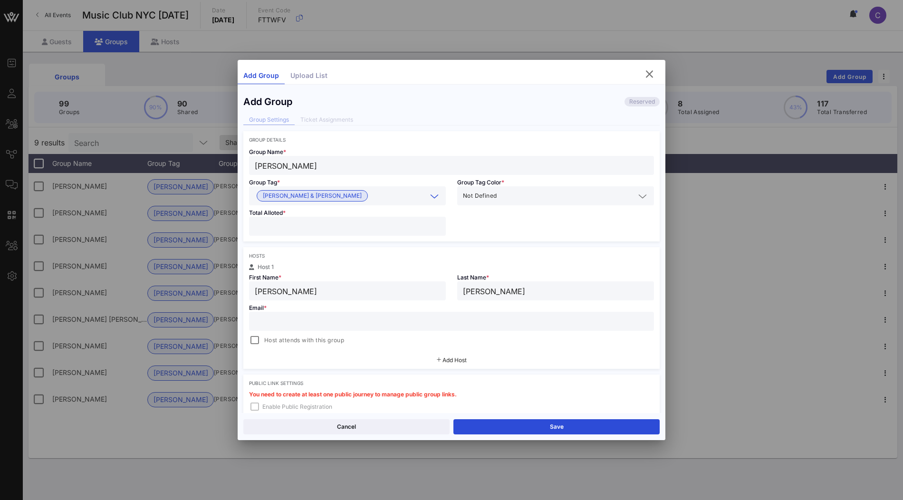
click at [323, 224] on input "number" at bounding box center [347, 226] width 185 height 12
type input "*"
click at [393, 322] on input "text" at bounding box center [452, 321] width 394 height 12
paste input "john.kefer@kirkland.com"
type input "john.kefer@kirkland.com"
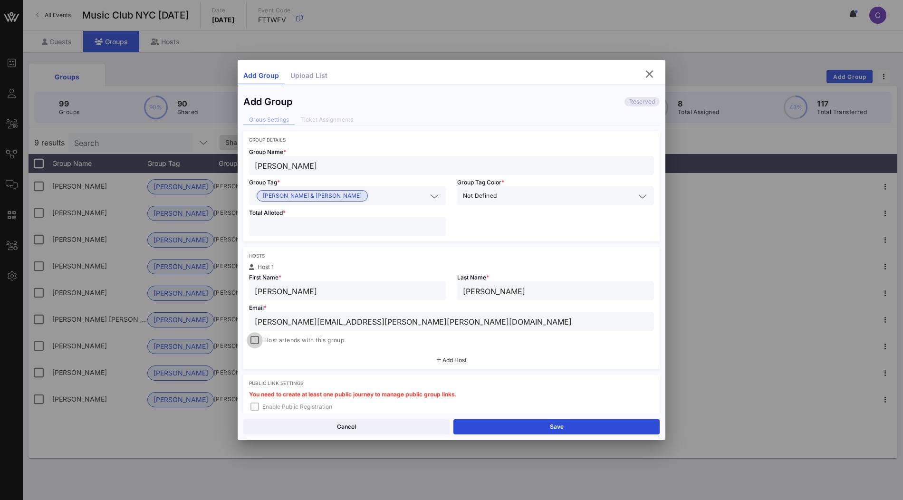
click at [253, 341] on div at bounding box center [254, 340] width 13 height 13
click at [484, 422] on button "Save" at bounding box center [556, 426] width 206 height 15
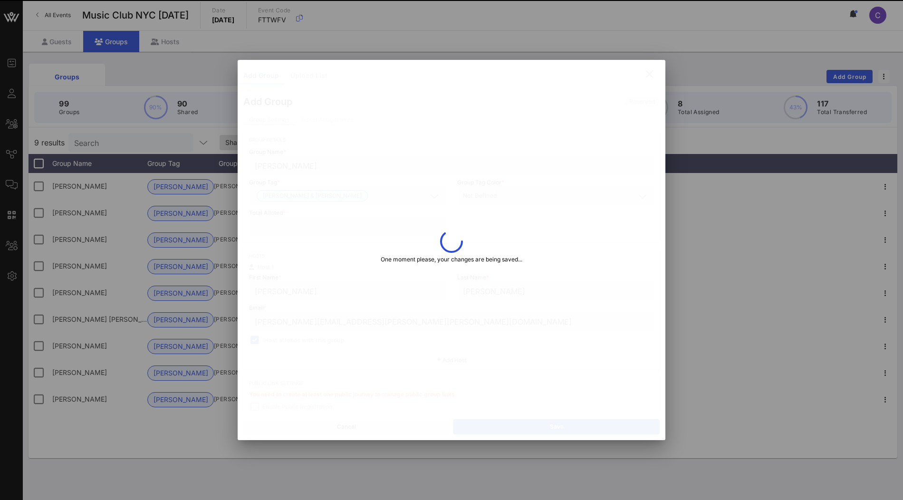
type input "John"
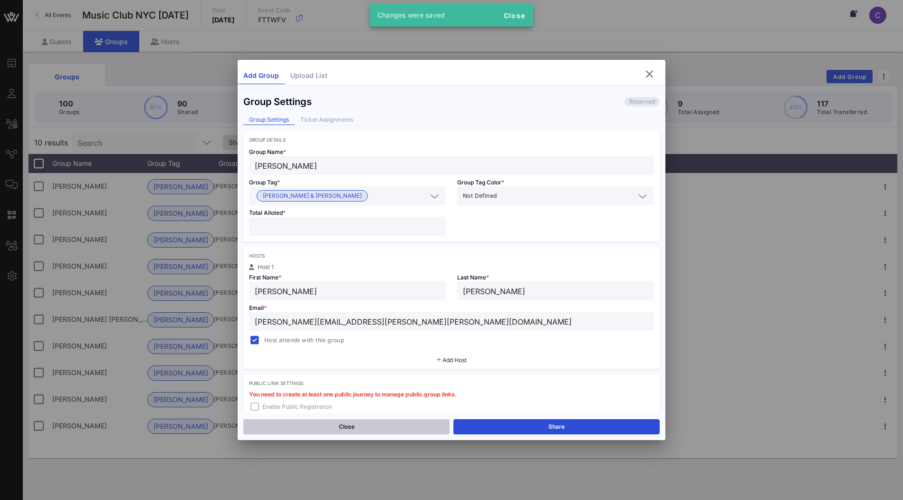
click at [358, 426] on button "Close" at bounding box center [346, 426] width 206 height 15
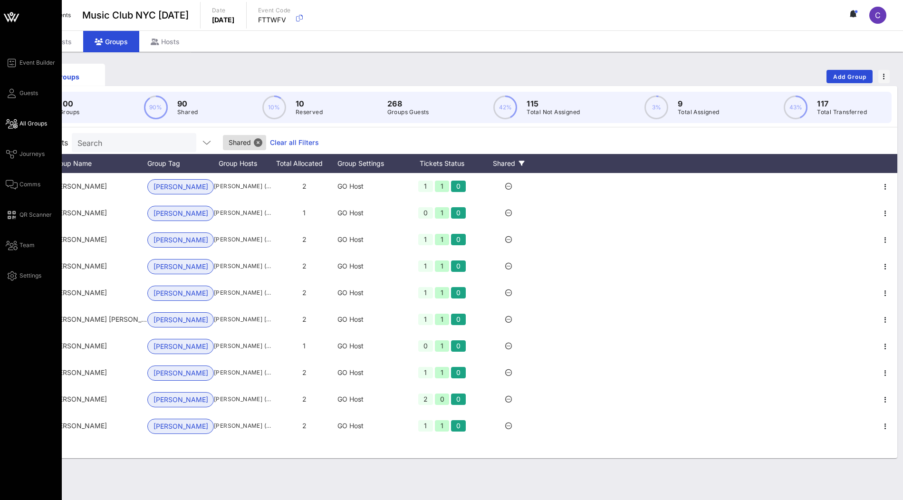
click at [42, 120] on span "All Groups" at bounding box center [33, 123] width 28 height 9
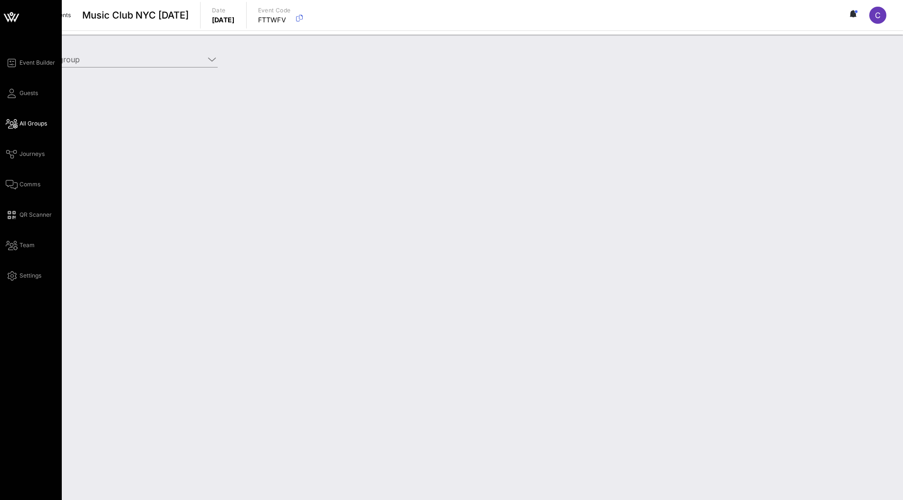
click at [22, 119] on span "All Groups" at bounding box center [33, 123] width 28 height 9
click at [33, 156] on span "Journeys" at bounding box center [31, 154] width 25 height 9
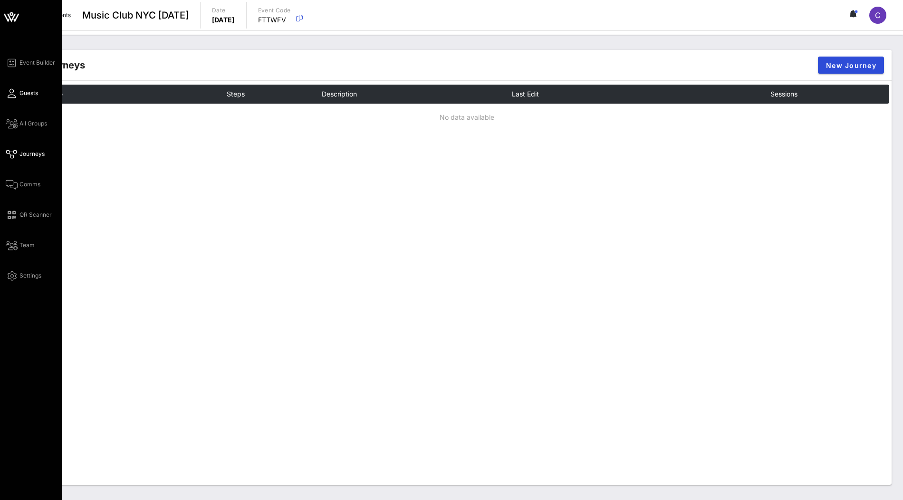
click at [24, 95] on span "Guests" at bounding box center [28, 93] width 19 height 9
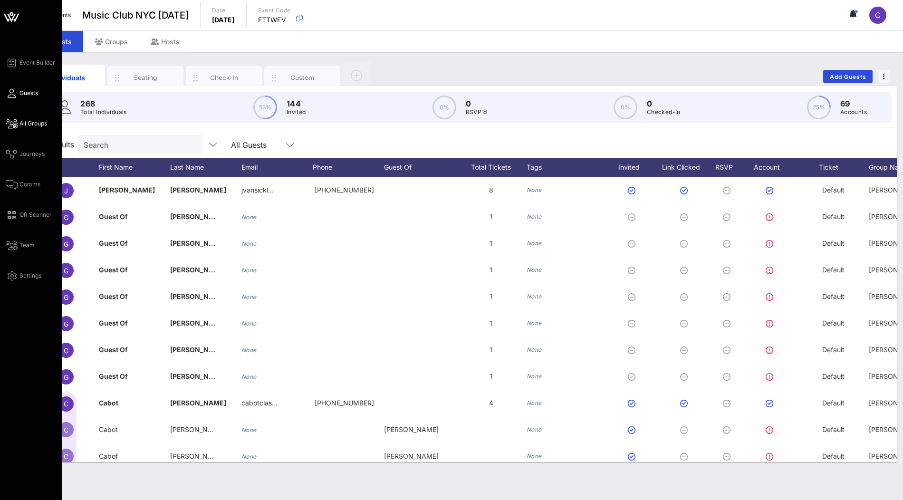
click at [23, 126] on span "All Groups" at bounding box center [33, 123] width 28 height 9
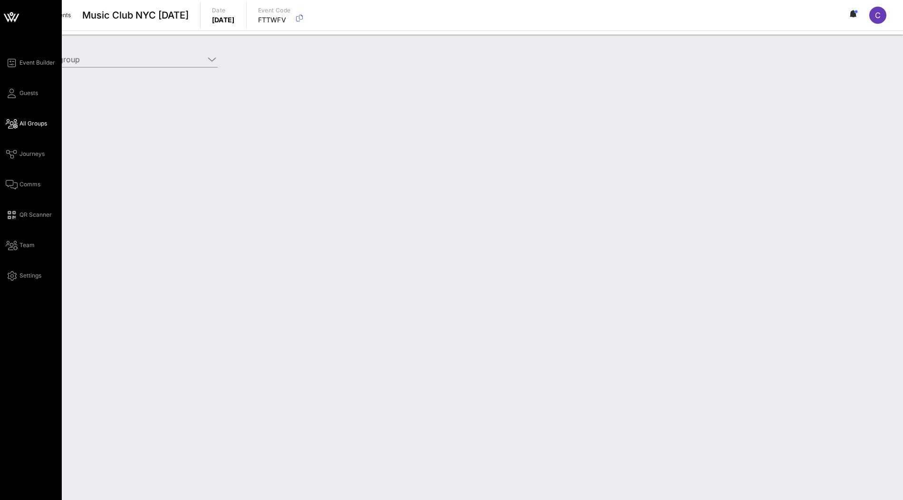
click at [34, 52] on div "Event Builder Guests All Groups Journeys Comms QR Scanner Team Settings" at bounding box center [31, 250] width 62 height 500
click at [34, 58] on link "Event Builder" at bounding box center [30, 62] width 49 height 11
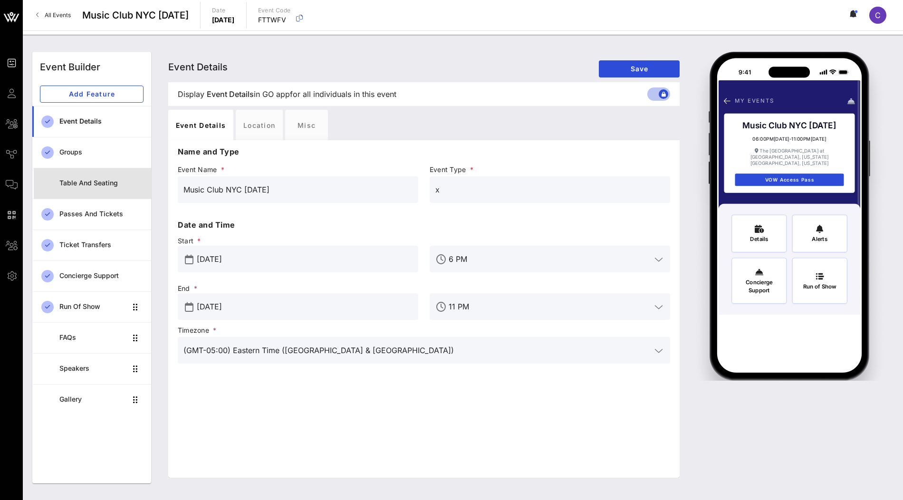
click at [111, 185] on div "Table and Seating" at bounding box center [101, 183] width 84 height 8
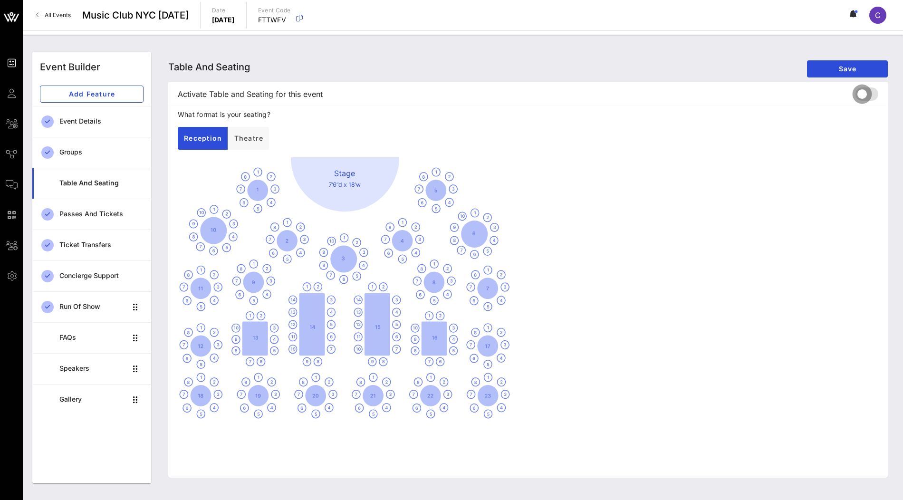
click at [859, 96] on div at bounding box center [862, 94] width 16 height 16
click at [862, 68] on span "Save" at bounding box center [848, 69] width 66 height 8
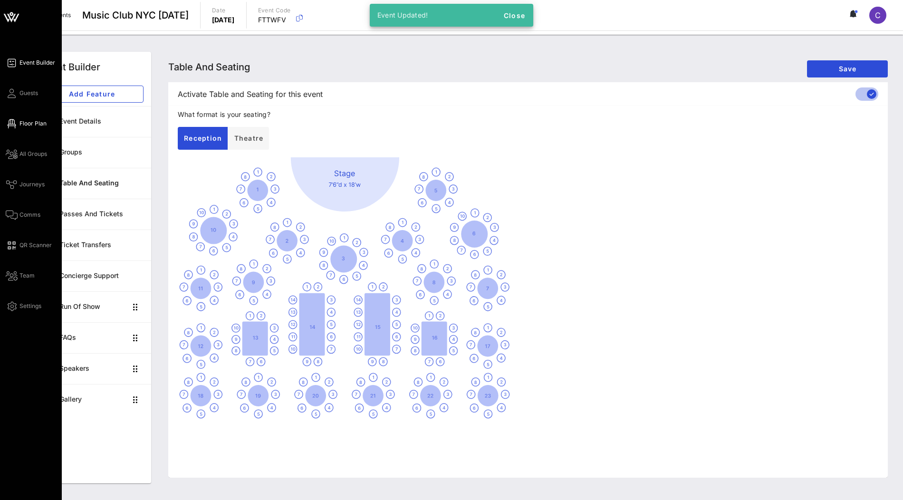
click at [36, 121] on span "Floor Plan" at bounding box center [32, 123] width 27 height 9
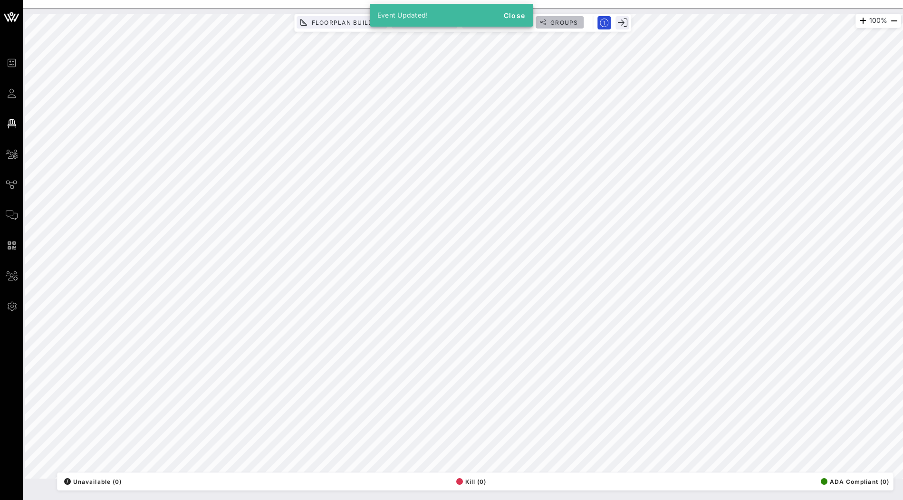
click at [571, 19] on span "Groups" at bounding box center [564, 22] width 29 height 7
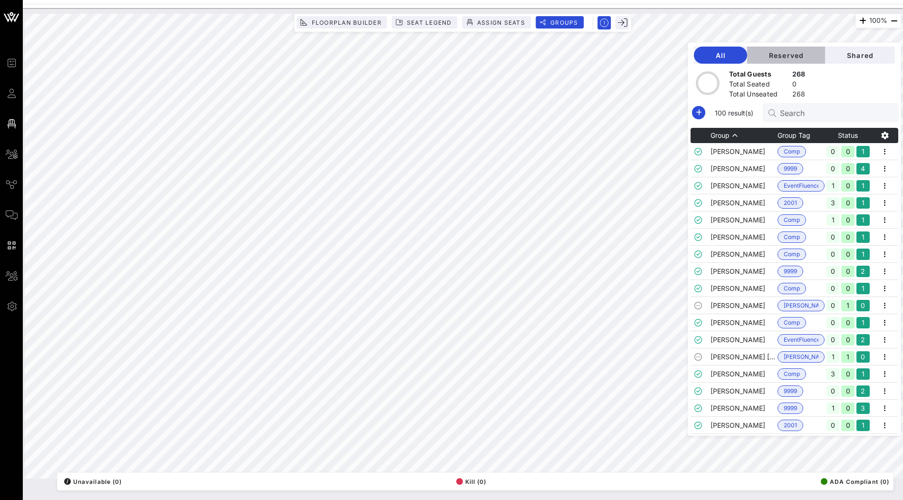
click at [817, 53] on span "Reserved" at bounding box center [786, 55] width 63 height 8
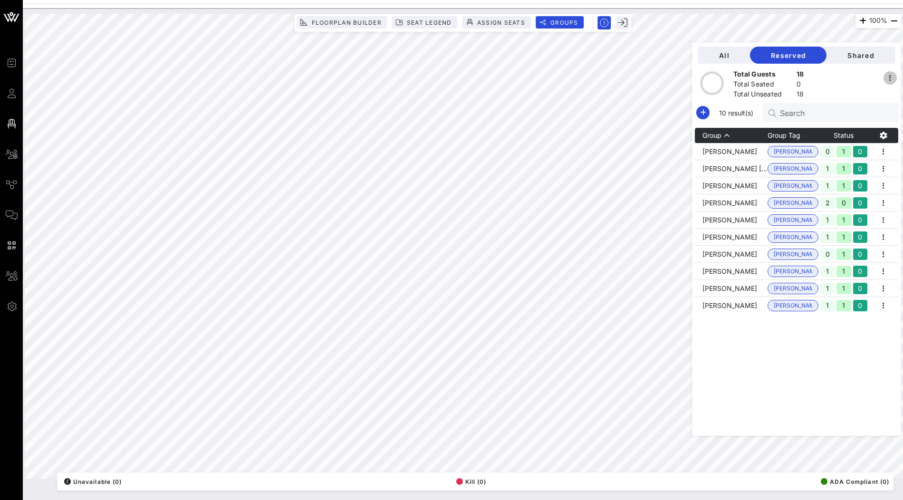
click at [891, 78] on icon "button" at bounding box center [889, 77] width 11 height 11
click at [872, 94] on div "Share All Groups" at bounding box center [862, 94] width 49 height 8
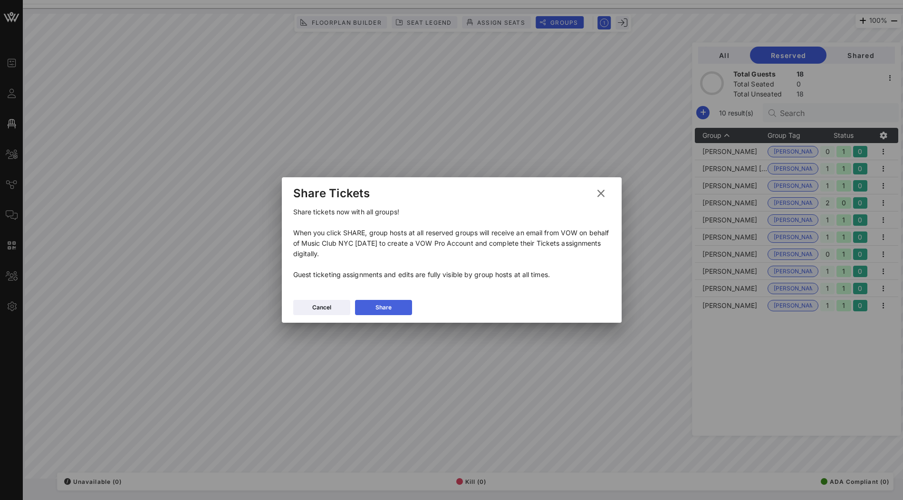
click at [397, 315] on button "Share" at bounding box center [383, 307] width 57 height 15
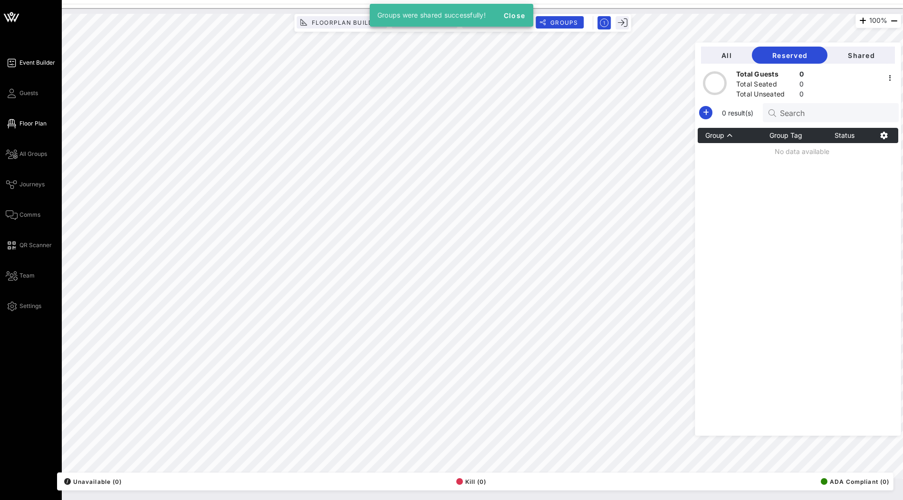
click at [40, 63] on span "Event Builder" at bounding box center [37, 62] width 36 height 9
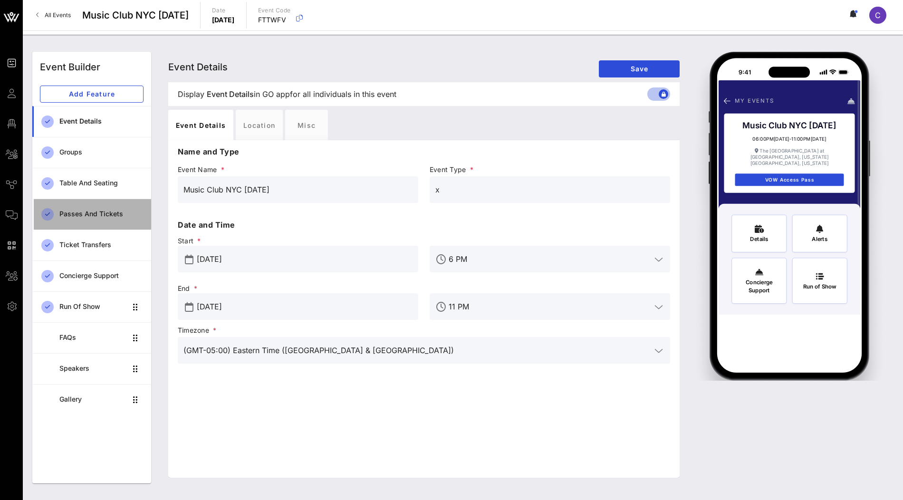
click at [79, 210] on div "Passes and Tickets" at bounding box center [101, 214] width 84 height 8
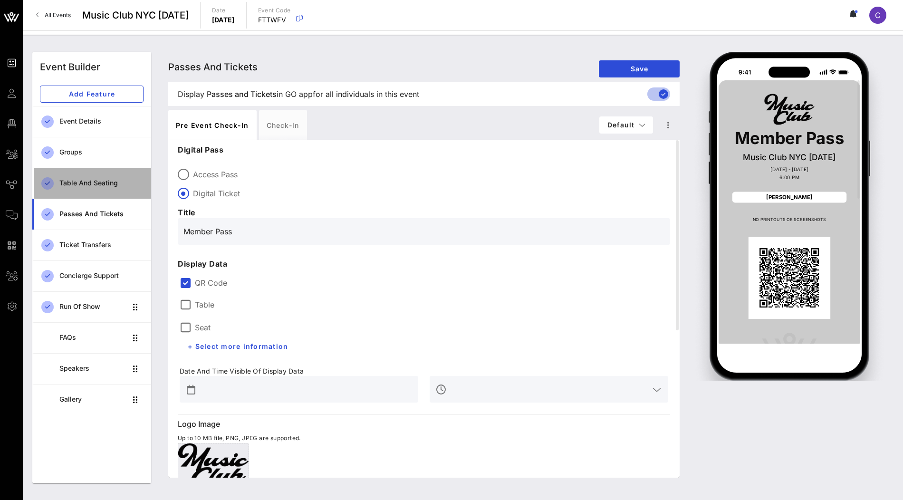
click at [89, 183] on div "Table and Seating" at bounding box center [101, 183] width 84 height 8
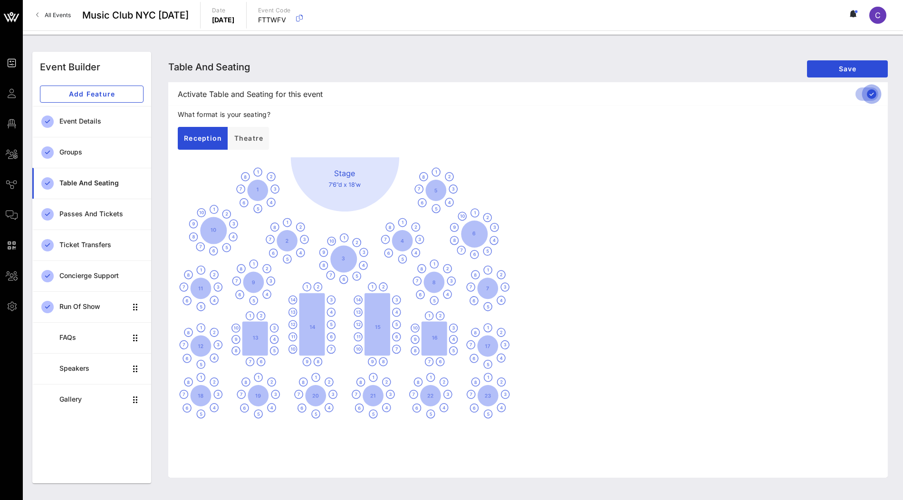
click at [864, 90] on div at bounding box center [872, 94] width 16 height 16
click at [843, 66] on span "Save" at bounding box center [848, 69] width 66 height 8
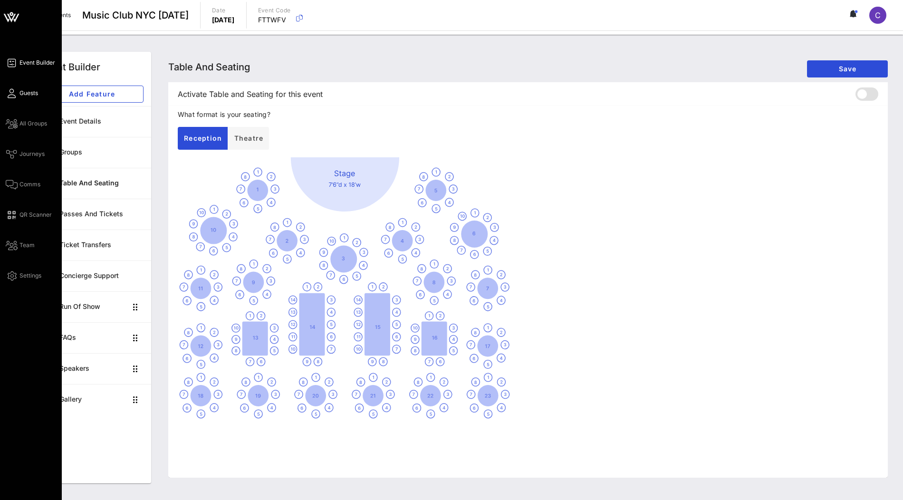
click at [30, 96] on span "Guests" at bounding box center [28, 93] width 19 height 9
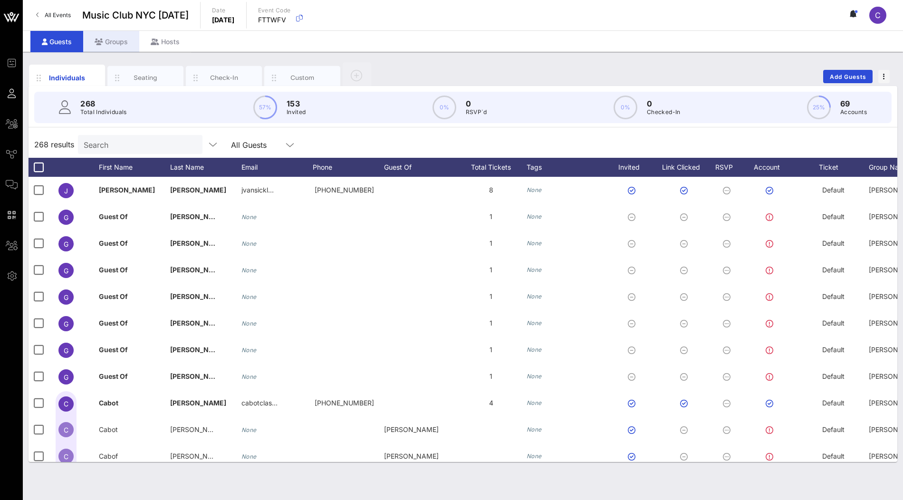
click at [118, 37] on div "Groups" at bounding box center [111, 41] width 56 height 21
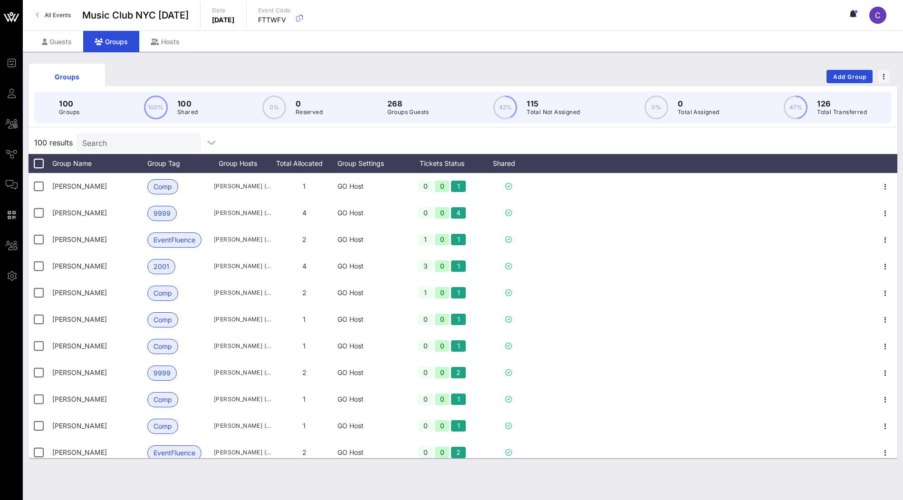
click at [125, 132] on div "100 results Search" at bounding box center [463, 142] width 869 height 23
click at [125, 142] on input "text" at bounding box center [137, 142] width 111 height 12
type input "e"
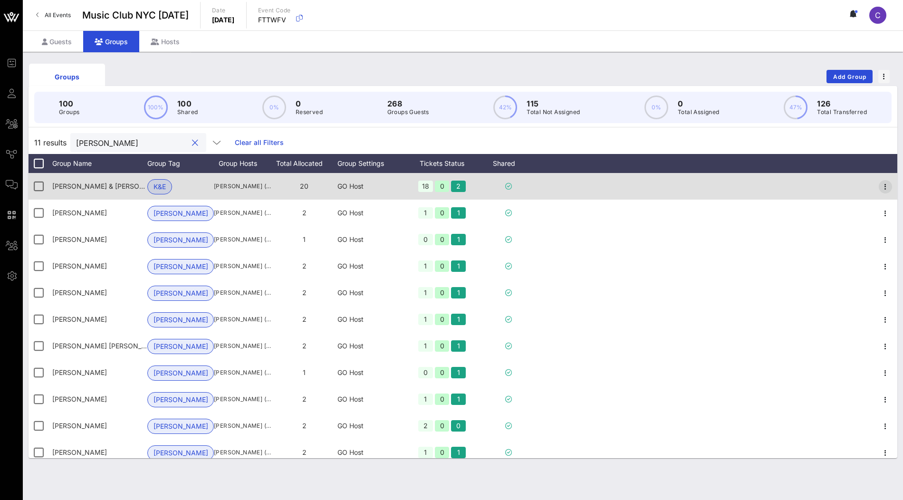
type input "[PERSON_NAME]"
click at [886, 188] on icon "button" at bounding box center [885, 186] width 11 height 11
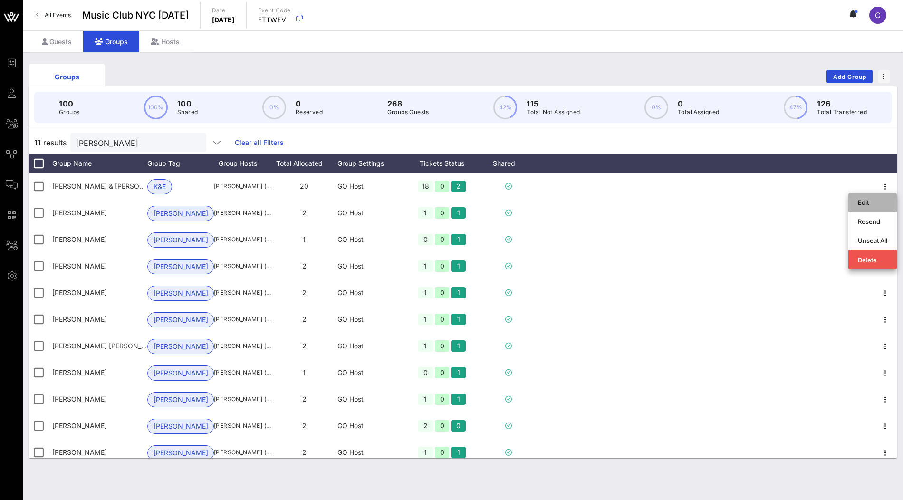
click at [865, 201] on div "Edit" at bounding box center [872, 203] width 29 height 8
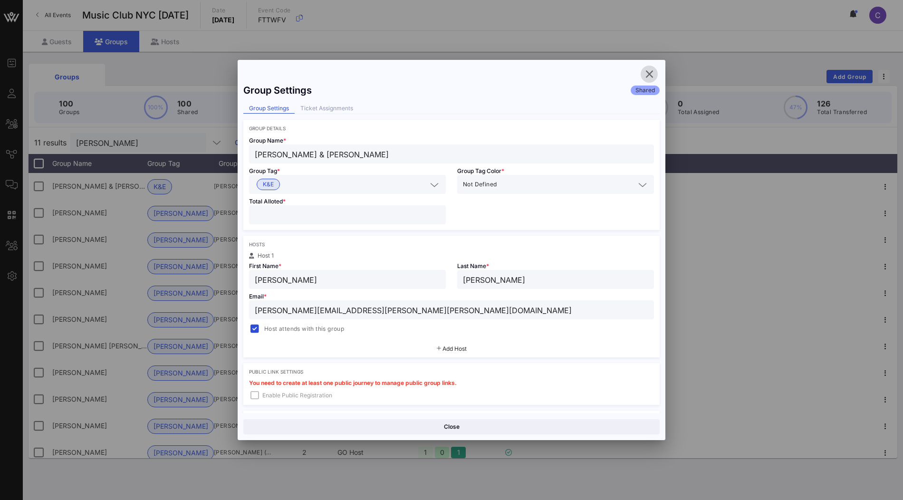
click at [649, 73] on icon "button" at bounding box center [649, 73] width 11 height 11
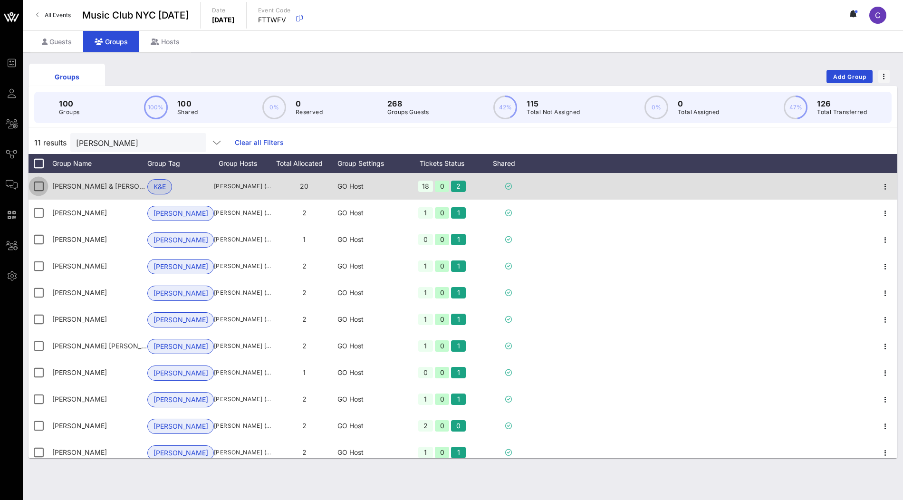
click at [38, 187] on div at bounding box center [38, 186] width 16 height 16
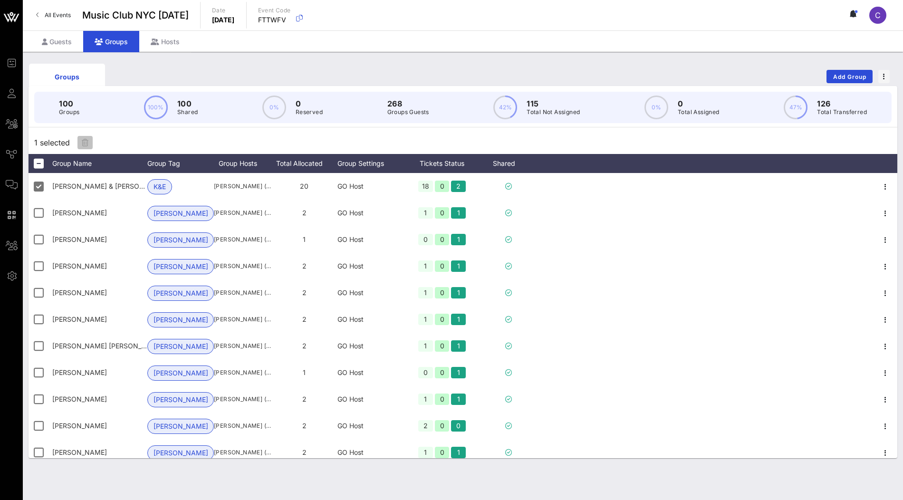
click at [85, 142] on icon "button" at bounding box center [85, 143] width 7 height 8
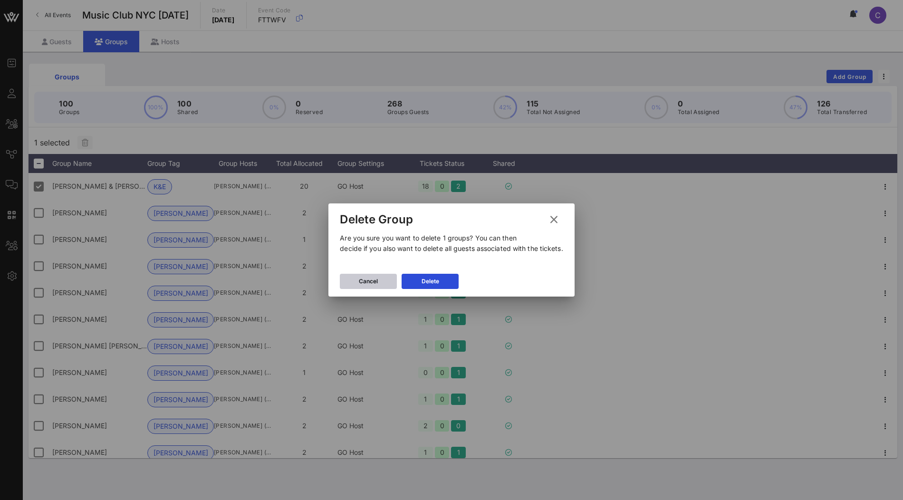
click at [364, 281] on div "Cancel" at bounding box center [368, 282] width 19 height 10
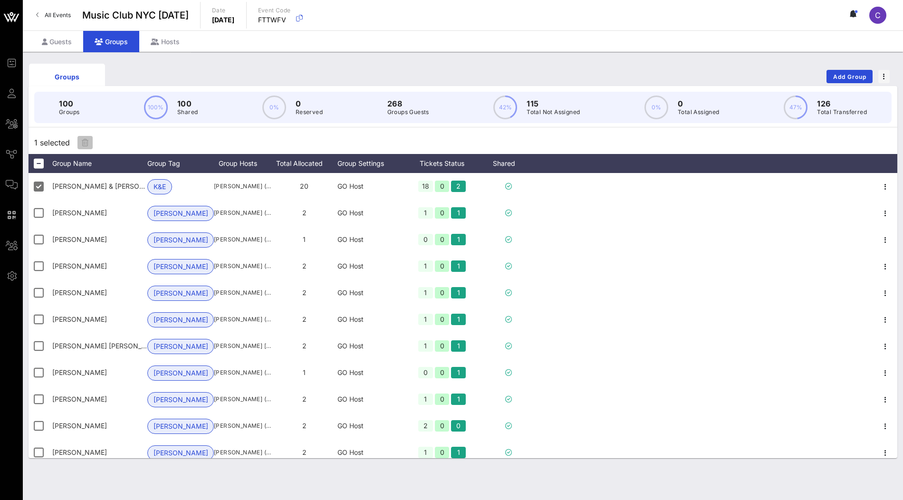
click at [82, 143] on icon "button" at bounding box center [85, 143] width 7 height 8
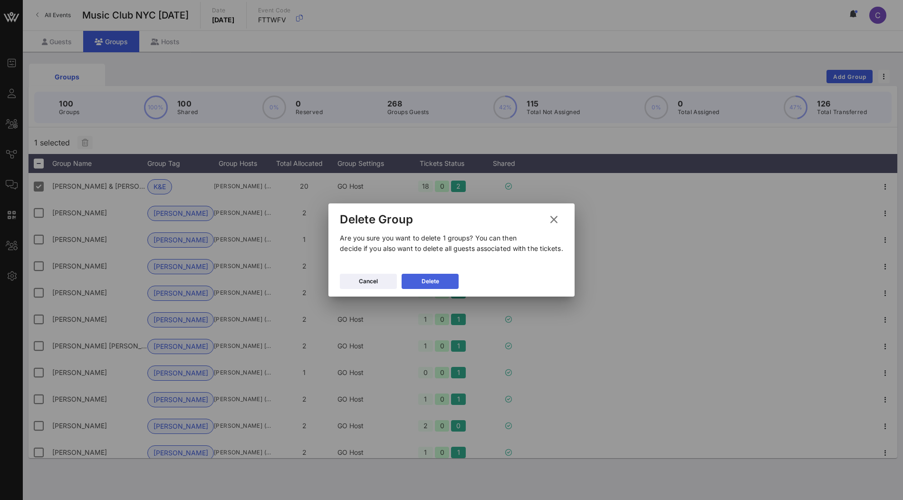
click at [433, 286] on button "Delete" at bounding box center [430, 281] width 57 height 15
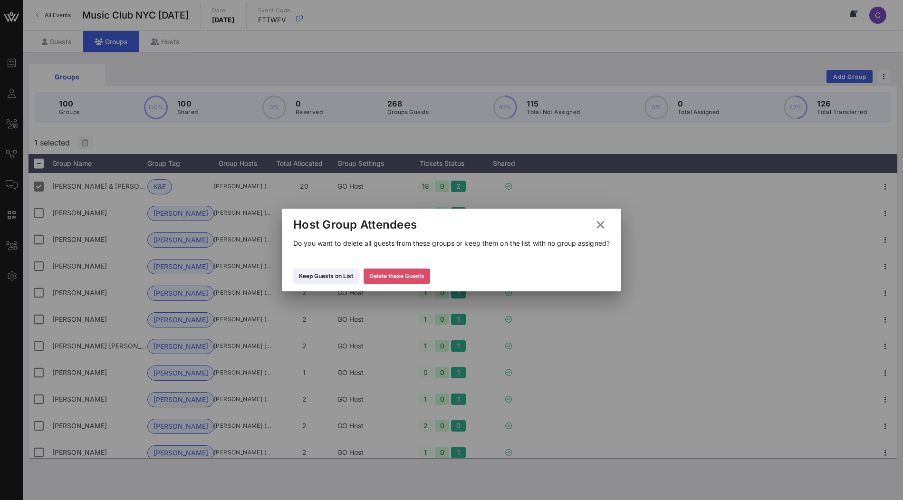
click at [409, 281] on div "Delete these Guests" at bounding box center [396, 276] width 55 height 10
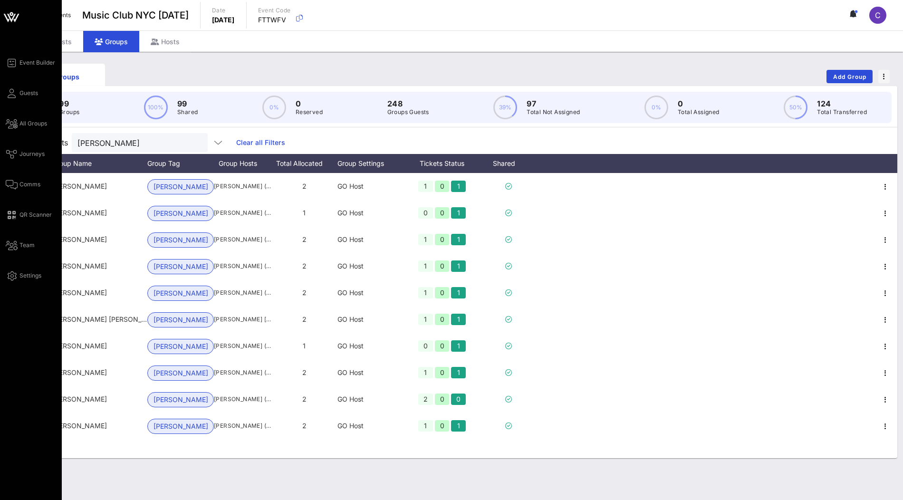
click at [7, 18] on icon at bounding box center [11, 17] width 23 height 23
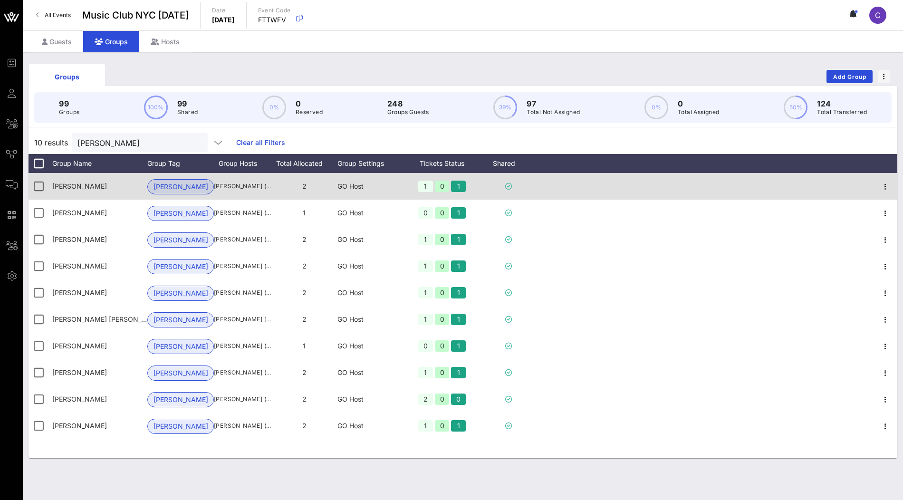
click at [509, 184] on icon at bounding box center [508, 186] width 7 height 7
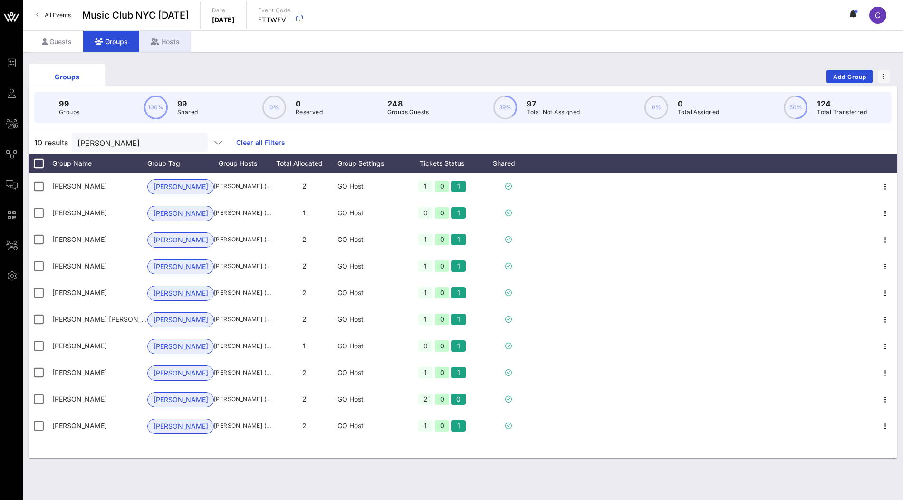
click at [165, 43] on div "Hosts" at bounding box center [165, 41] width 52 height 21
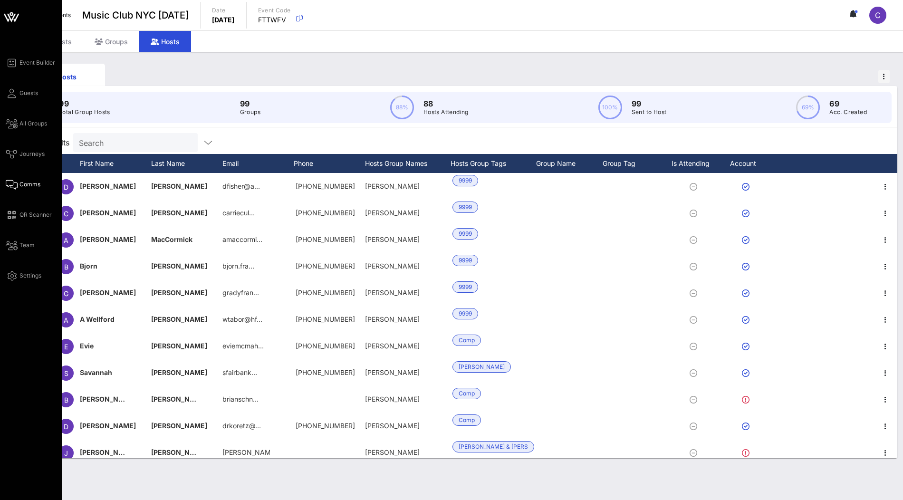
click at [13, 184] on icon at bounding box center [12, 184] width 12 height 1
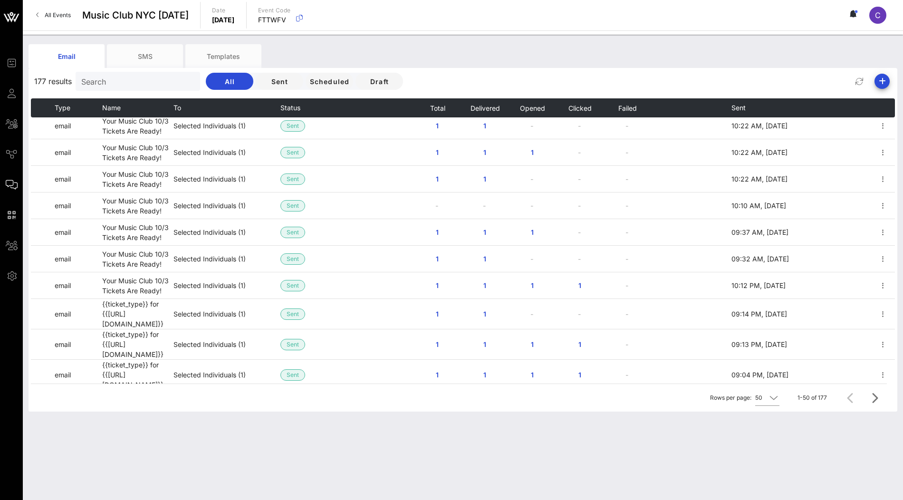
scroll to position [217, 0]
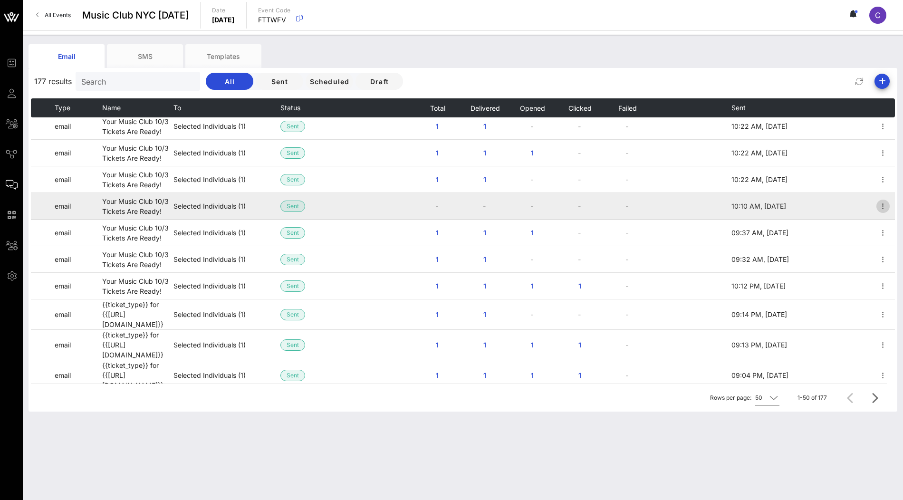
click at [883, 208] on icon "button" at bounding box center [882, 206] width 11 height 11
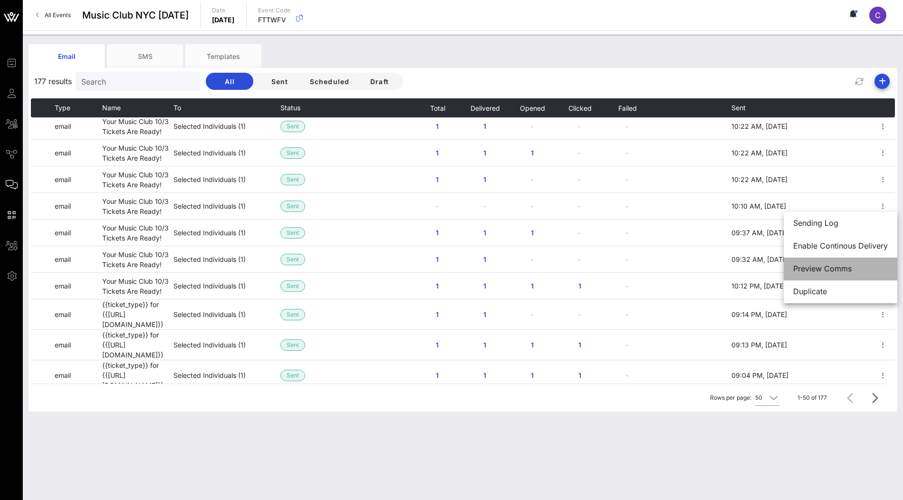
click at [828, 271] on div "Preview Comms" at bounding box center [840, 268] width 95 height 9
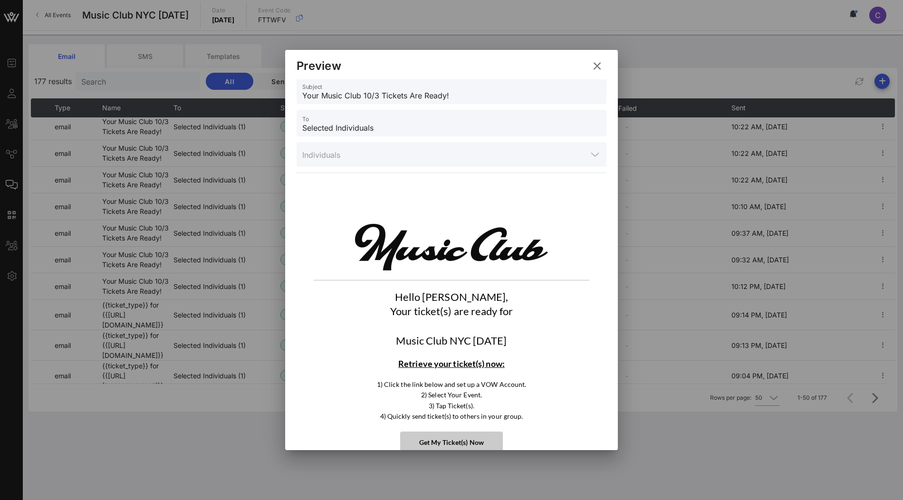
scroll to position [15, 0]
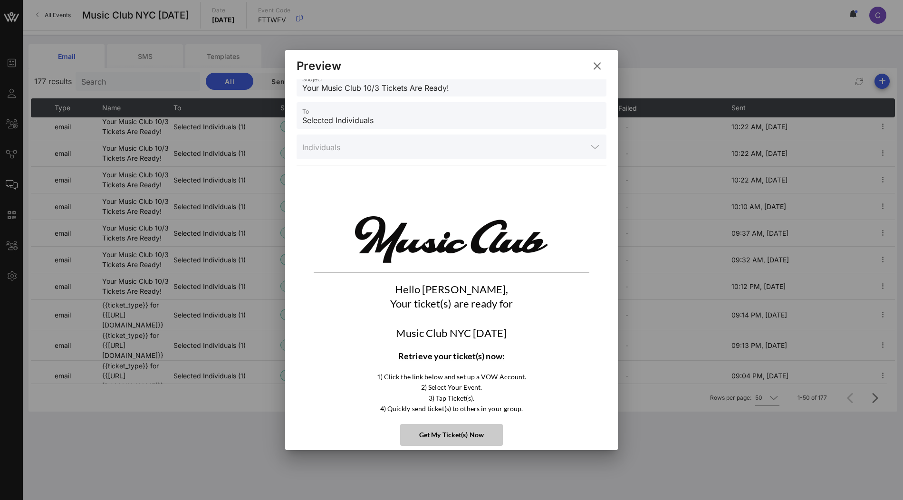
click at [600, 67] on icon at bounding box center [597, 65] width 14 height 13
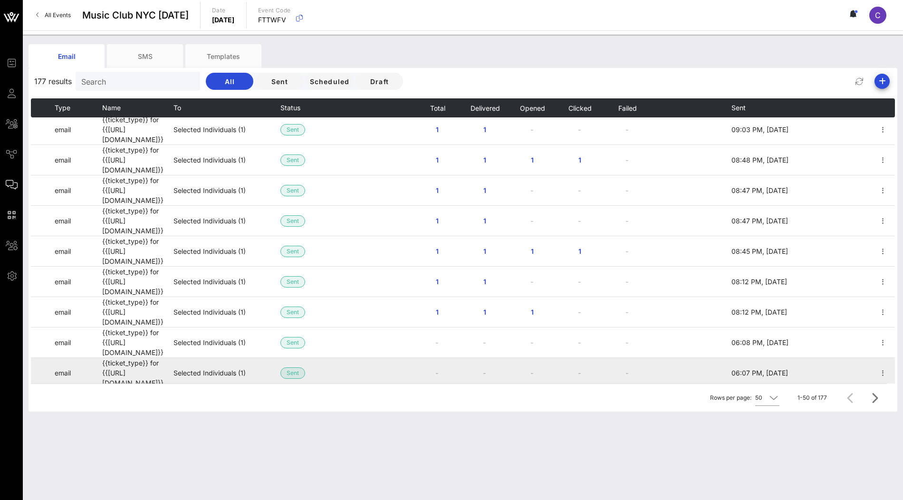
scroll to position [501, 0]
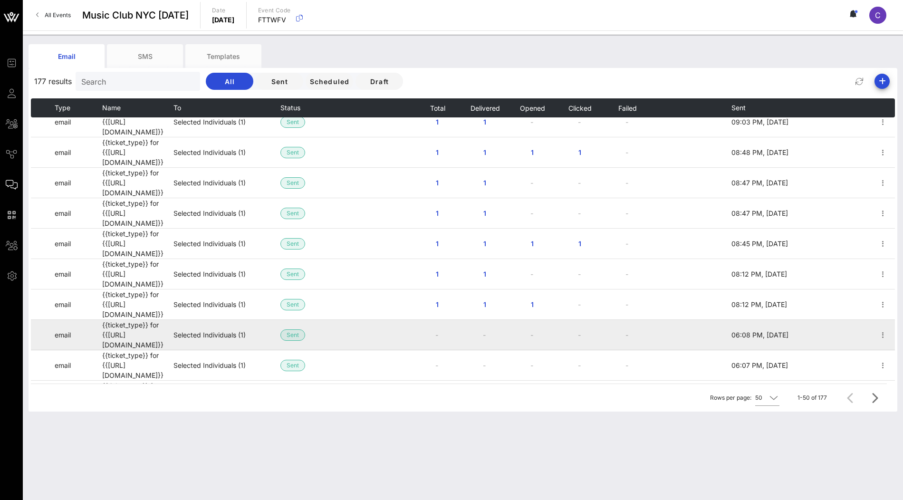
click at [439, 320] on td "-" at bounding box center [437, 335] width 48 height 30
click at [884, 329] on icon "button" at bounding box center [882, 334] width 11 height 11
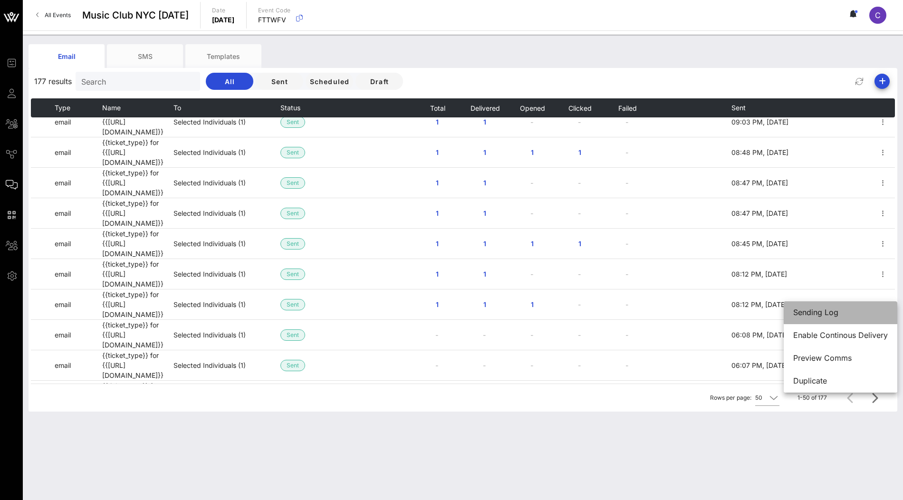
click at [835, 314] on div "Sending Log" at bounding box center [840, 312] width 95 height 9
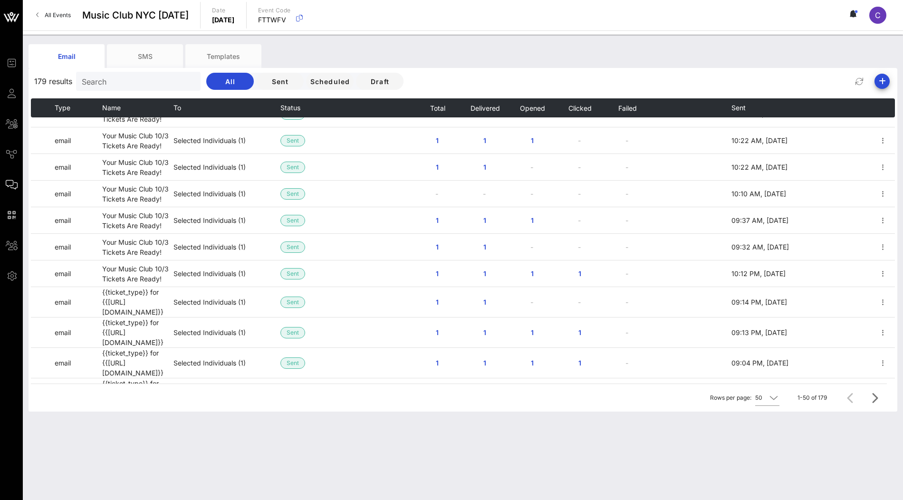
scroll to position [288, 0]
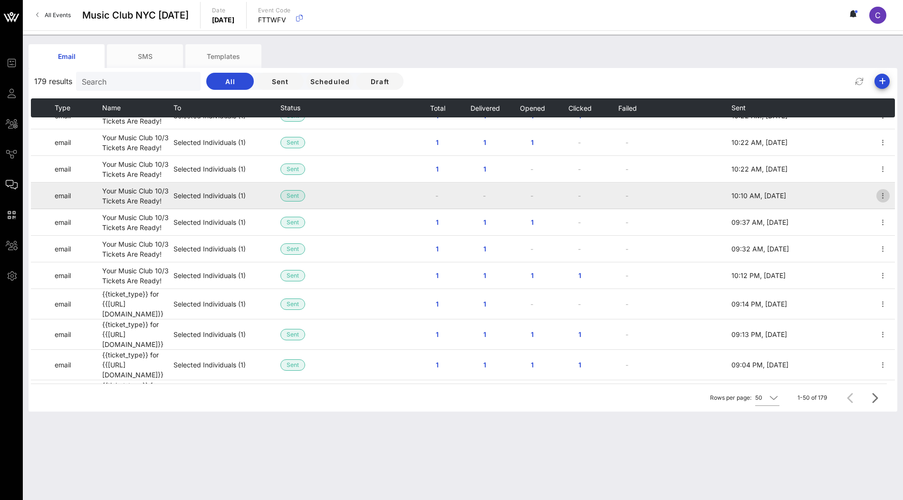
click at [881, 191] on icon "button" at bounding box center [882, 195] width 11 height 11
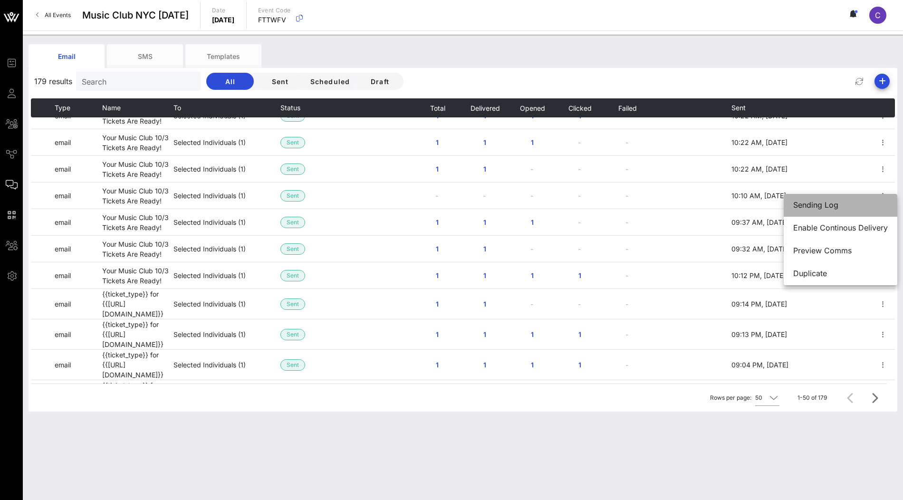
click at [840, 207] on div "Sending Log" at bounding box center [840, 205] width 95 height 9
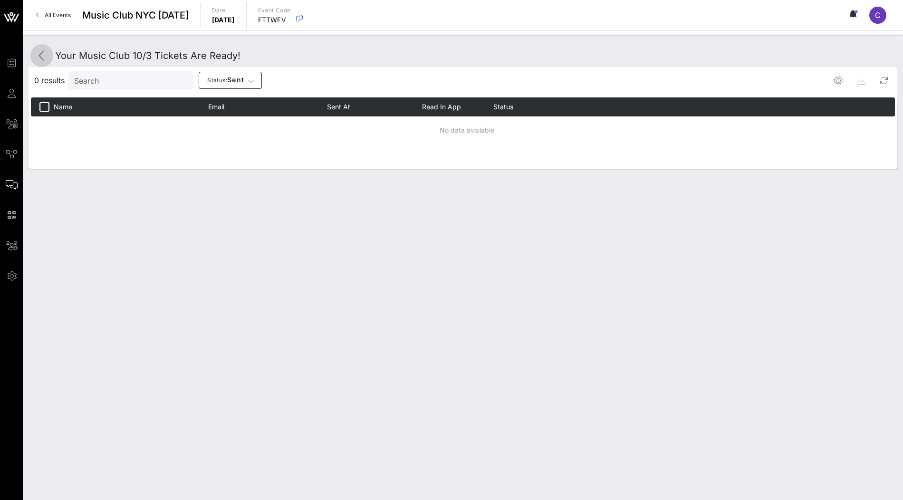
click at [38, 53] on icon at bounding box center [41, 55] width 11 height 11
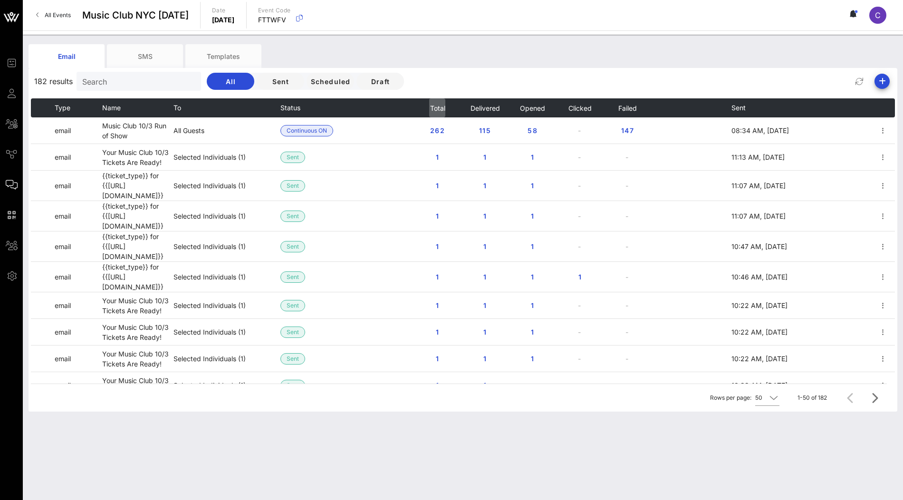
click at [445, 106] on span "Total" at bounding box center [437, 108] width 16 height 8
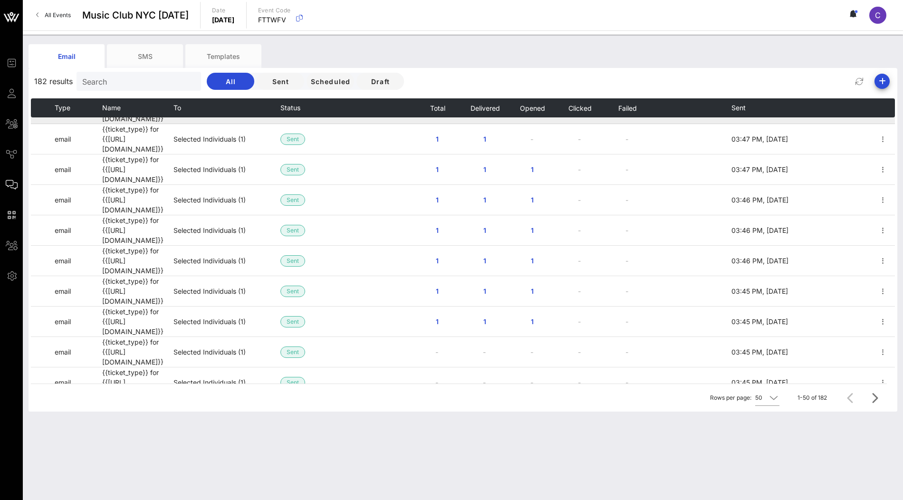
scroll to position [1065, 0]
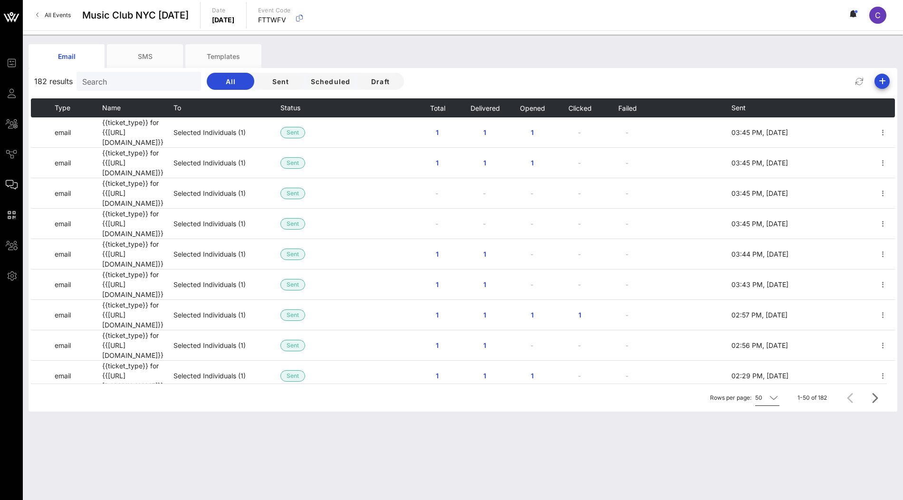
click at [774, 394] on icon at bounding box center [773, 397] width 9 height 11
click at [772, 472] on div "All" at bounding box center [769, 479] width 14 height 20
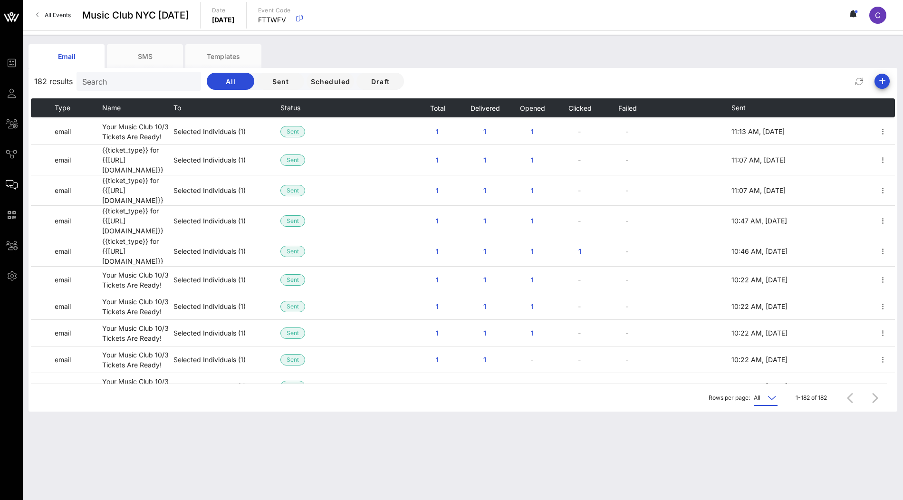
scroll to position [0, 0]
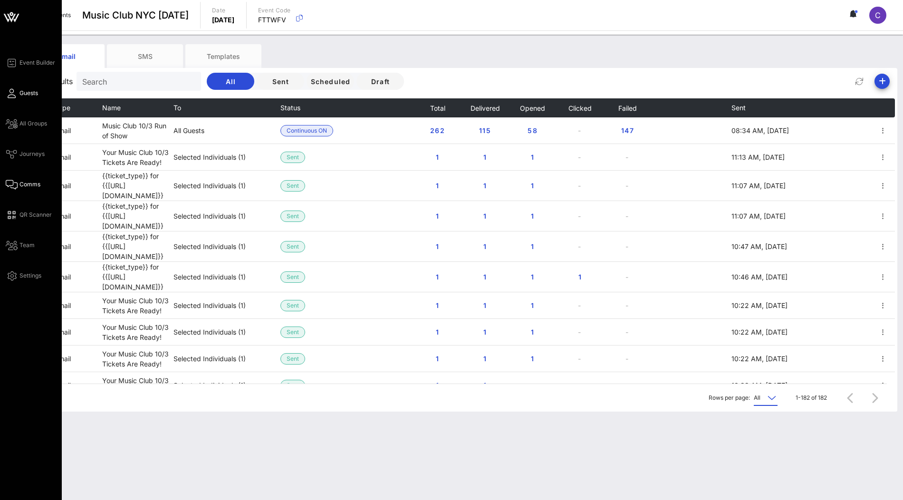
click at [19, 94] on link "Guests" at bounding box center [22, 92] width 32 height 11
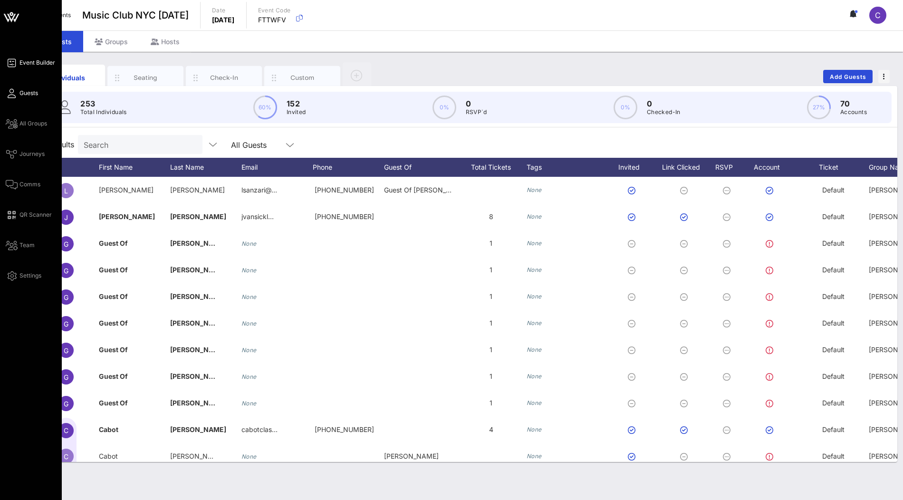
click at [31, 65] on span "Event Builder" at bounding box center [37, 62] width 36 height 9
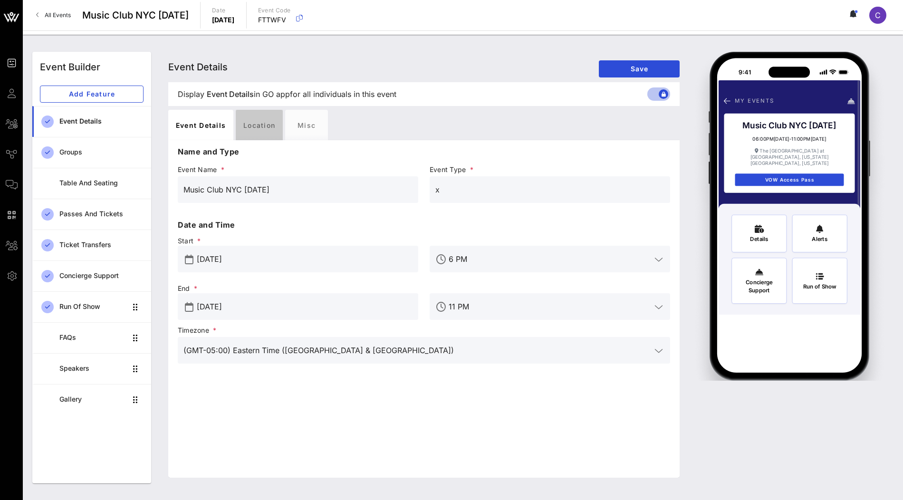
click at [254, 128] on div "Location" at bounding box center [259, 125] width 47 height 30
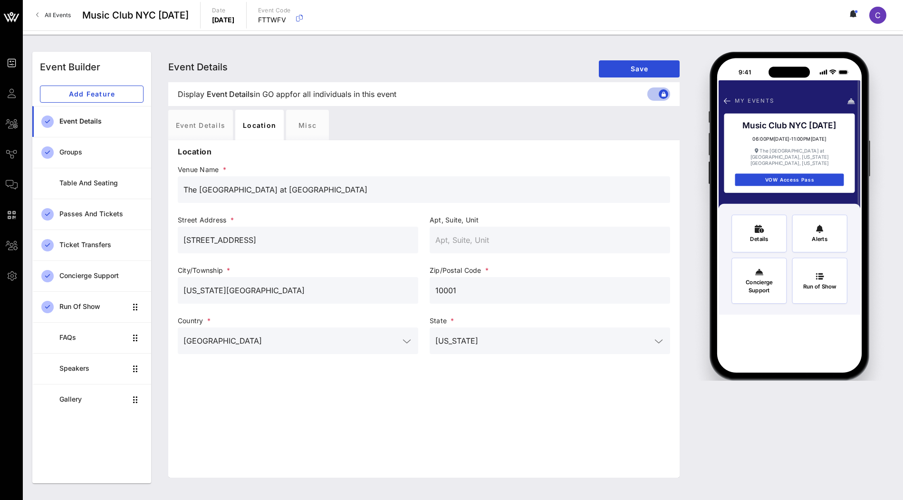
click at [498, 28] on div "All Events Music Club NYC 10/3/25 Date Friday, Oct. 03, 2025 Event Code FTTWFV C" at bounding box center [463, 15] width 880 height 30
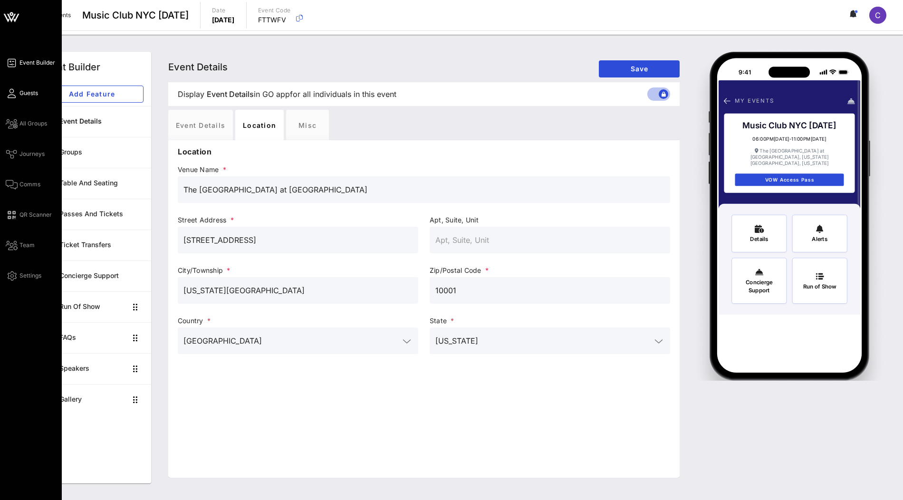
click at [29, 95] on span "Guests" at bounding box center [28, 93] width 19 height 9
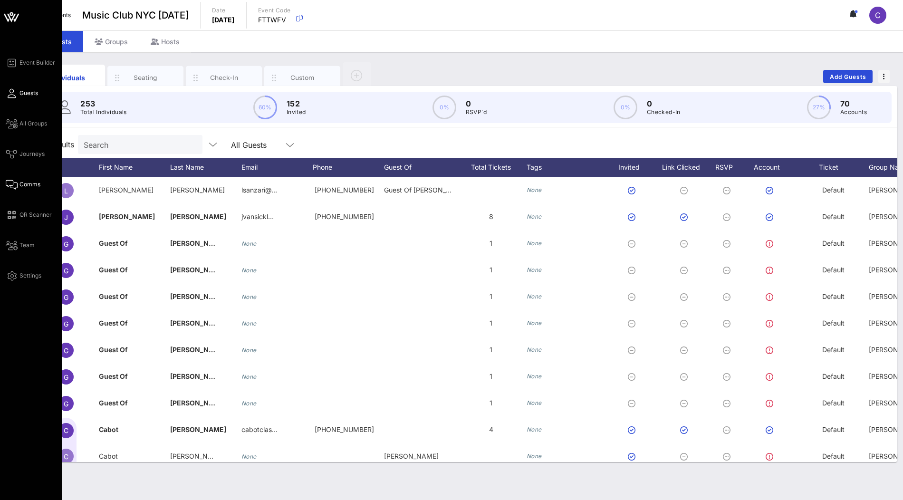
click at [28, 186] on span "Comms" at bounding box center [29, 184] width 21 height 9
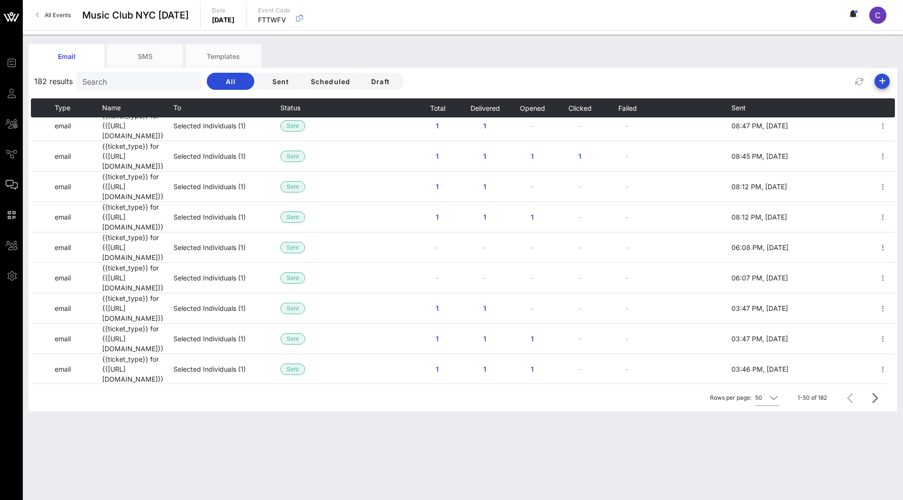
scroll to position [761, 0]
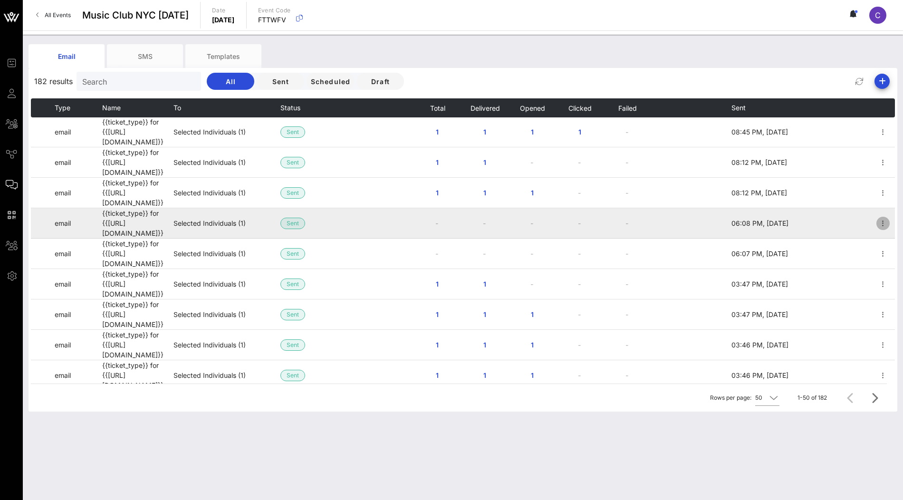
click at [884, 217] on button "button" at bounding box center [882, 223] width 13 height 13
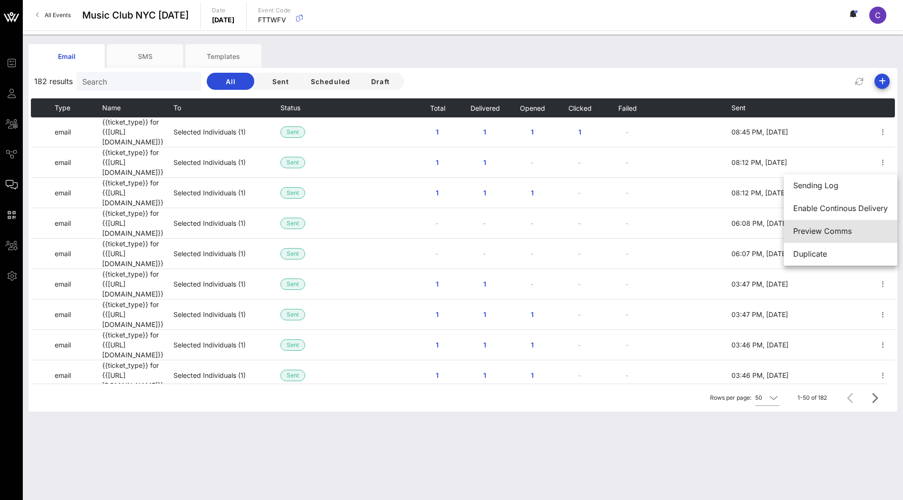
click at [826, 230] on div "Preview Comms" at bounding box center [840, 231] width 95 height 9
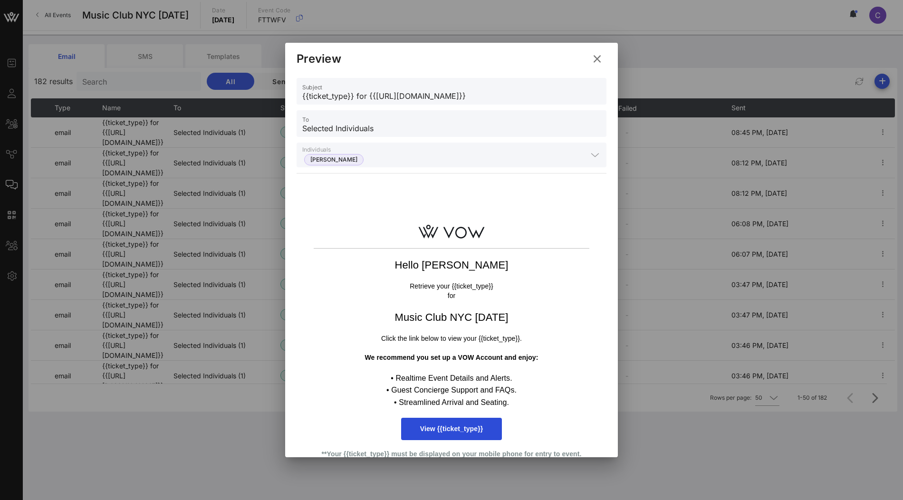
click at [599, 66] on button at bounding box center [597, 58] width 19 height 17
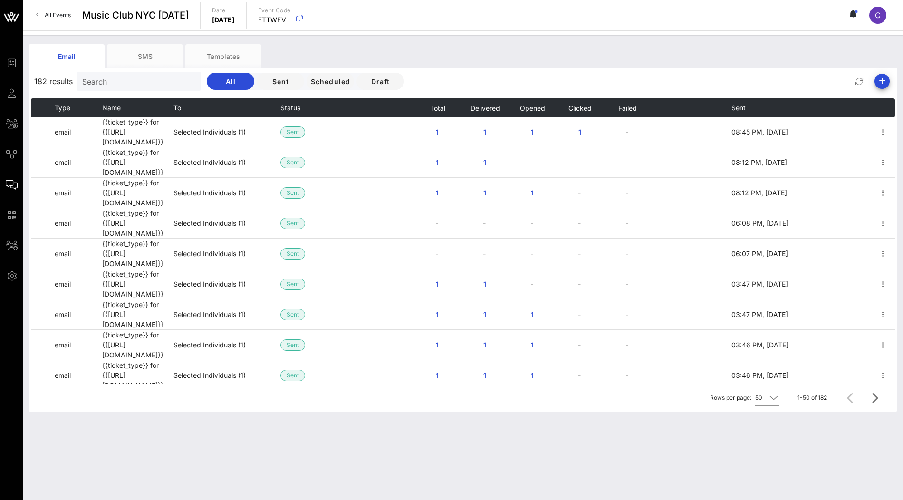
click at [598, 53] on div "Email SMS Templates" at bounding box center [456, 56] width 855 height 24
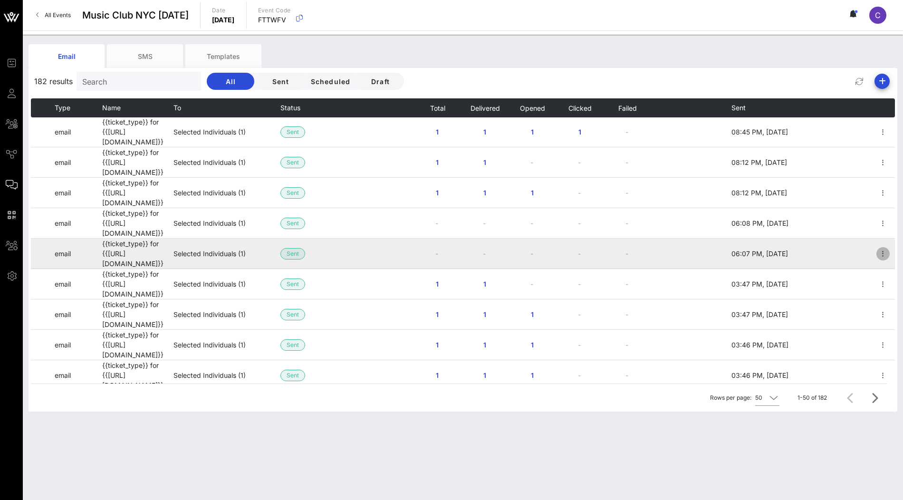
click at [883, 248] on icon "button" at bounding box center [882, 253] width 11 height 11
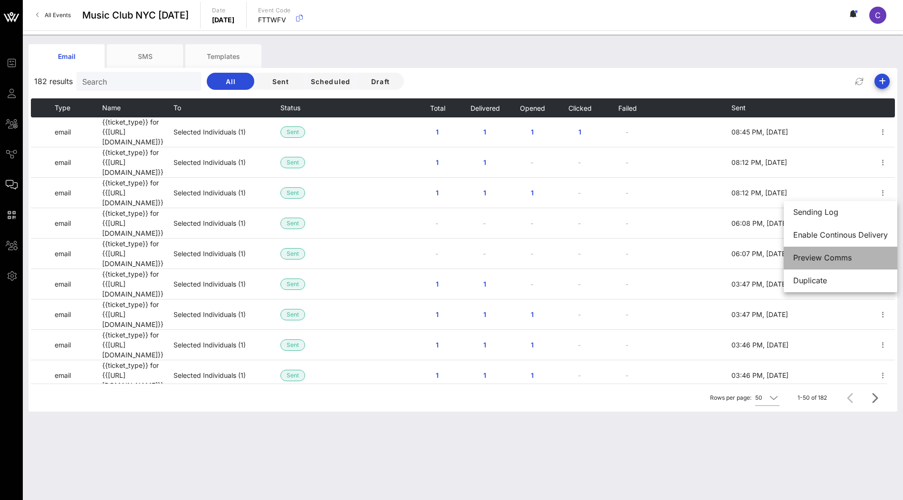
click at [832, 256] on div "Preview Comms" at bounding box center [840, 257] width 95 height 9
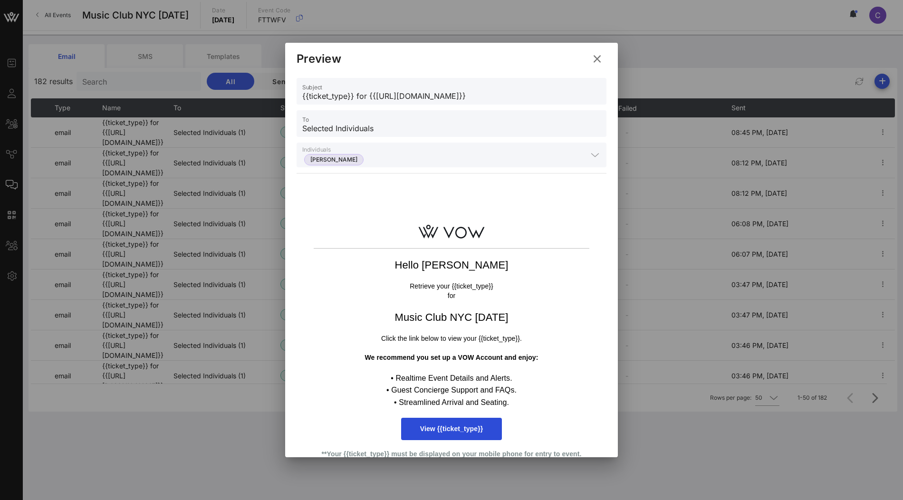
click at [353, 161] on span "James Shannon" at bounding box center [333, 159] width 47 height 10
click at [596, 51] on button at bounding box center [597, 58] width 19 height 17
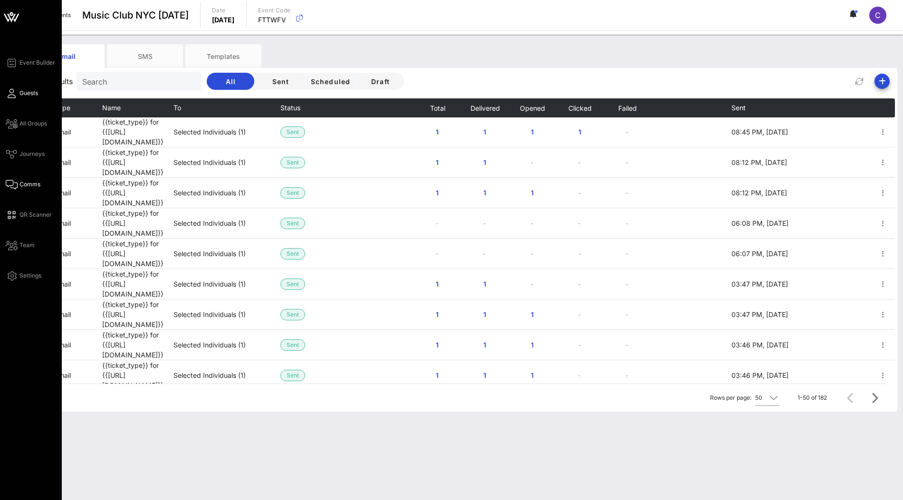
click at [26, 94] on span "Guests" at bounding box center [28, 93] width 19 height 9
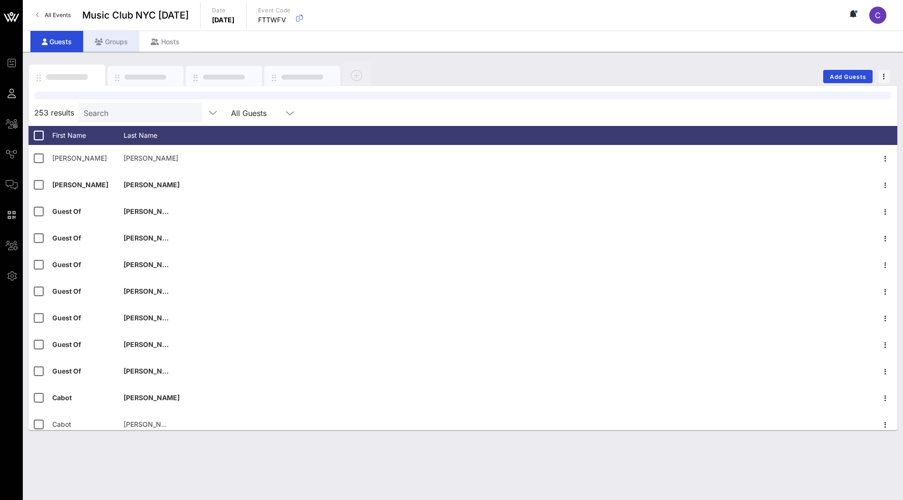
click at [115, 41] on div "Groups" at bounding box center [111, 41] width 56 height 21
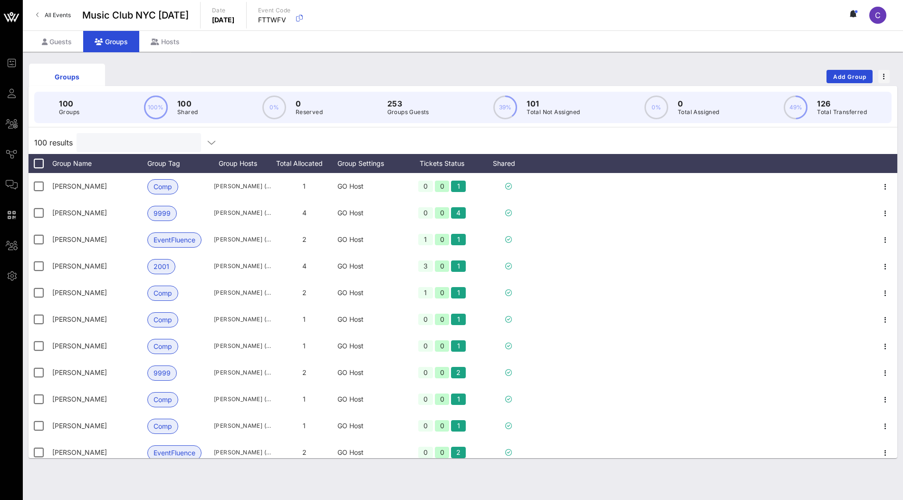
click at [157, 145] on input "text" at bounding box center [137, 142] width 111 height 12
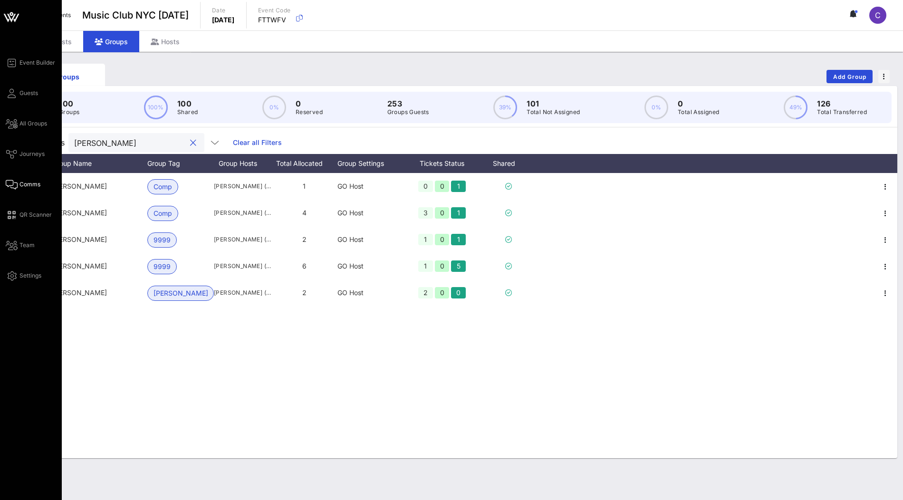
type input "james"
click at [26, 185] on span "Comms" at bounding box center [29, 184] width 21 height 9
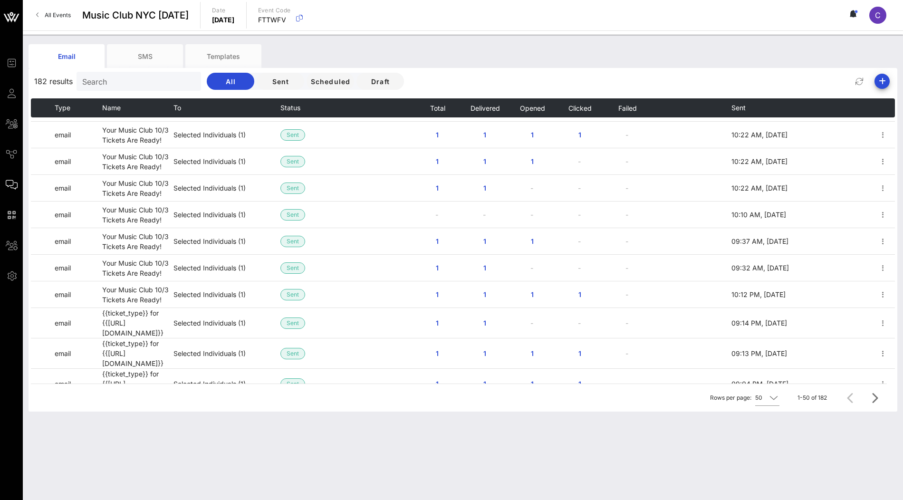
scroll to position [356, 0]
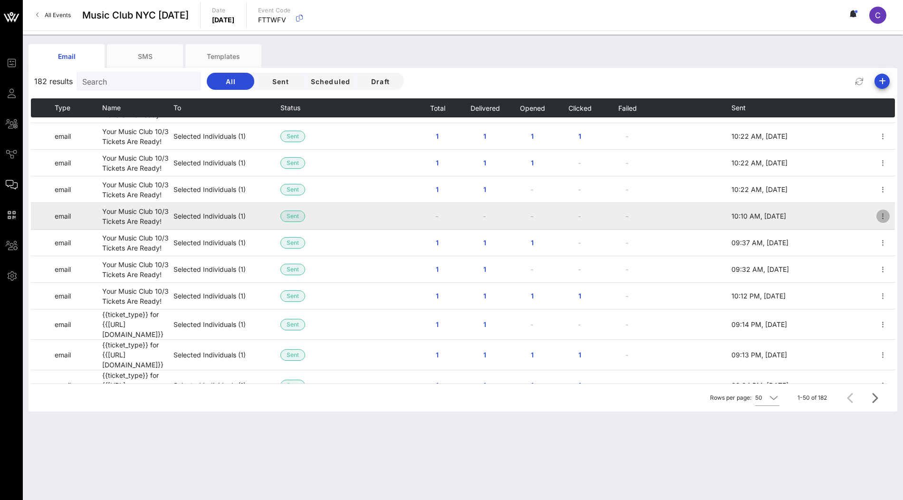
click at [884, 211] on icon "button" at bounding box center [882, 216] width 11 height 11
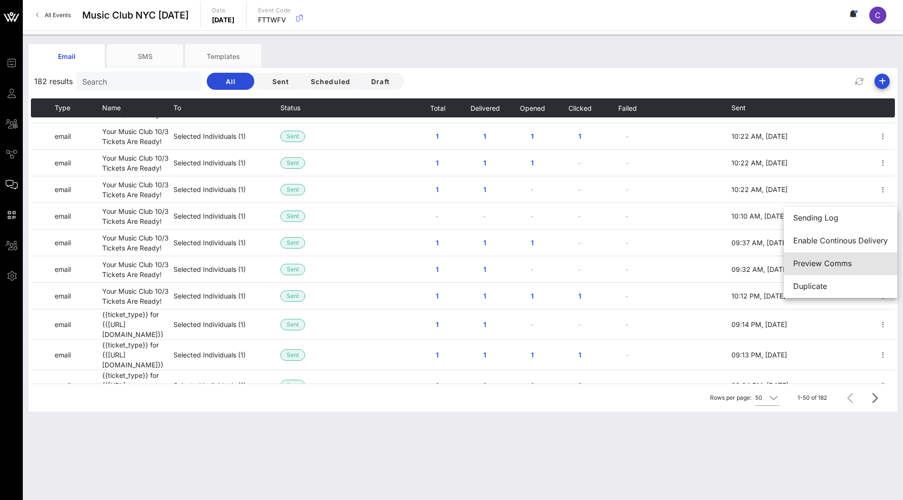
click at [821, 262] on div "Preview Comms" at bounding box center [840, 263] width 95 height 9
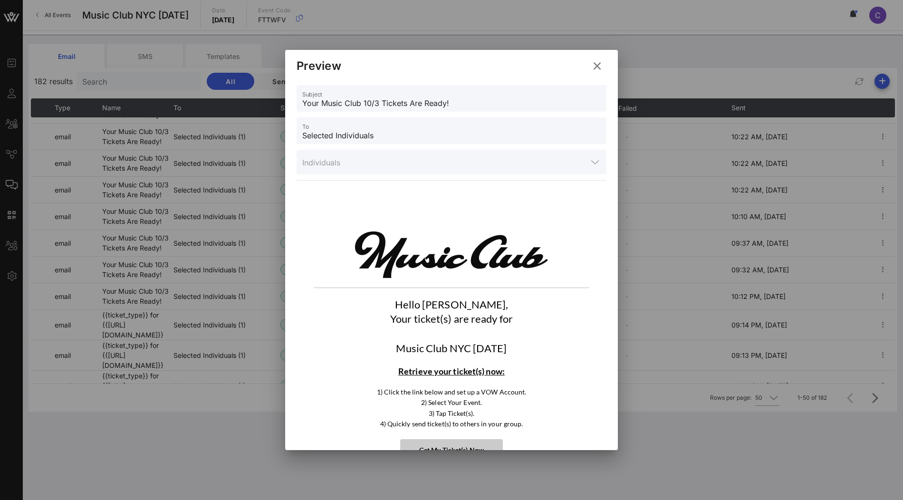
click at [591, 162] on div at bounding box center [594, 161] width 11 height 11
click at [596, 71] on icon at bounding box center [597, 66] width 17 height 16
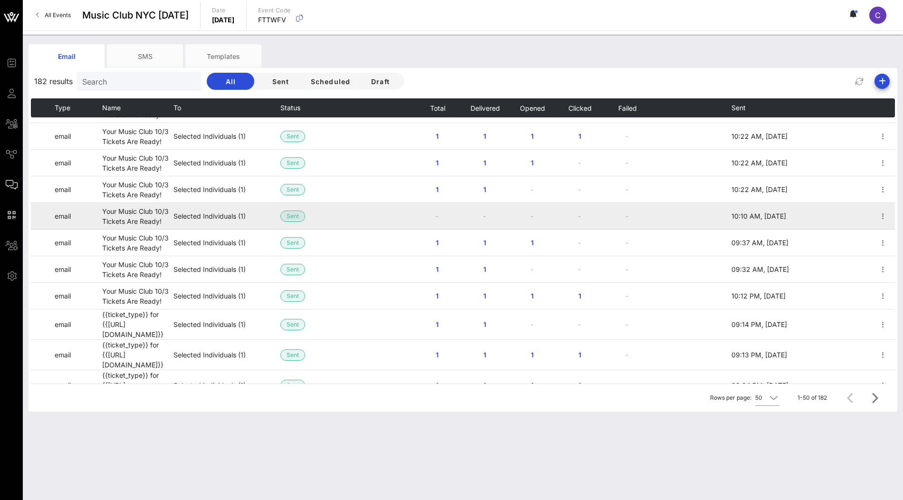
click at [434, 203] on td "-" at bounding box center [437, 216] width 48 height 27
click at [880, 211] on icon "button" at bounding box center [882, 216] width 11 height 11
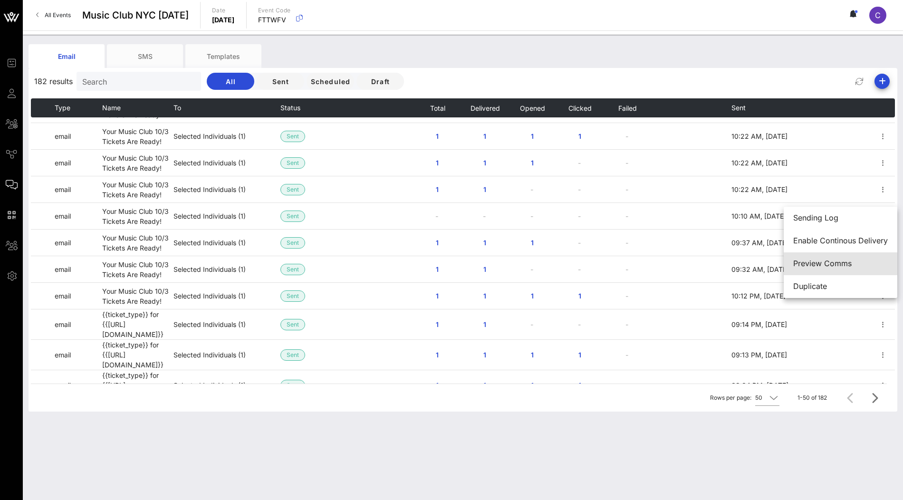
click at [824, 265] on div "Preview Comms" at bounding box center [840, 263] width 95 height 9
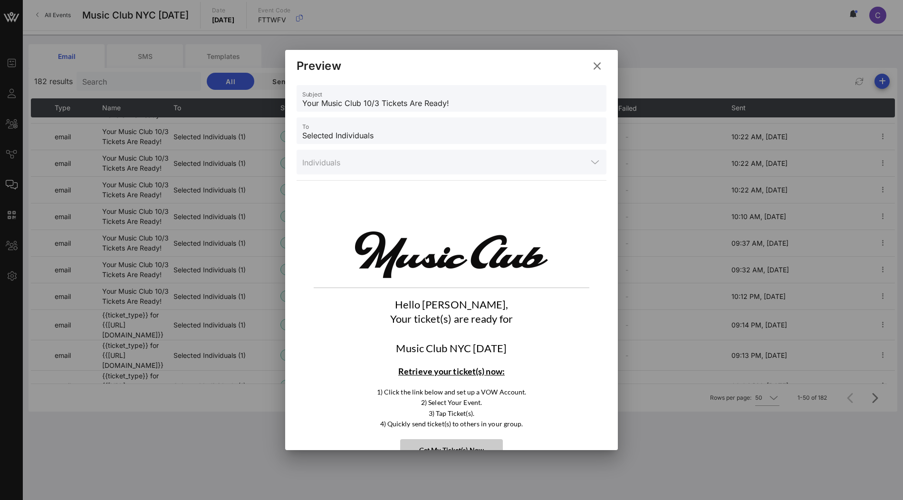
click at [603, 64] on button at bounding box center [597, 66] width 19 height 17
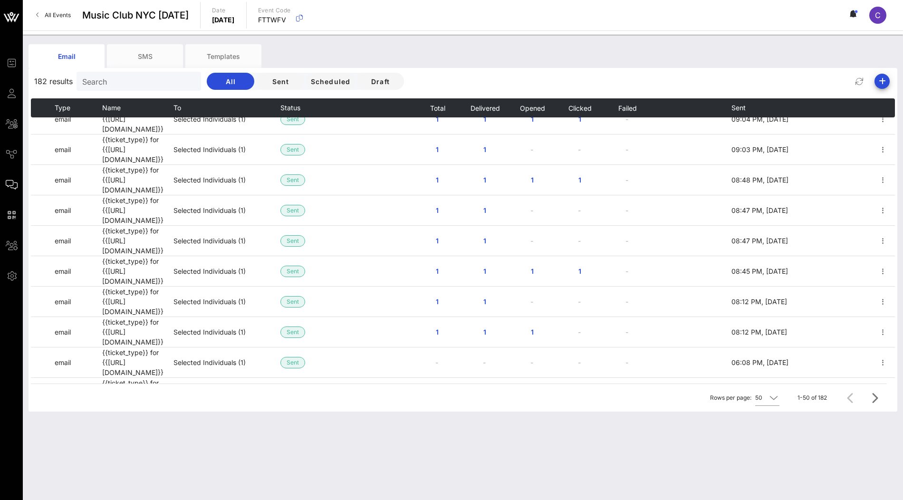
scroll to position [707, 0]
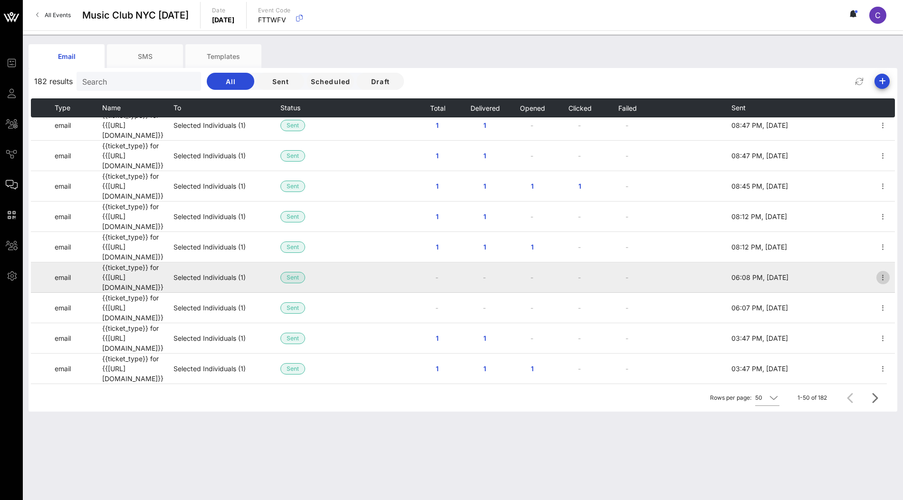
click at [884, 272] on icon "button" at bounding box center [882, 277] width 11 height 11
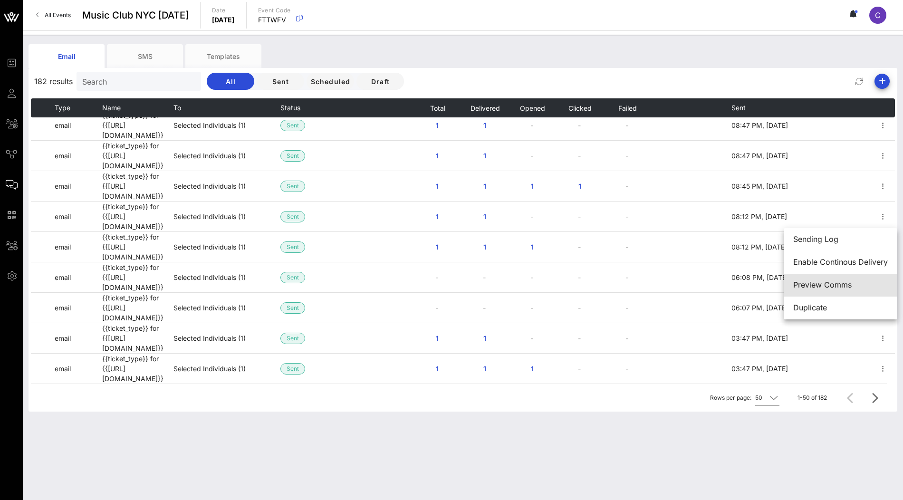
click at [818, 284] on div "Preview Comms" at bounding box center [840, 284] width 95 height 9
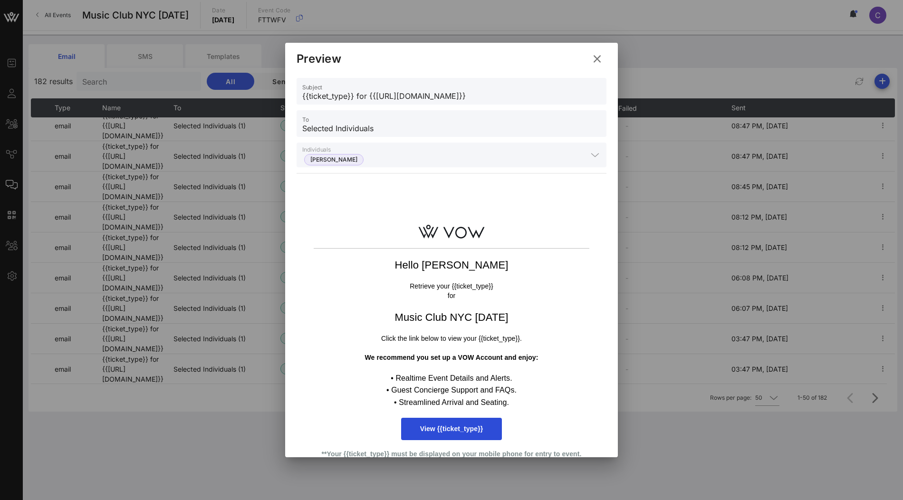
click at [598, 64] on icon at bounding box center [597, 58] width 17 height 17
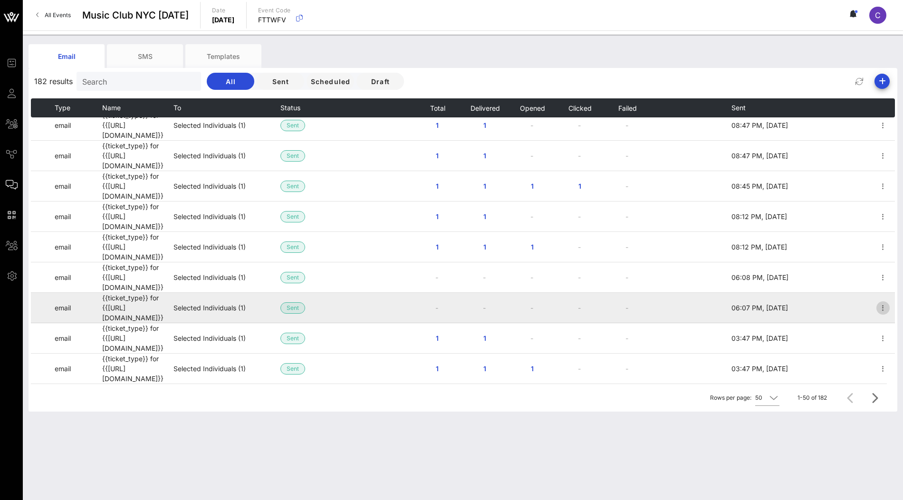
click at [882, 302] on icon "button" at bounding box center [882, 307] width 11 height 11
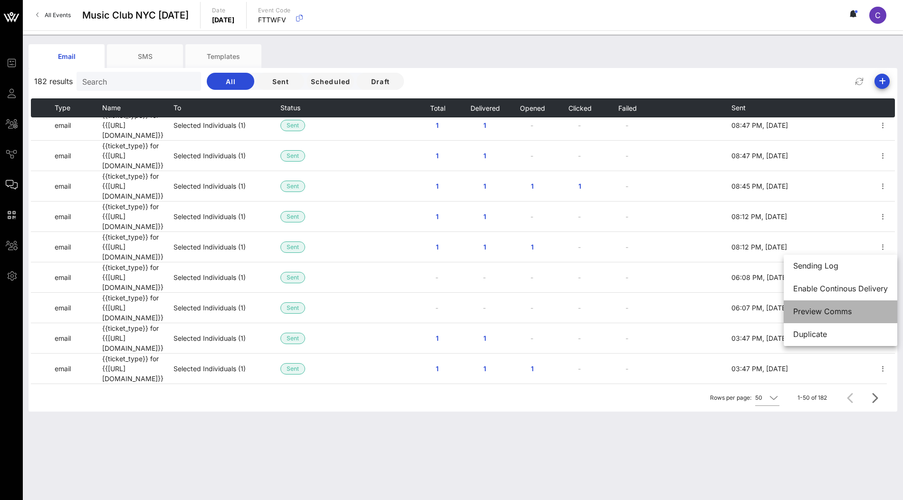
click at [818, 306] on div "Preview Comms" at bounding box center [840, 311] width 95 height 20
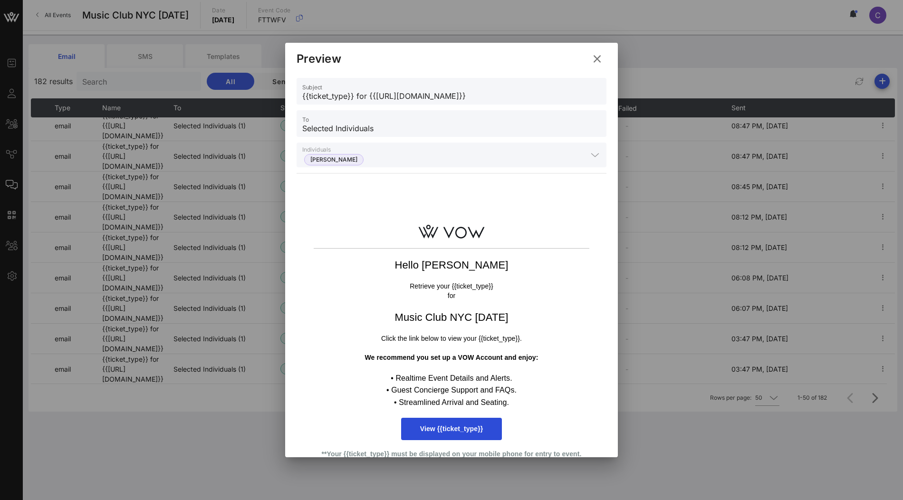
click at [606, 57] on button at bounding box center [597, 58] width 19 height 17
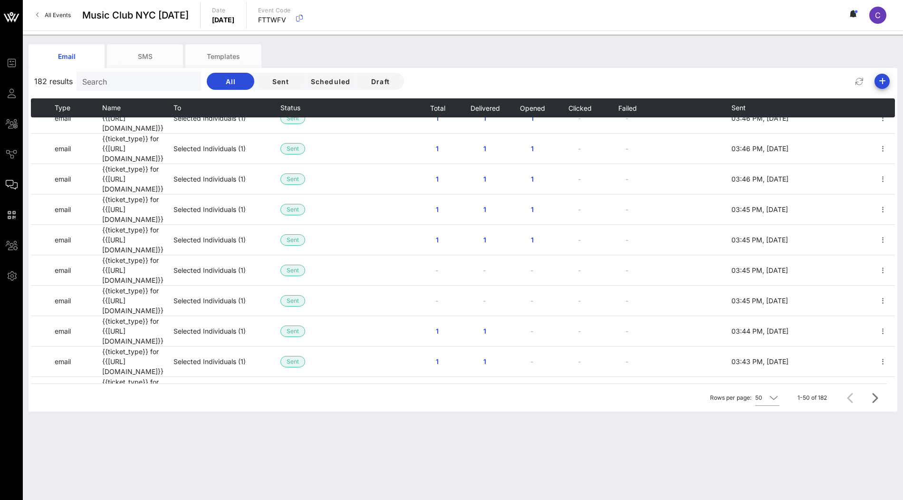
scroll to position [984, 0]
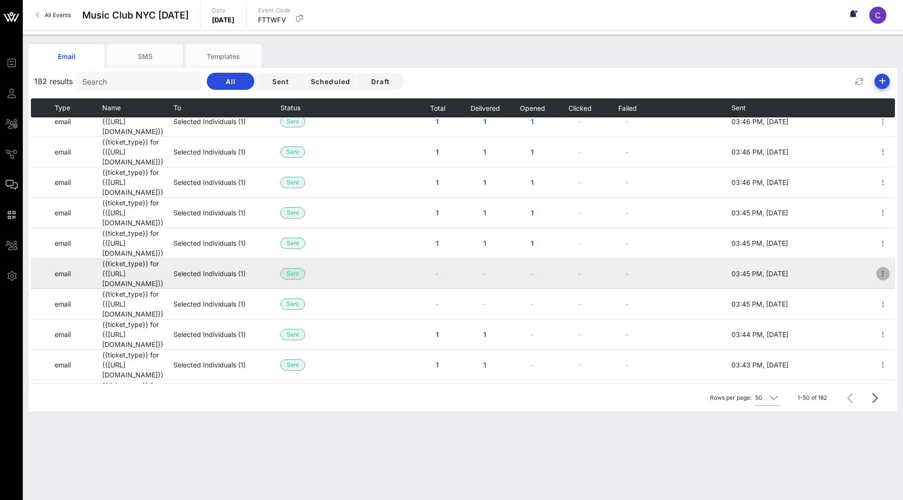
click at [880, 268] on icon "button" at bounding box center [882, 273] width 11 height 11
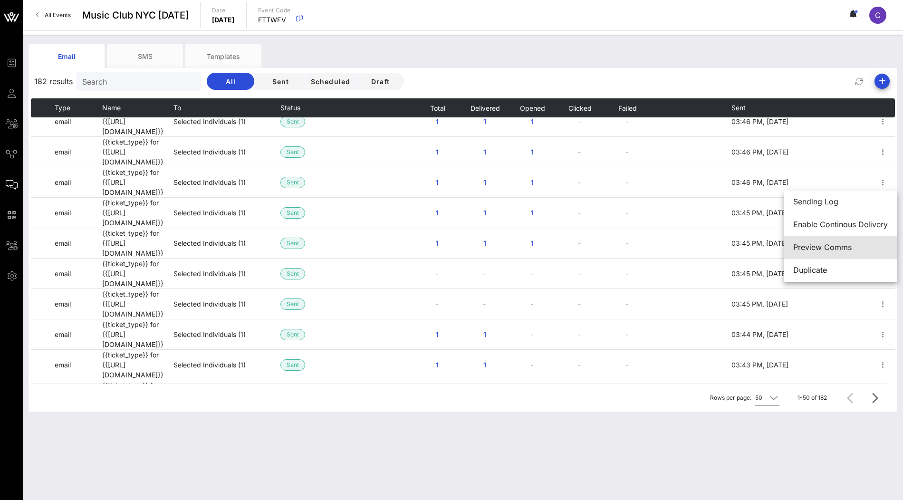
click at [836, 245] on div "Preview Comms" at bounding box center [840, 247] width 95 height 9
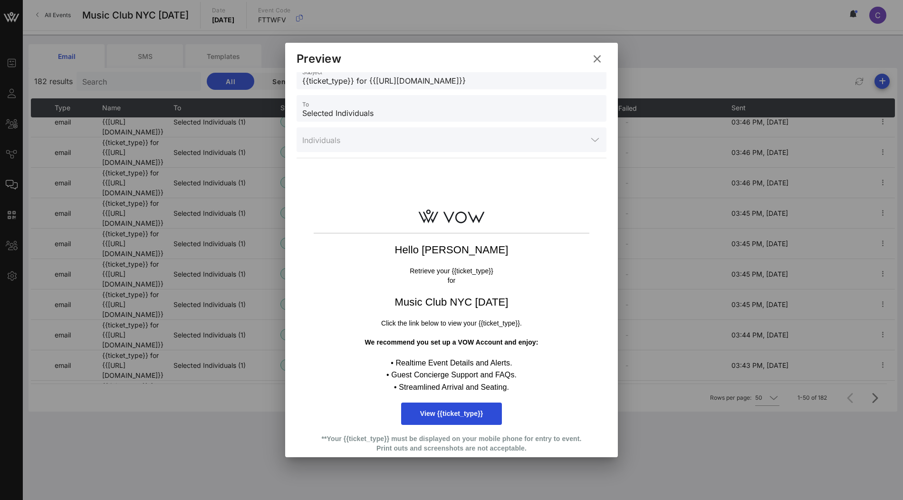
scroll to position [0, 0]
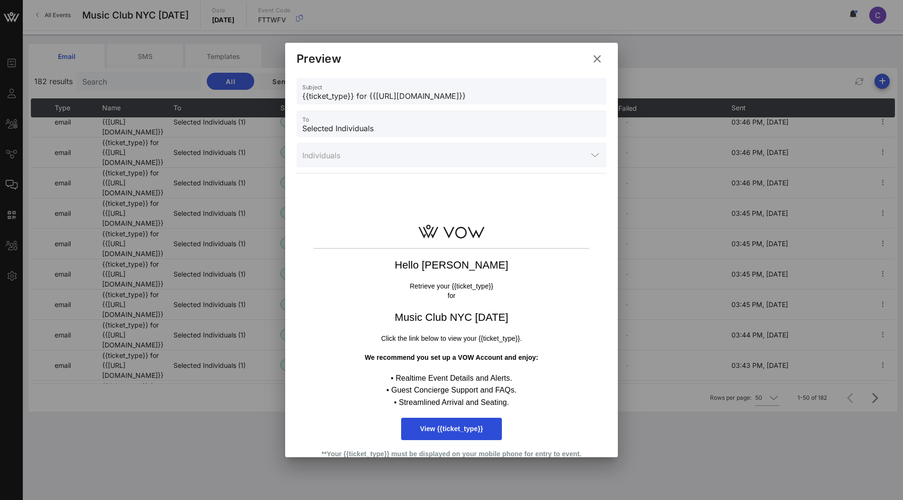
click at [596, 58] on icon at bounding box center [596, 59] width 13 height 12
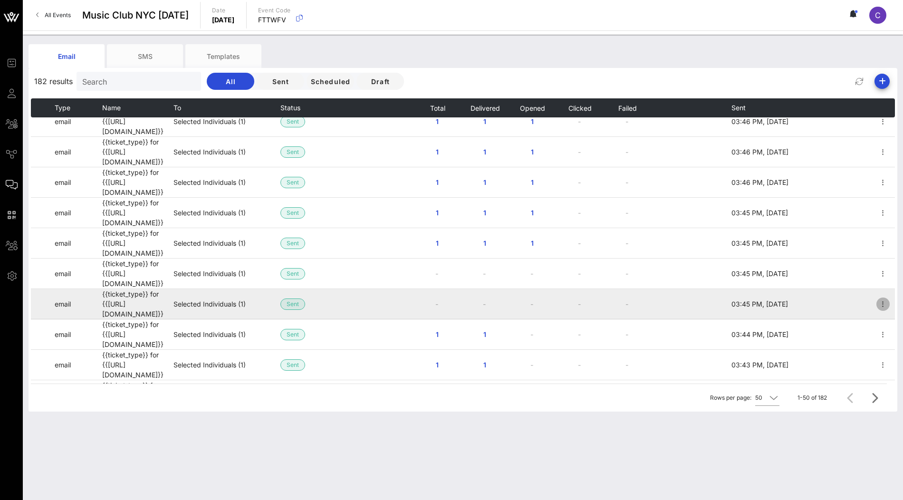
click at [884, 298] on icon "button" at bounding box center [882, 303] width 11 height 11
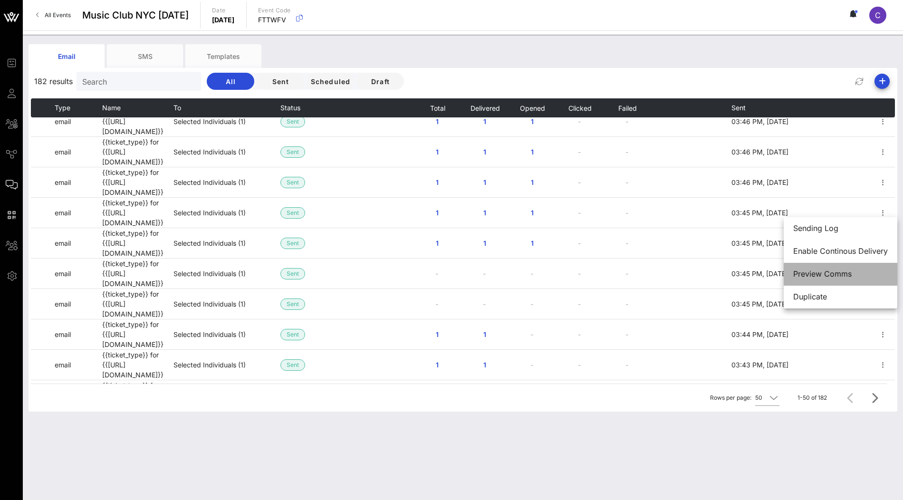
click at [833, 271] on div "Preview Comms" at bounding box center [840, 273] width 95 height 9
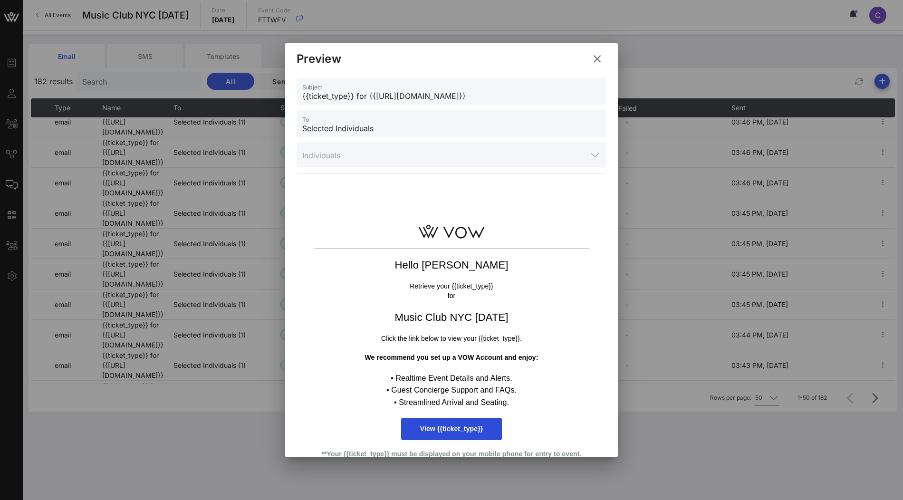
click at [598, 59] on icon at bounding box center [596, 59] width 13 height 12
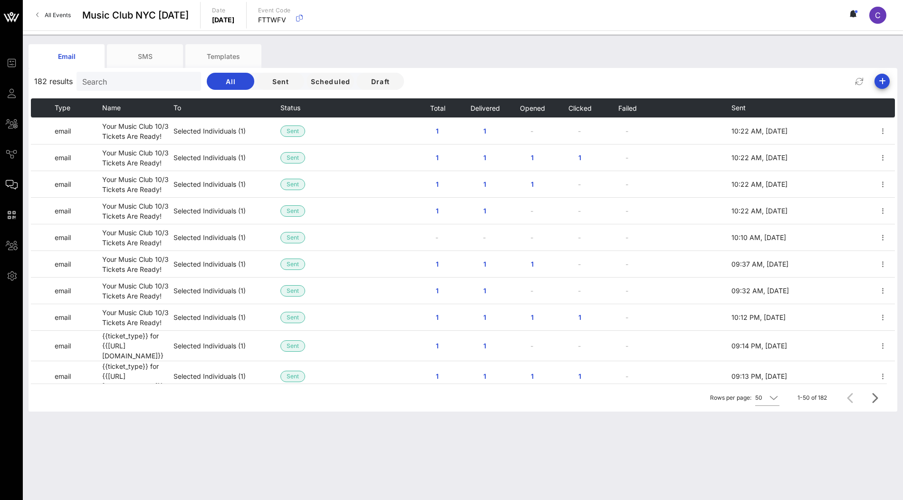
scroll to position [341, 0]
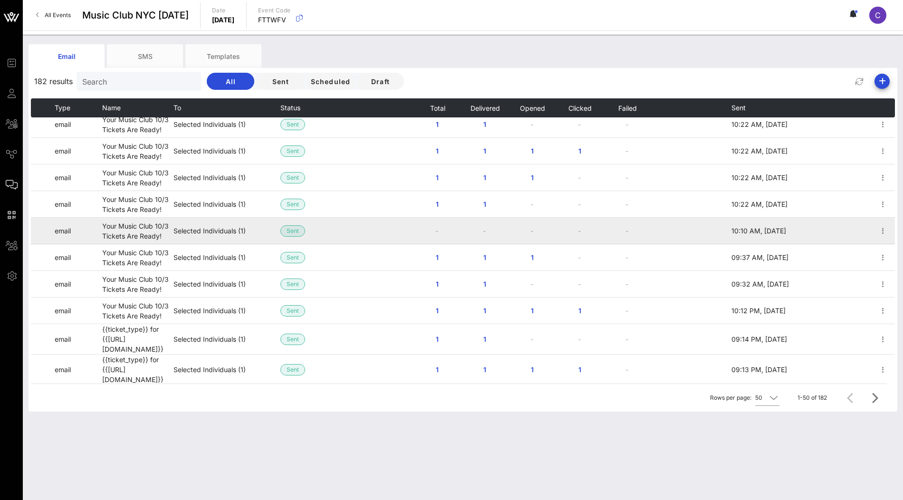
click at [436, 218] on td "-" at bounding box center [437, 231] width 48 height 27
click at [889, 225] on span "button" at bounding box center [882, 230] width 13 height 11
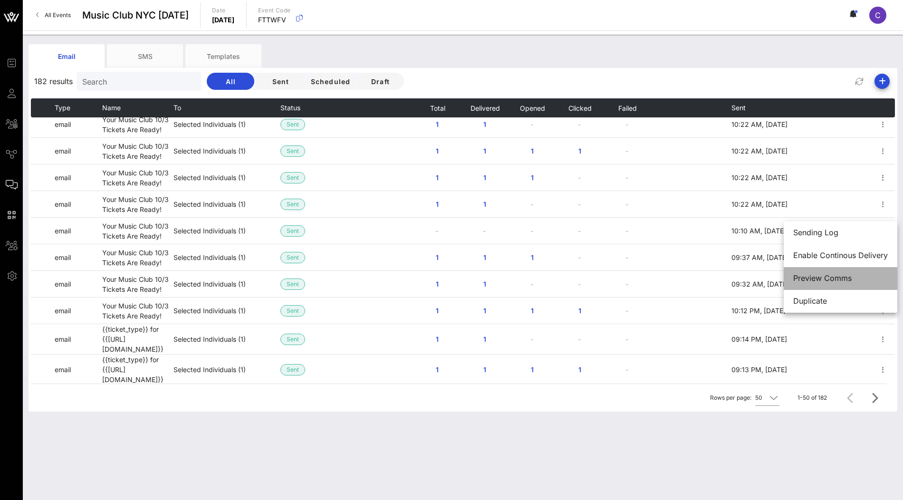
click at [831, 282] on div "Preview Comms" at bounding box center [840, 278] width 95 height 9
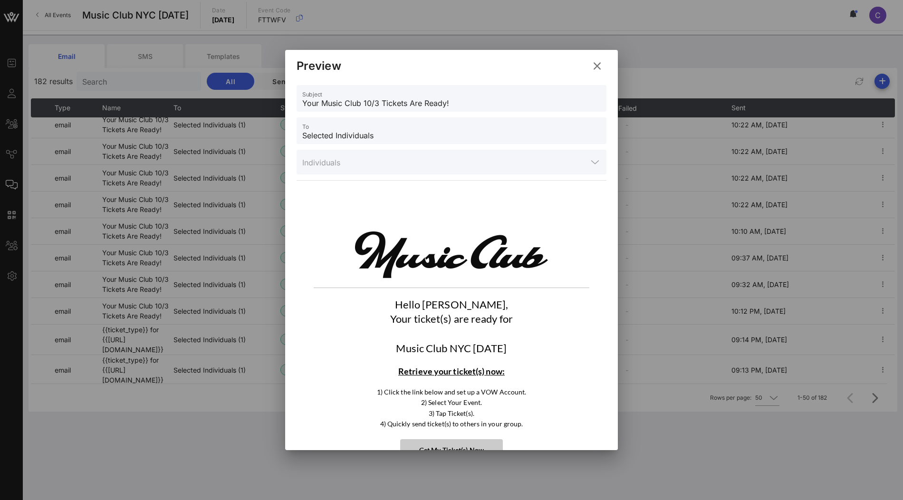
click at [598, 69] on icon at bounding box center [597, 65] width 14 height 13
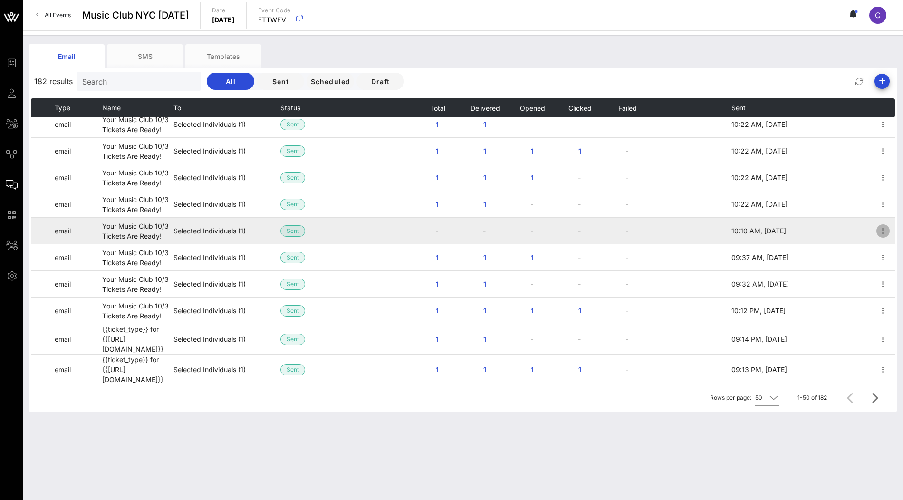
click at [881, 225] on icon "button" at bounding box center [882, 230] width 11 height 11
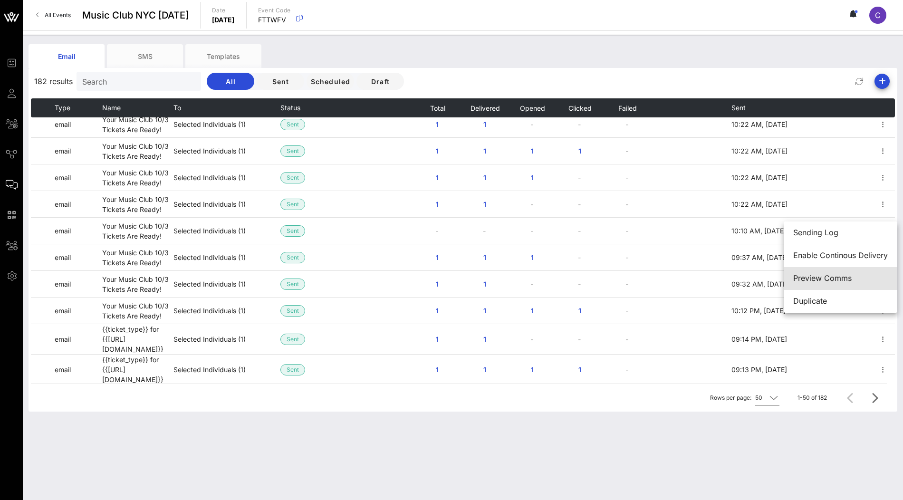
click at [821, 283] on div "Preview Comms" at bounding box center [840, 278] width 95 height 9
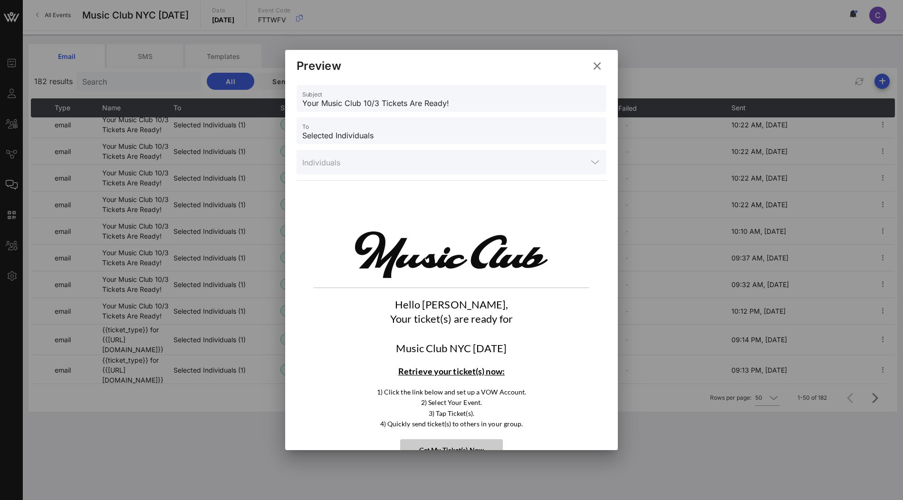
click at [598, 69] on icon at bounding box center [596, 66] width 15 height 14
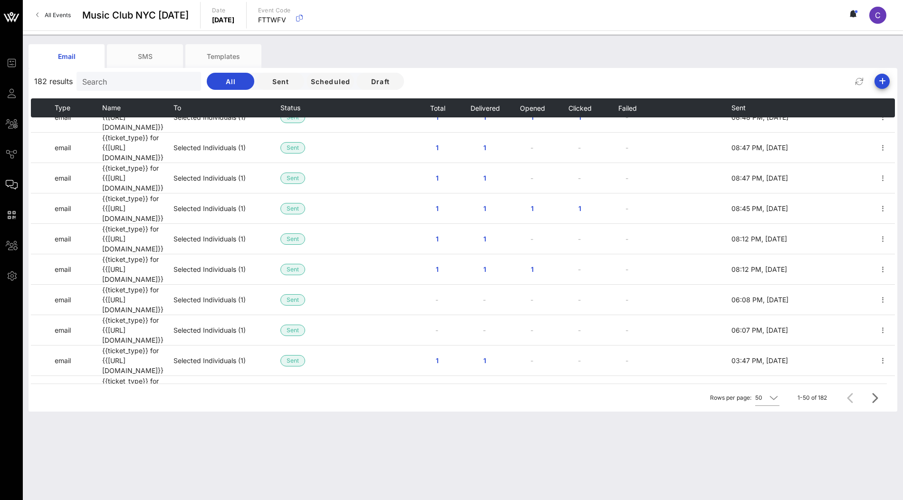
scroll to position [691, 0]
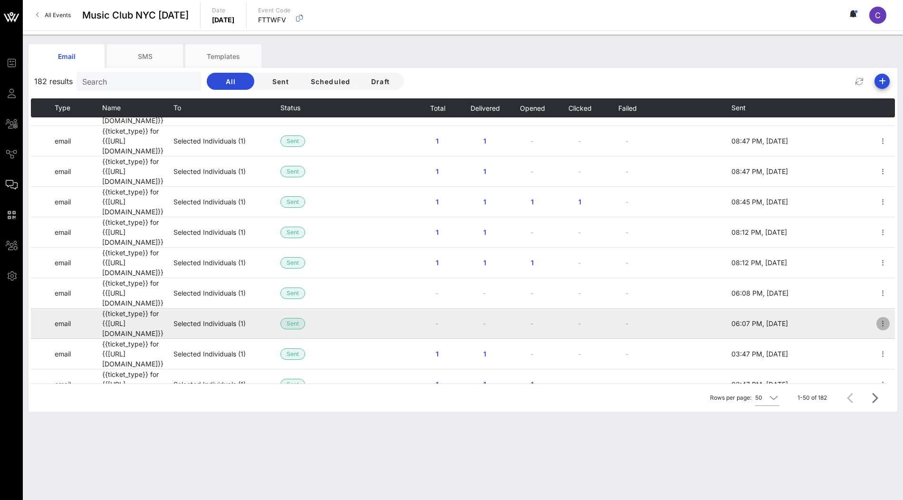
click at [883, 318] on icon "button" at bounding box center [882, 323] width 11 height 11
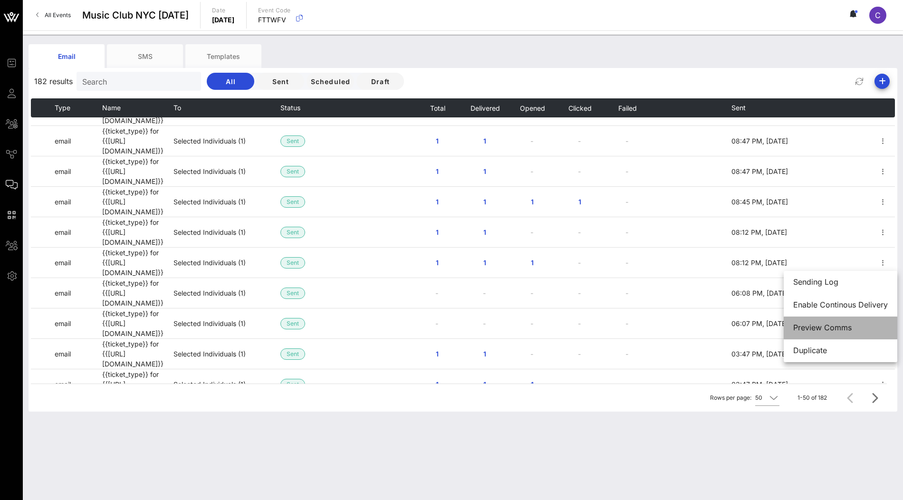
click at [810, 324] on div "Preview Comms" at bounding box center [840, 327] width 95 height 9
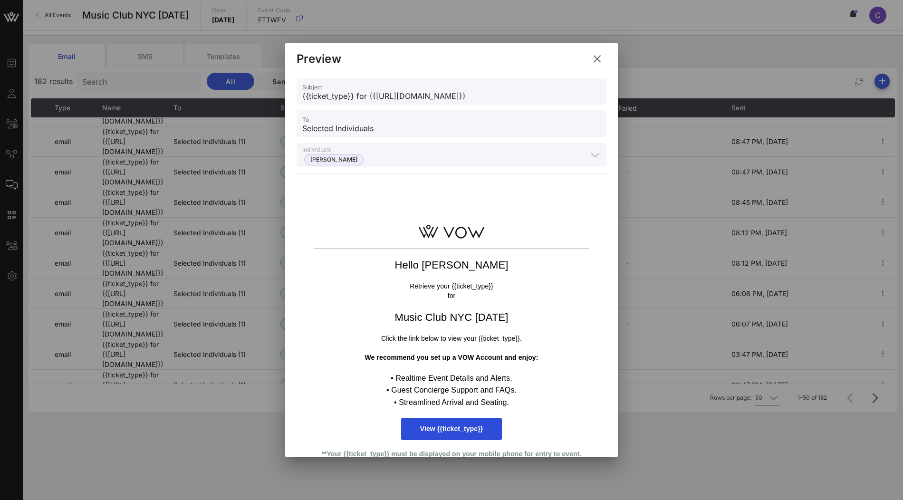
click at [598, 61] on icon at bounding box center [596, 59] width 13 height 12
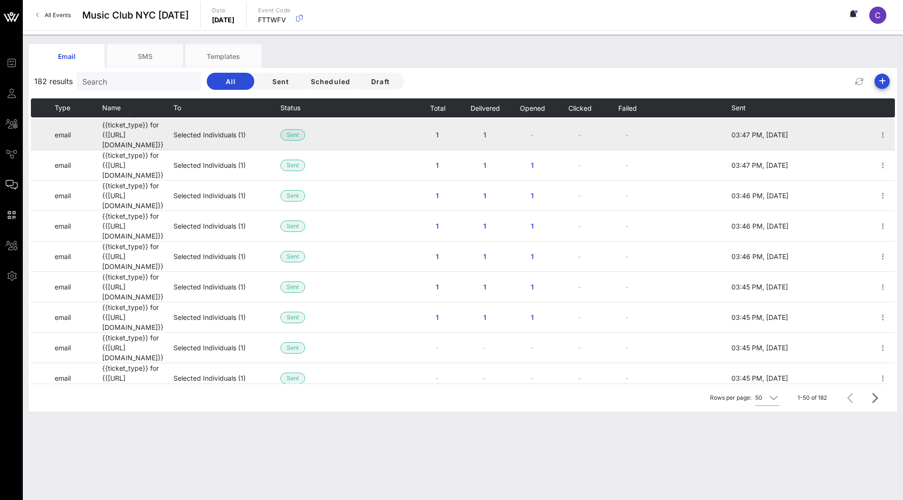
scroll to position [911, 0]
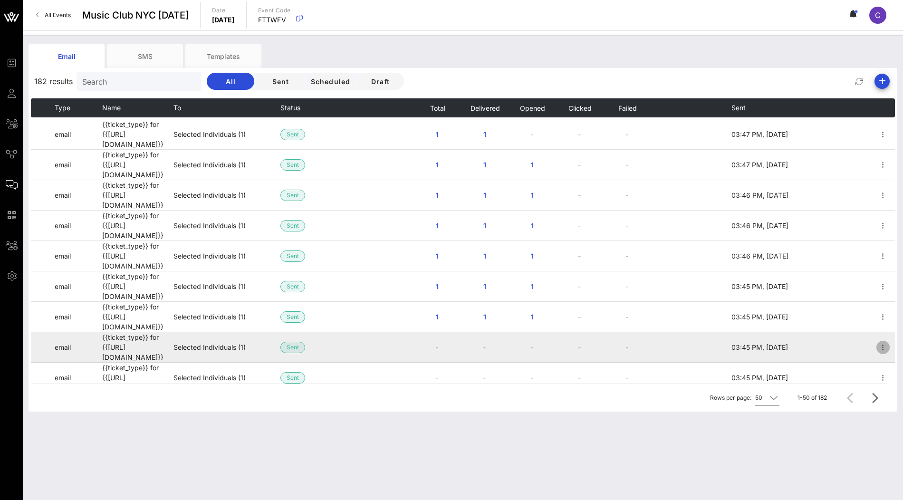
click at [880, 342] on icon "button" at bounding box center [882, 347] width 11 height 11
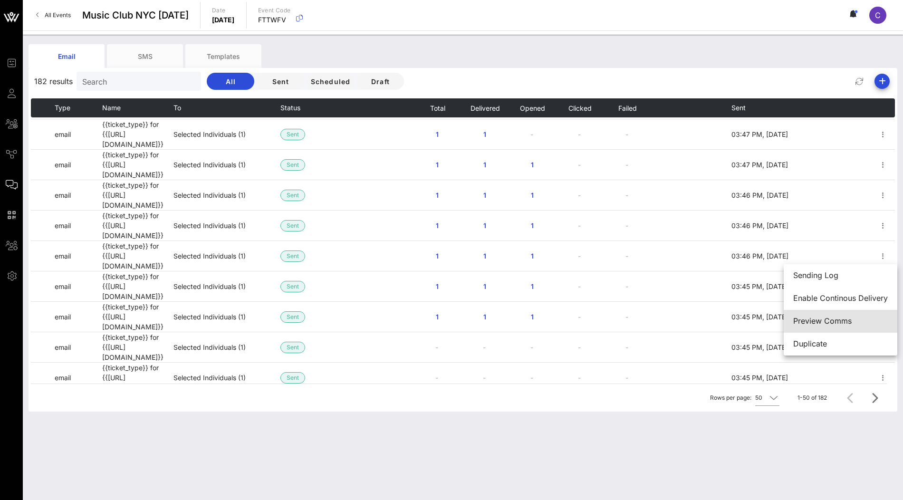
click at [826, 319] on div "Preview Comms" at bounding box center [840, 321] width 95 height 9
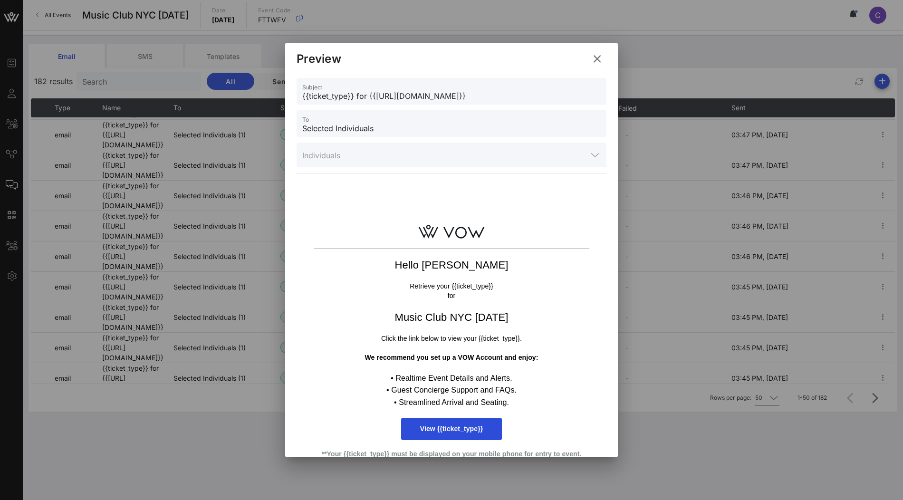
click at [591, 154] on div at bounding box center [594, 154] width 11 height 11
click at [599, 62] on icon at bounding box center [596, 59] width 13 height 12
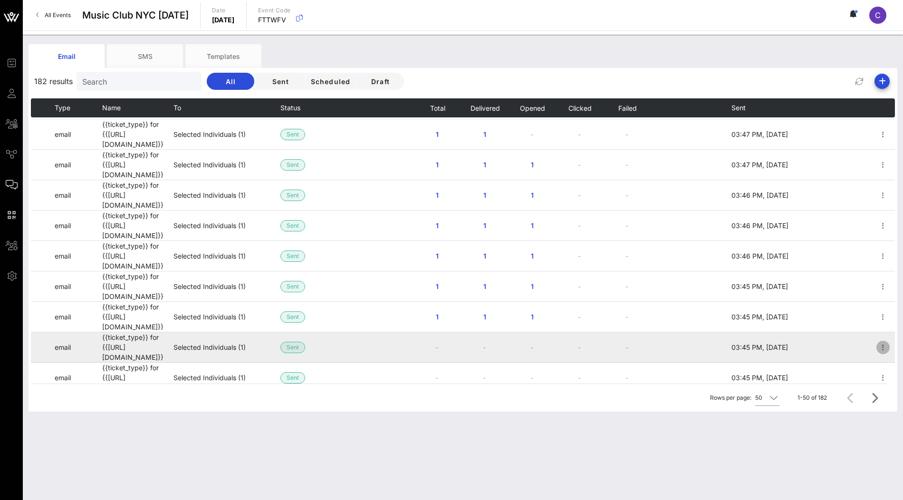
click at [881, 342] on icon "button" at bounding box center [882, 347] width 11 height 11
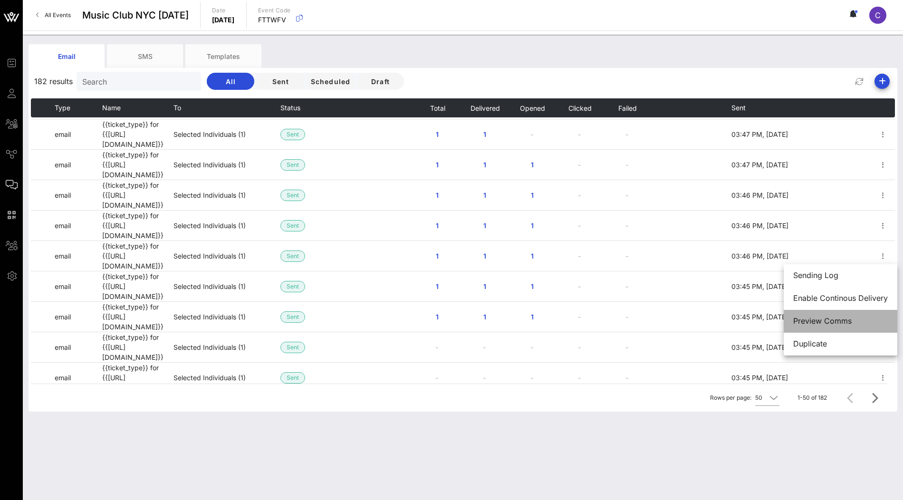
click at [834, 321] on div "Preview Comms" at bounding box center [840, 321] width 95 height 9
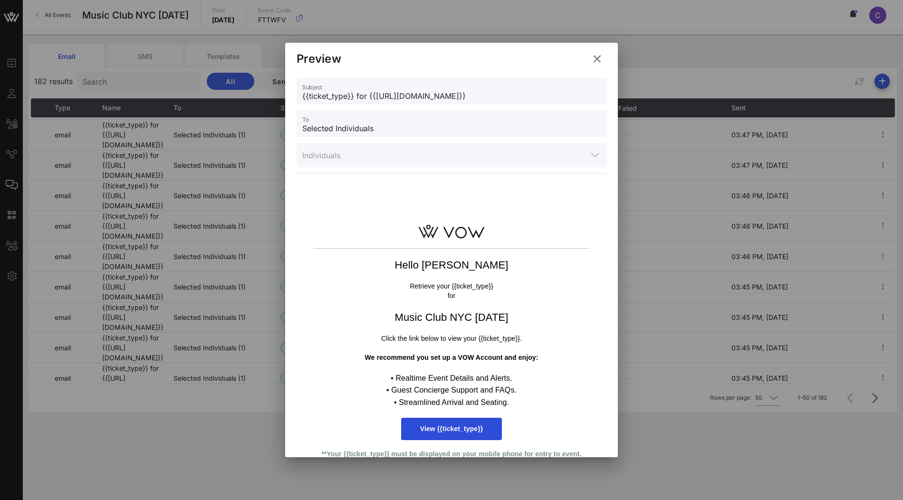
click at [597, 61] on icon at bounding box center [597, 58] width 14 height 13
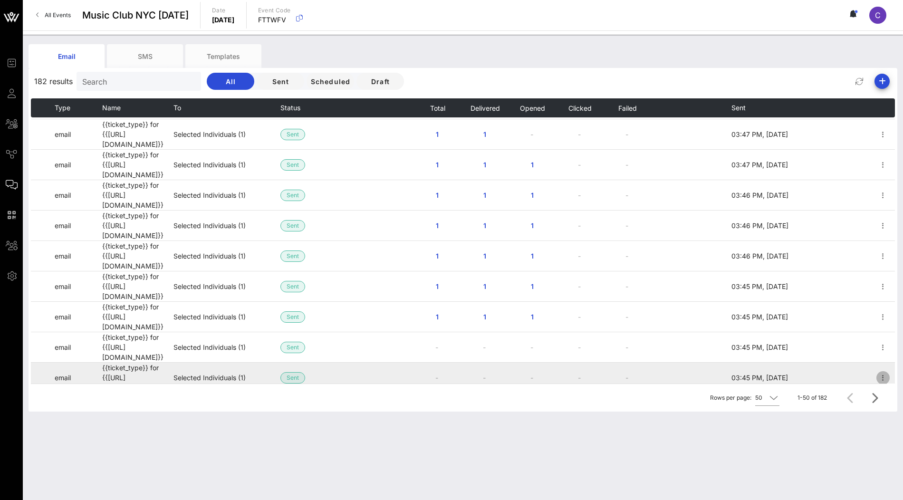
click at [884, 372] on icon "button" at bounding box center [882, 377] width 11 height 11
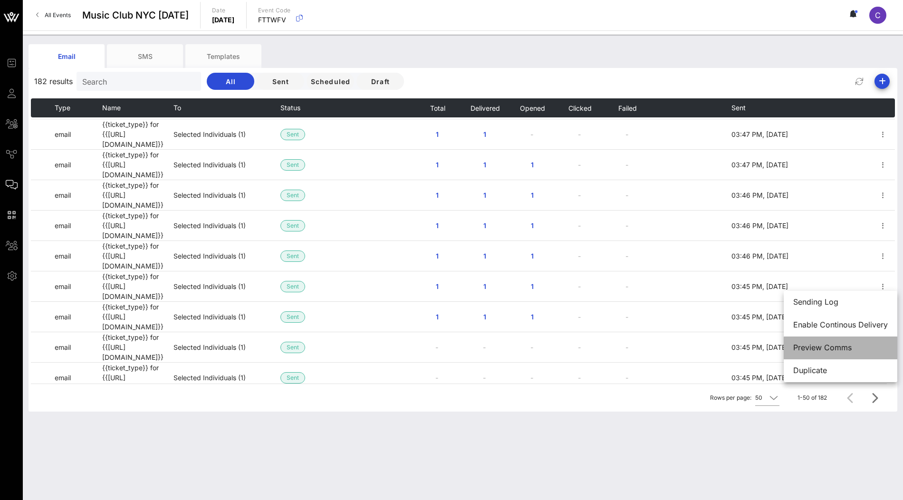
click at [823, 346] on div "Preview Comms" at bounding box center [840, 347] width 95 height 9
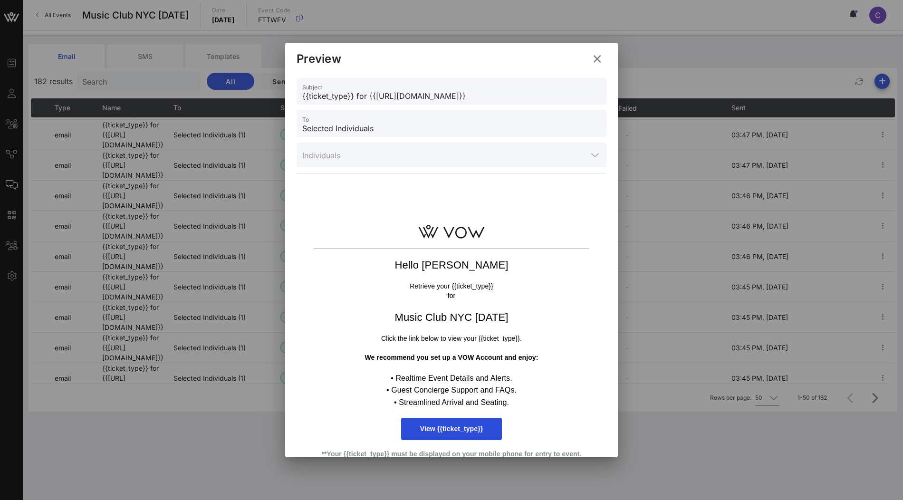
click at [595, 155] on div at bounding box center [594, 154] width 11 height 11
click at [598, 60] on icon at bounding box center [597, 58] width 17 height 17
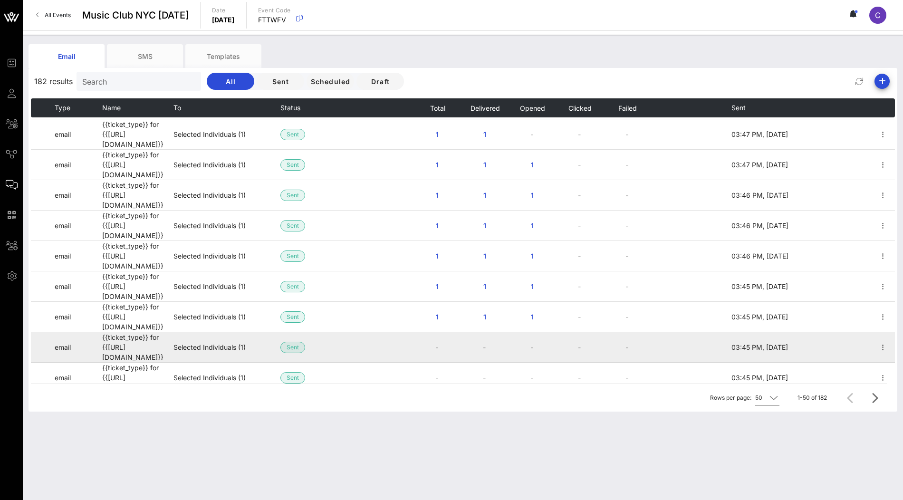
click at [438, 332] on td "-" at bounding box center [437, 347] width 48 height 30
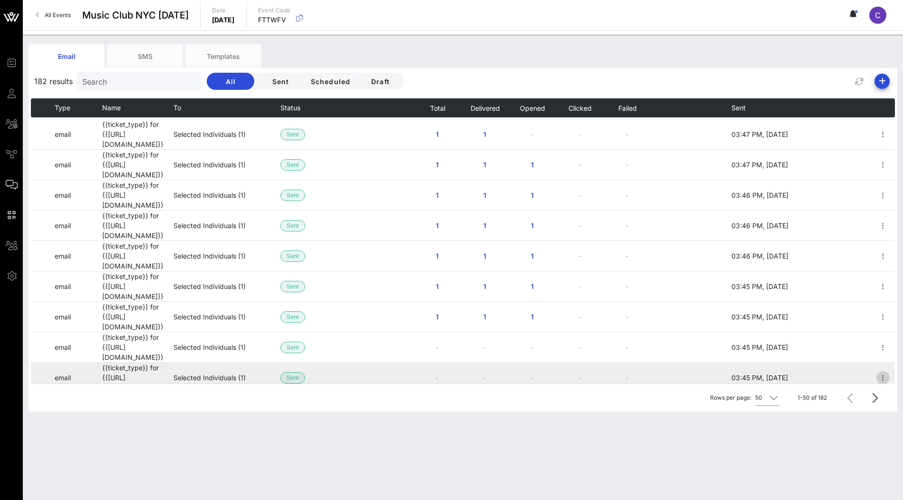
click at [883, 372] on icon "button" at bounding box center [882, 377] width 11 height 11
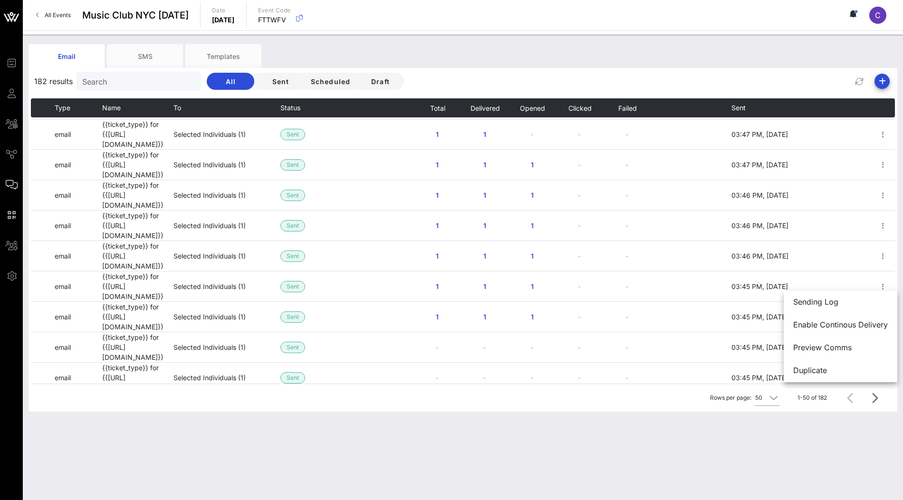
click at [500, 448] on div "Email SMS Templates 182 results Search All Sent Scheduled Draft Type Name To St…" at bounding box center [463, 267] width 880 height 465
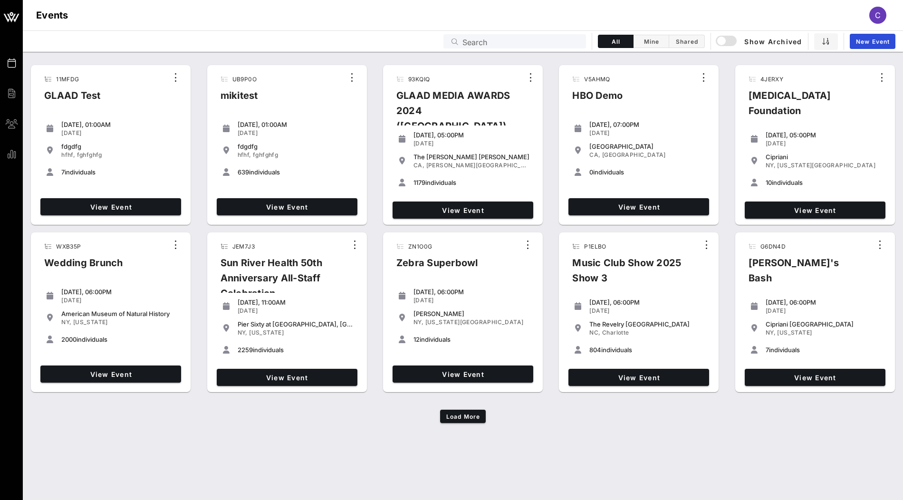
click at [503, 43] on input "Search" at bounding box center [521, 41] width 118 height 12
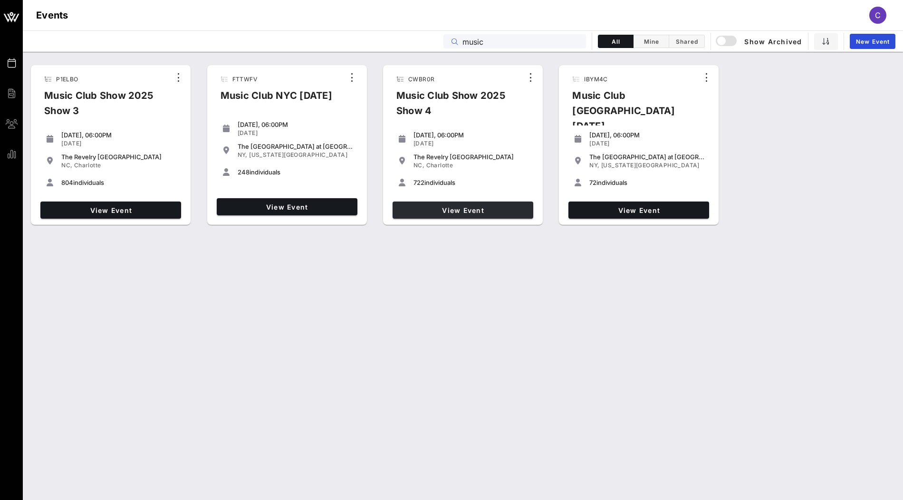
type input "music"
click at [476, 218] on link "View Event" at bounding box center [463, 210] width 141 height 17
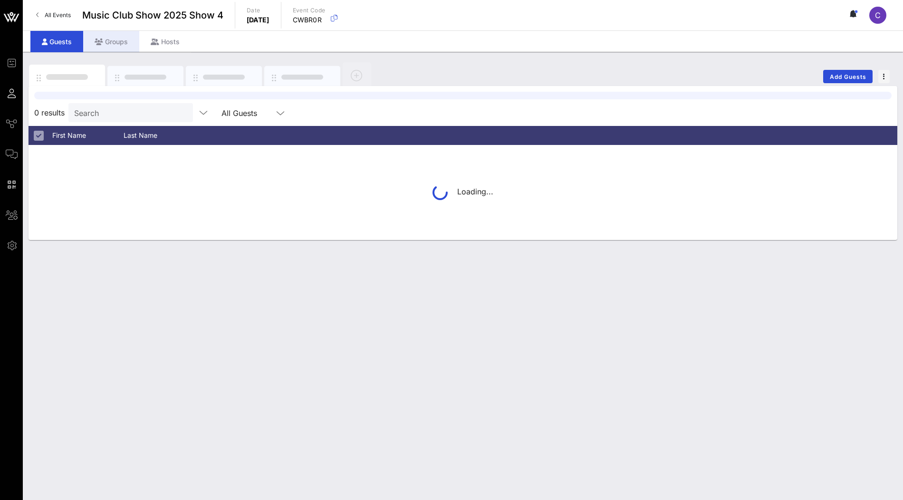
click at [125, 48] on div "Groups" at bounding box center [111, 41] width 56 height 21
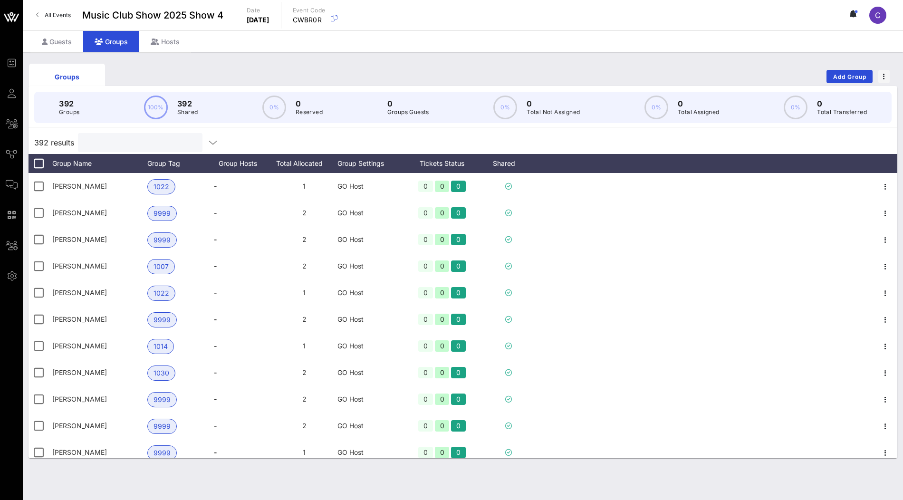
click at [144, 138] on input "text" at bounding box center [139, 142] width 111 height 12
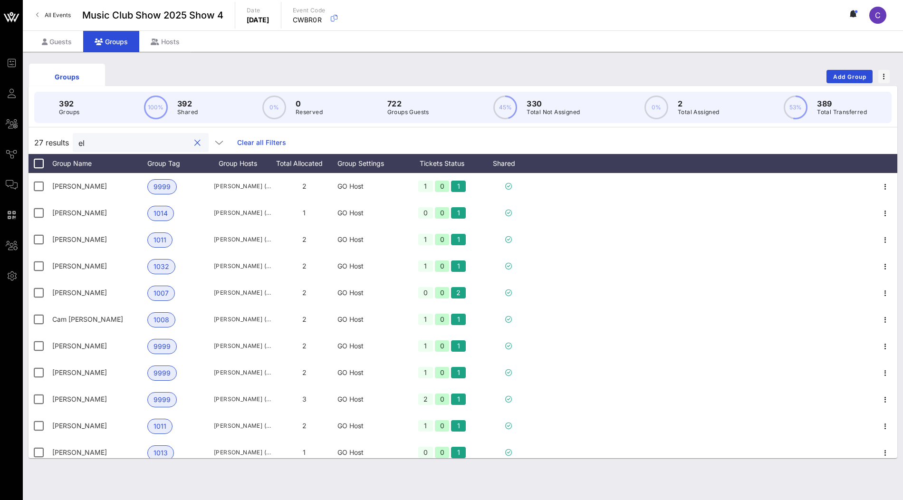
type input "e"
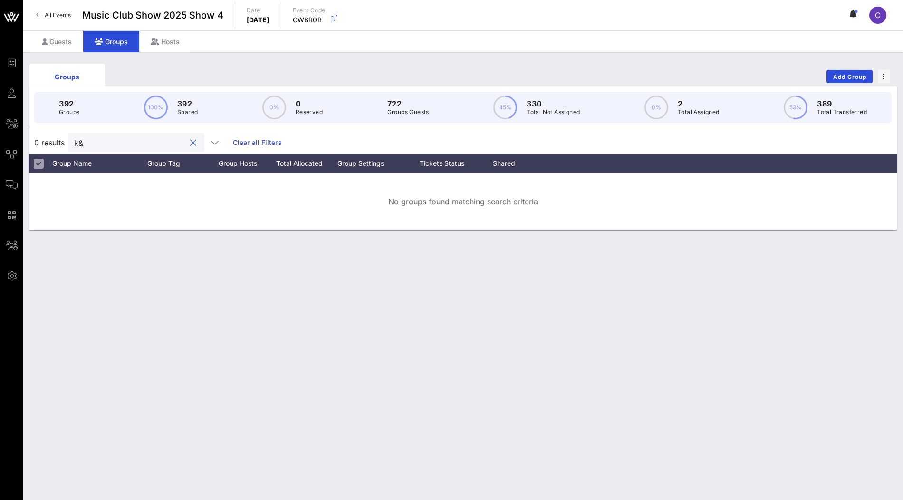
type input "k&e"
